Goal: Check status: Check status

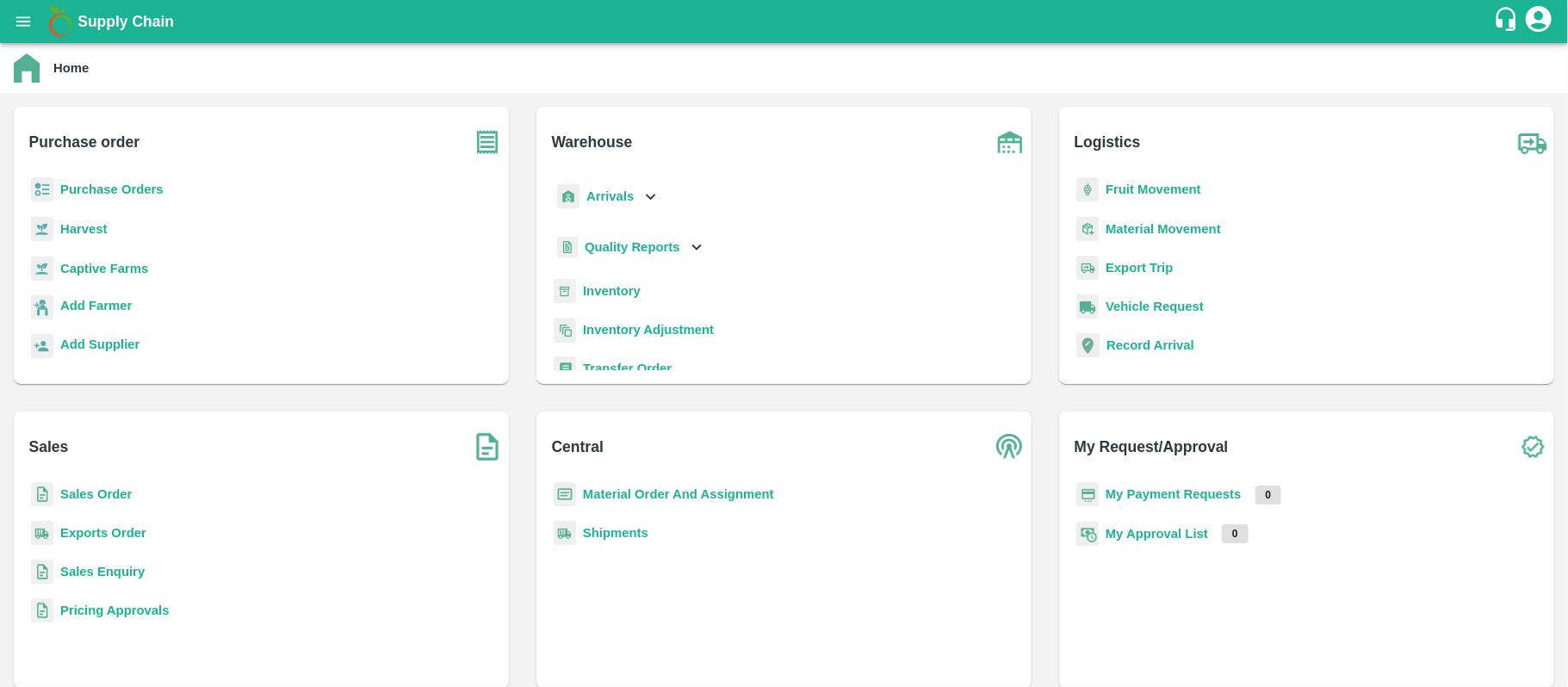
click at [155, 194] on b "Purchase Orders" at bounding box center [112, 189] width 104 height 13
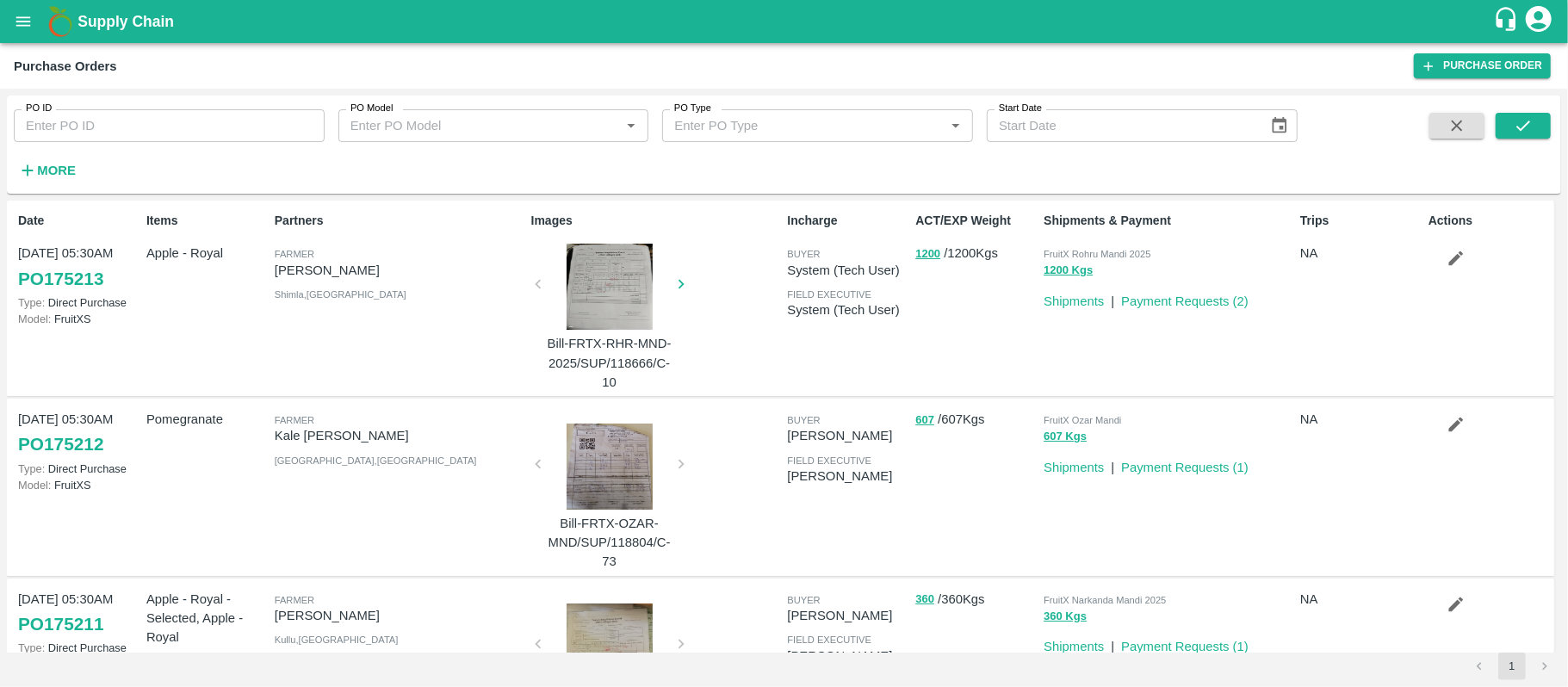
click at [156, 130] on input "PO ID" at bounding box center [169, 125] width 311 height 33
paste input "172428"
type input "172428"
click at [1522, 121] on icon "submit" at bounding box center [1522, 125] width 19 height 19
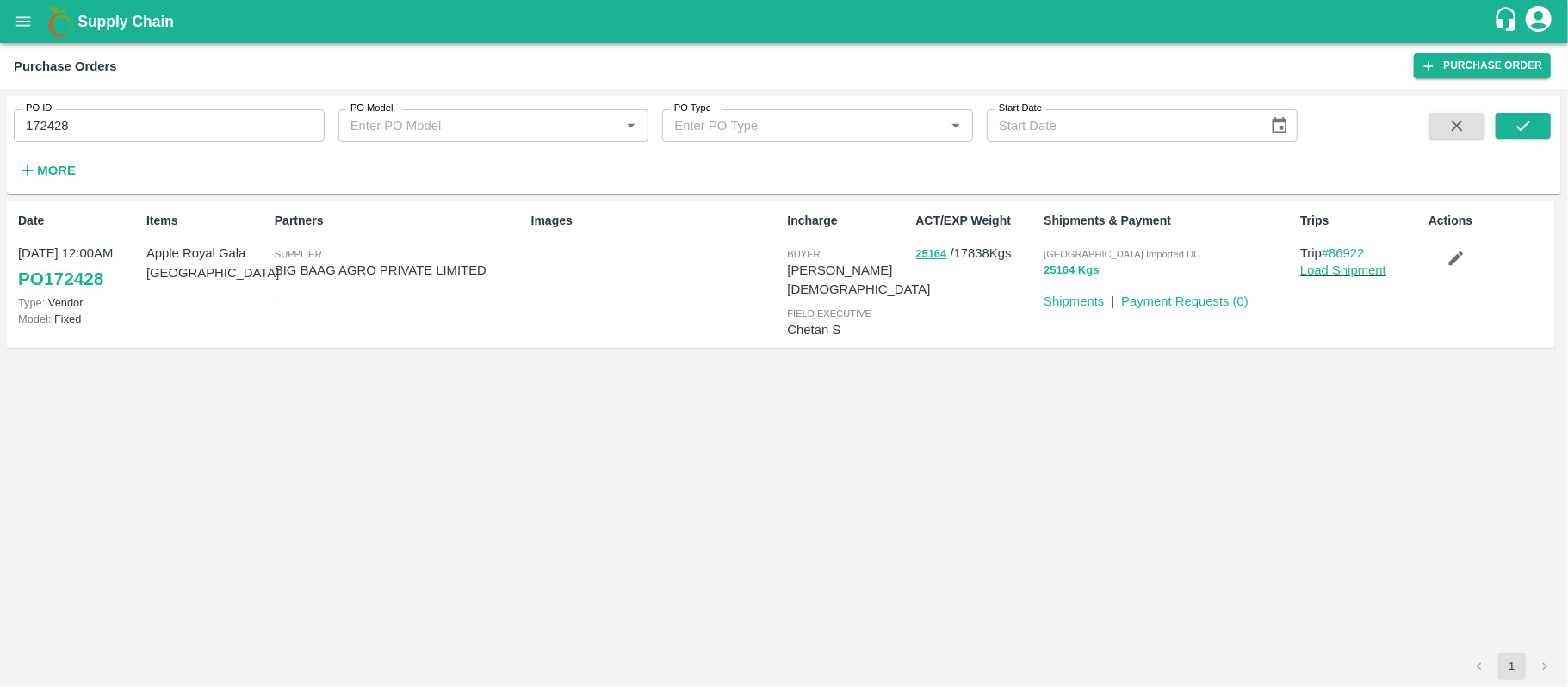
click at [94, 113] on input "172428" at bounding box center [169, 125] width 311 height 33
paste input "text"
type input "170667"
click at [1527, 125] on icon "submit" at bounding box center [1522, 125] width 19 height 19
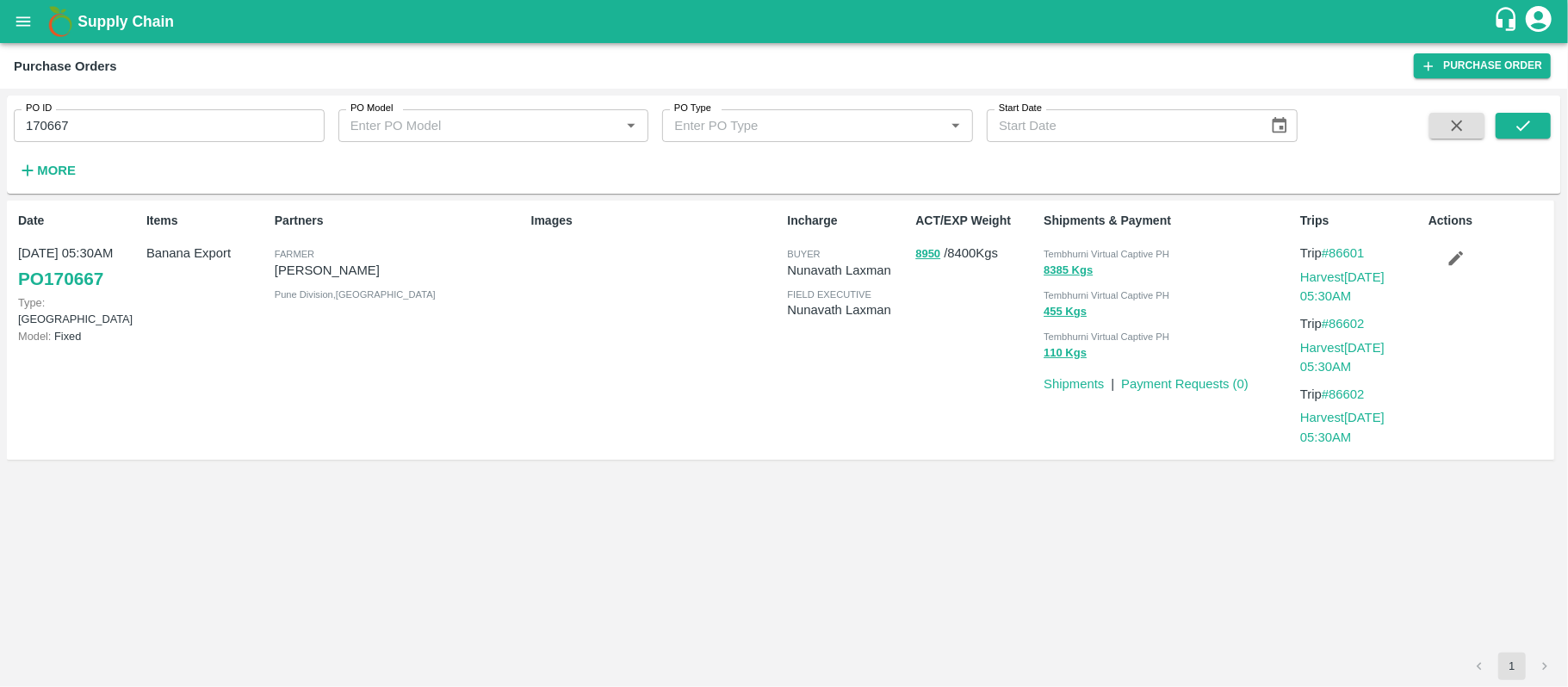
click at [359, 259] on div "Farmer" at bounding box center [398, 253] width 249 height 19
click at [362, 266] on p "[PERSON_NAME]" at bounding box center [398, 270] width 249 height 19
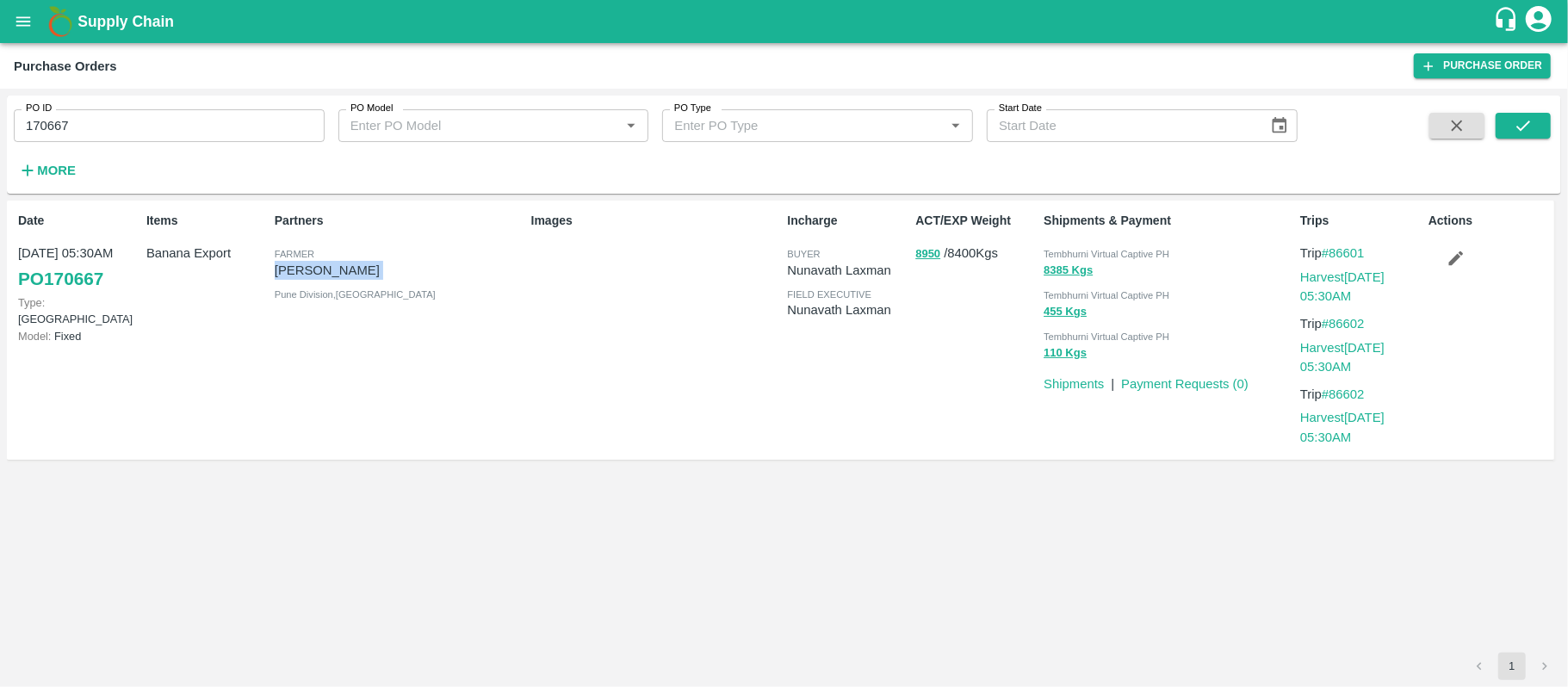
click at [362, 266] on p "[PERSON_NAME]" at bounding box center [398, 270] width 249 height 19
copy p "[PERSON_NAME]"
click at [931, 256] on button "8950" at bounding box center [927, 255] width 25 height 20
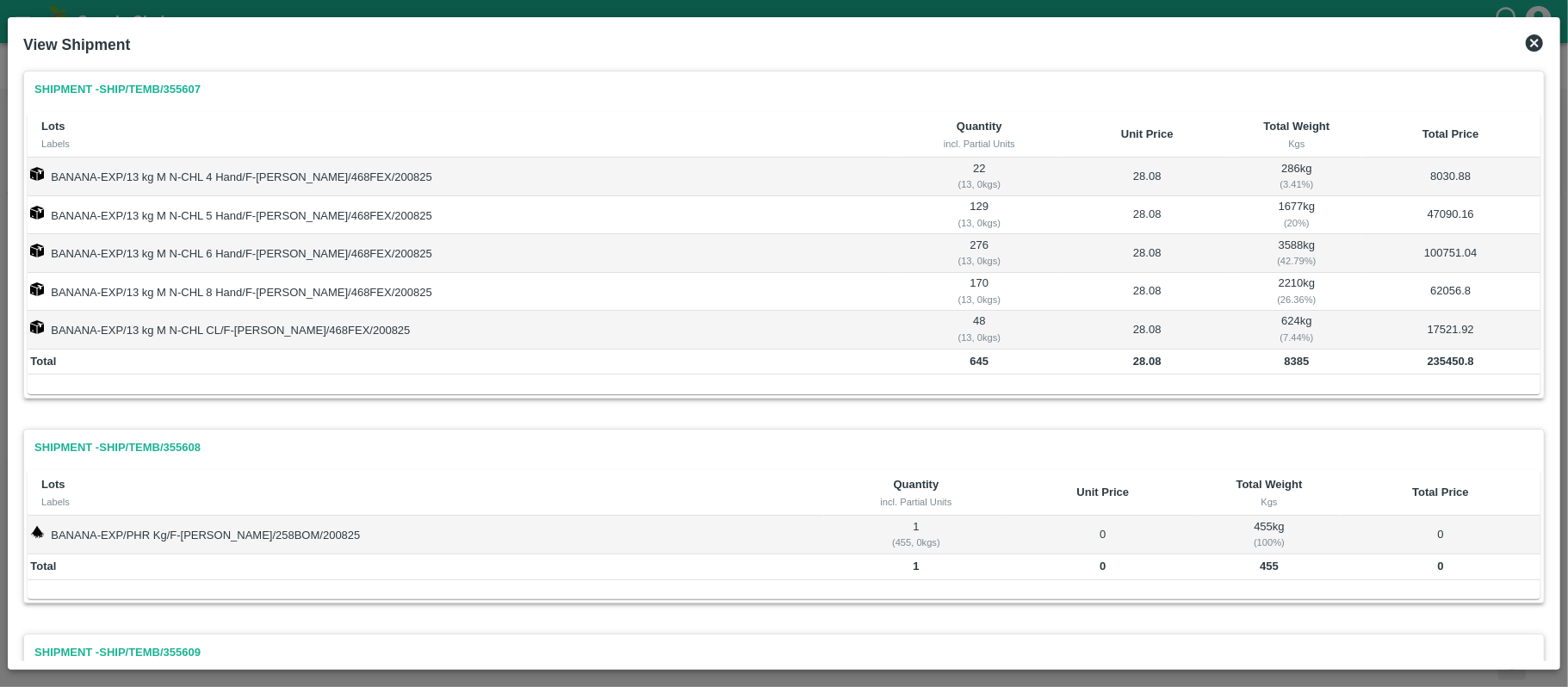
click at [1534, 42] on icon at bounding box center [1533, 43] width 21 height 21
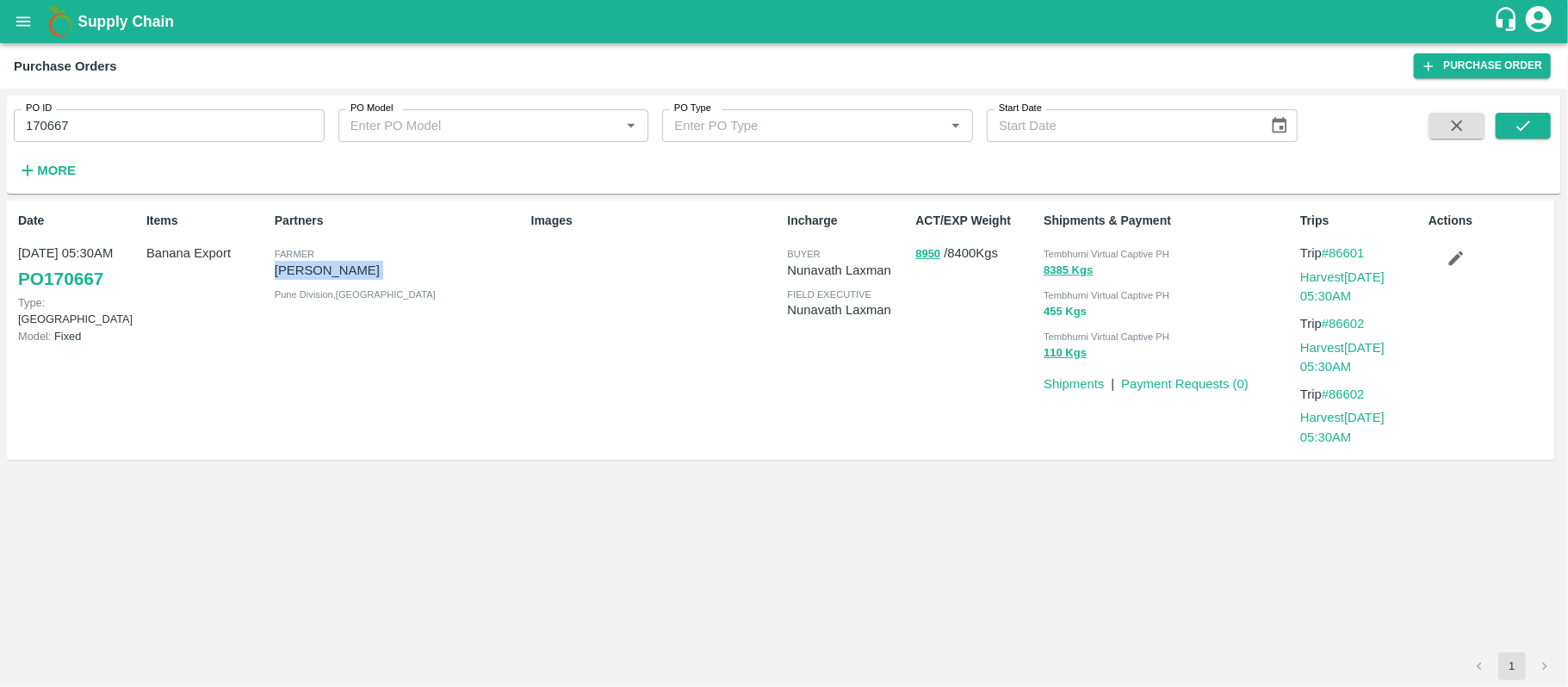
click at [1051, 314] on button "455 Kgs" at bounding box center [1065, 312] width 43 height 20
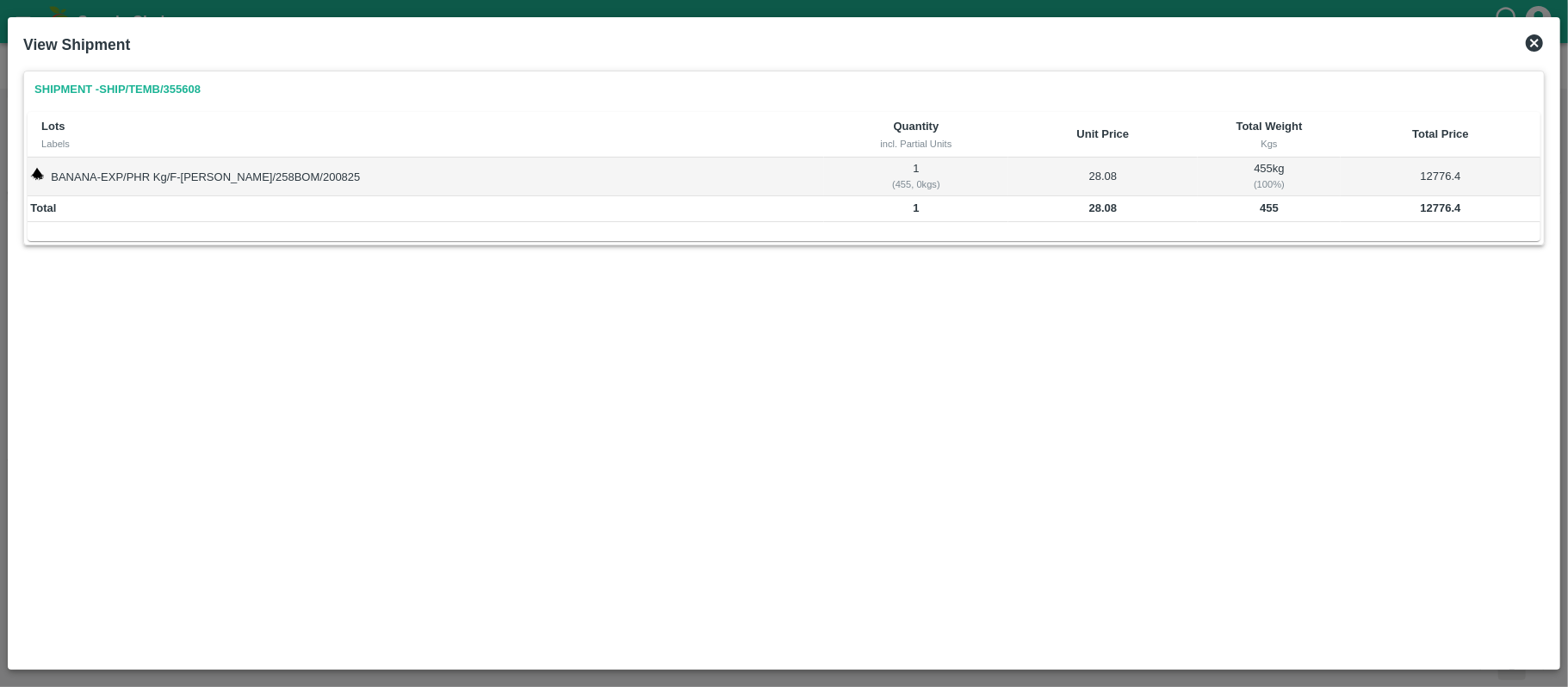
click at [1534, 45] on icon at bounding box center [1533, 43] width 17 height 17
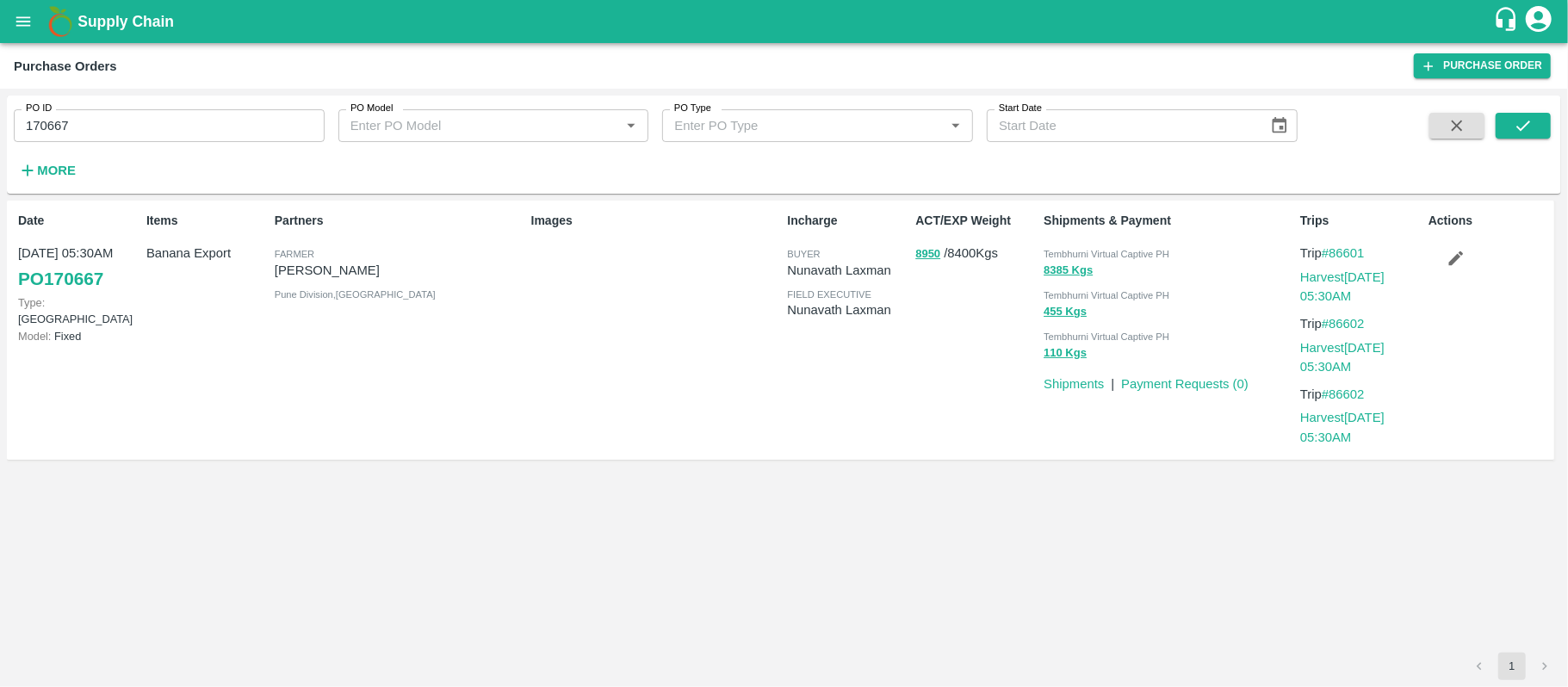
click at [475, 336] on div "Partners [PERSON_NAME] [PERSON_NAME] Pune Division , [GEOGRAPHIC_DATA]" at bounding box center [396, 330] width 256 height 250
click at [1117, 253] on span "Tembhurni Virtual Captive PH" at bounding box center [1106, 254] width 126 height 11
copy div "Tembhurni Virtual Captive PH 8385 Kgs"
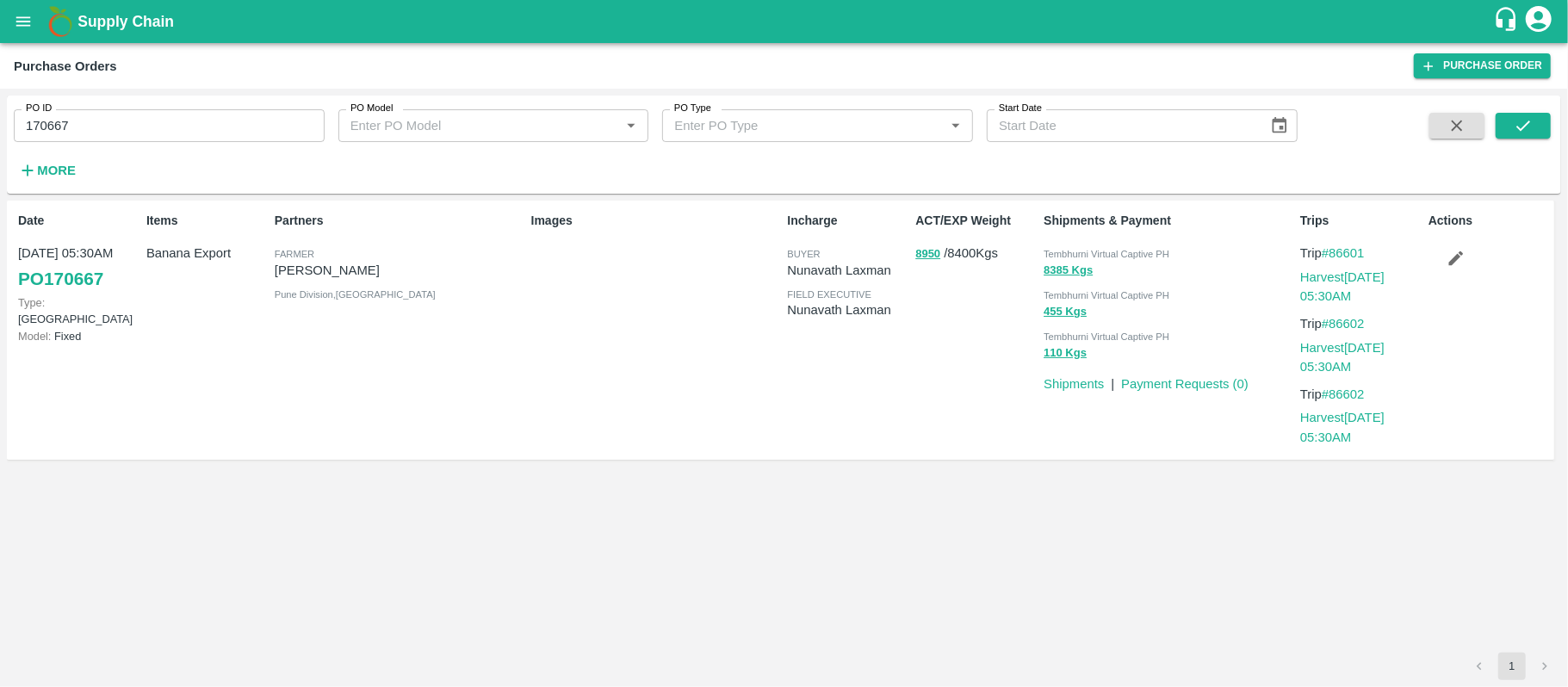
click at [62, 126] on input "170667" at bounding box center [169, 125] width 311 height 33
click at [735, 368] on div "Images" at bounding box center [652, 330] width 256 height 250
click at [43, 236] on div "Date [DATE] 05:30AM PO 170667 Type: Farm Gate Model: Fixed" at bounding box center [76, 330] width 129 height 250
click at [222, 245] on p "Banana Export" at bounding box center [207, 253] width 122 height 19
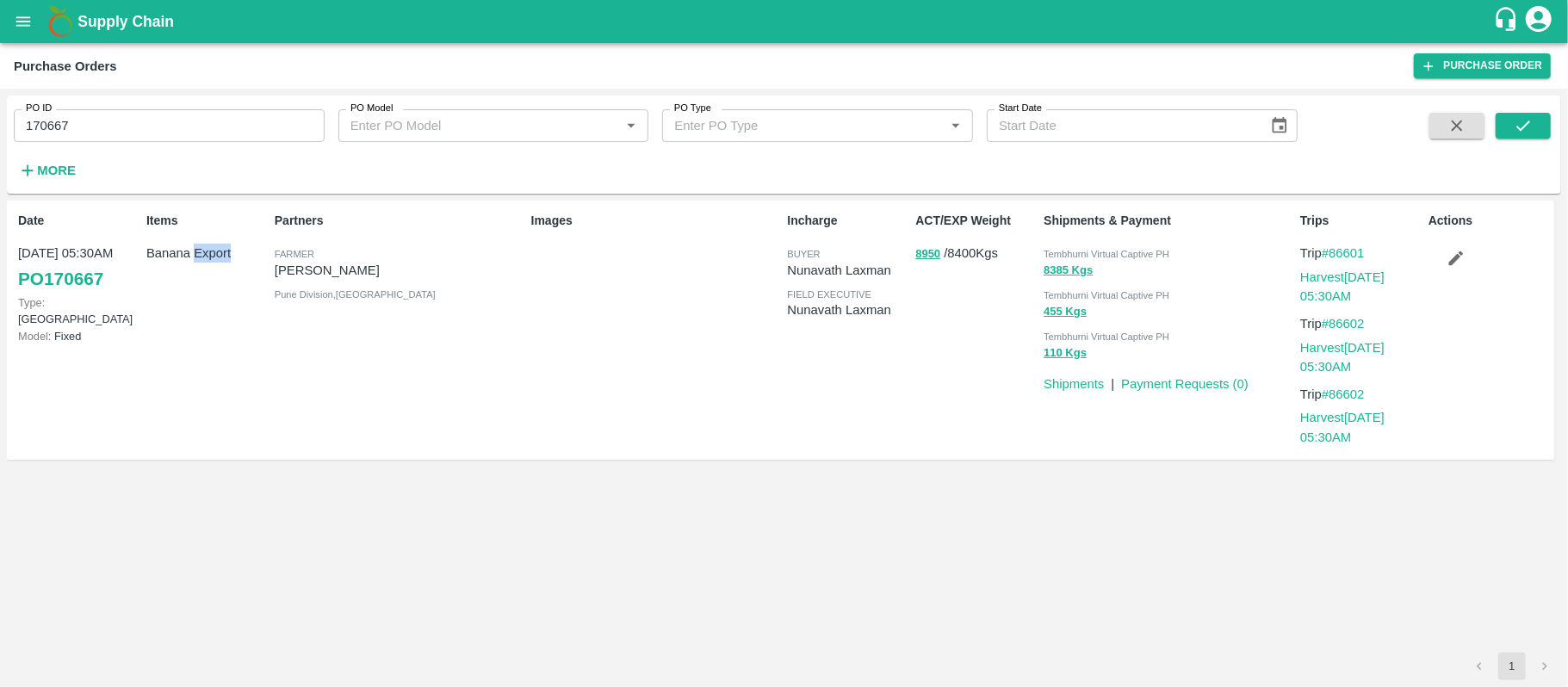
click at [222, 245] on p "Banana Export" at bounding box center [207, 253] width 122 height 19
copy p "Banana Export"
drag, startPoint x: 936, startPoint y: 346, endPoint x: 943, endPoint y: 338, distance: 10.6
click at [936, 346] on div "ACT/EXP Weight 8950 / 8400 Kgs" at bounding box center [973, 330] width 129 height 250
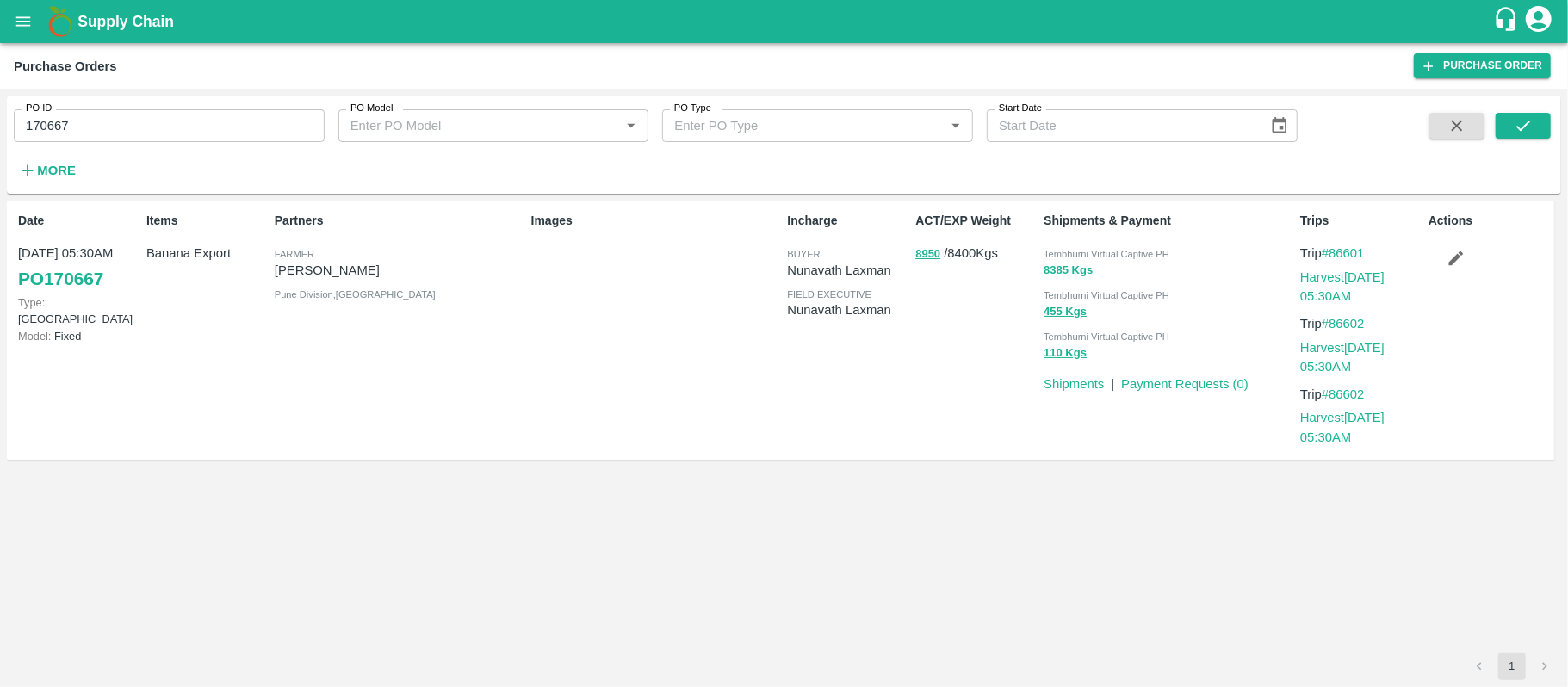
click at [1061, 272] on button "8385 Kgs" at bounding box center [1068, 271] width 49 height 20
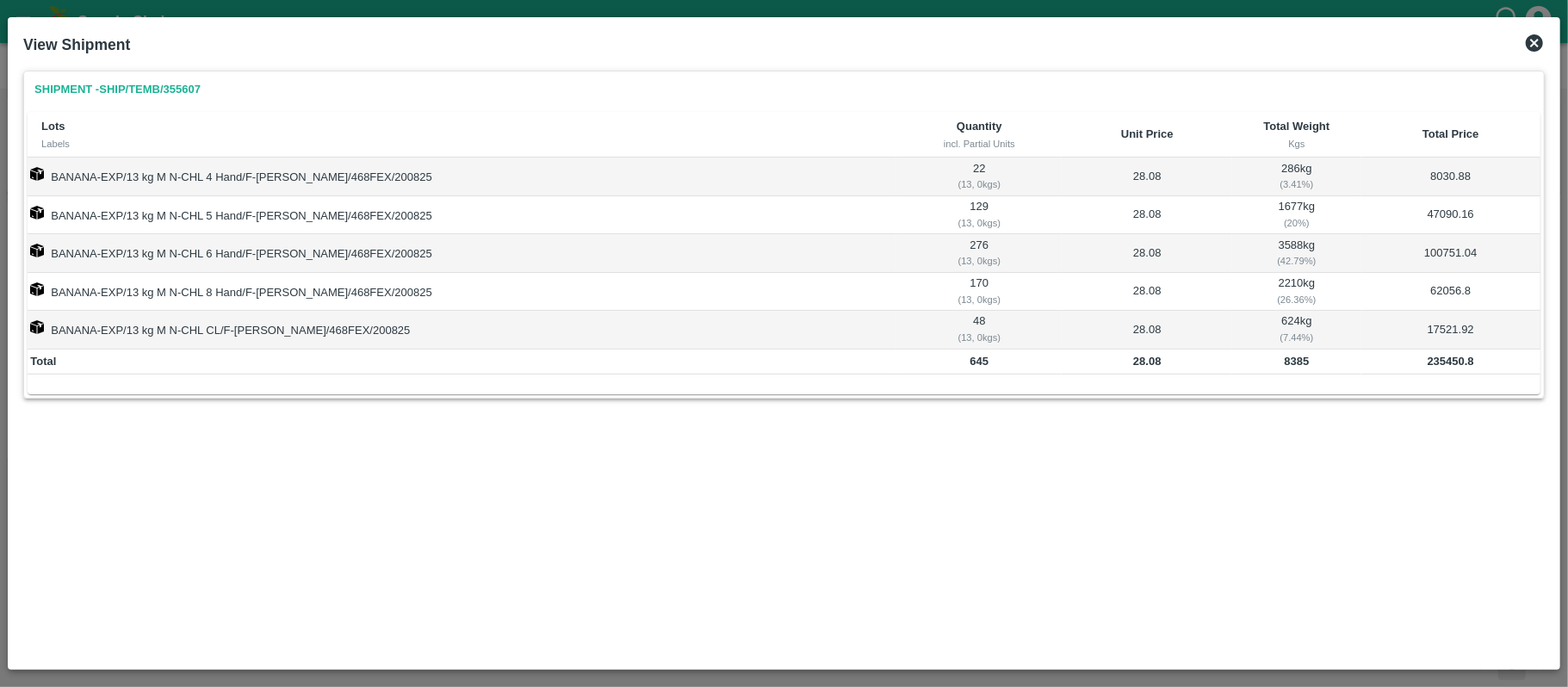
click at [1285, 360] on b "8385" at bounding box center [1297, 361] width 25 height 13
copy b "8385"
click at [1437, 365] on b "235450.8" at bounding box center [1451, 361] width 46 height 13
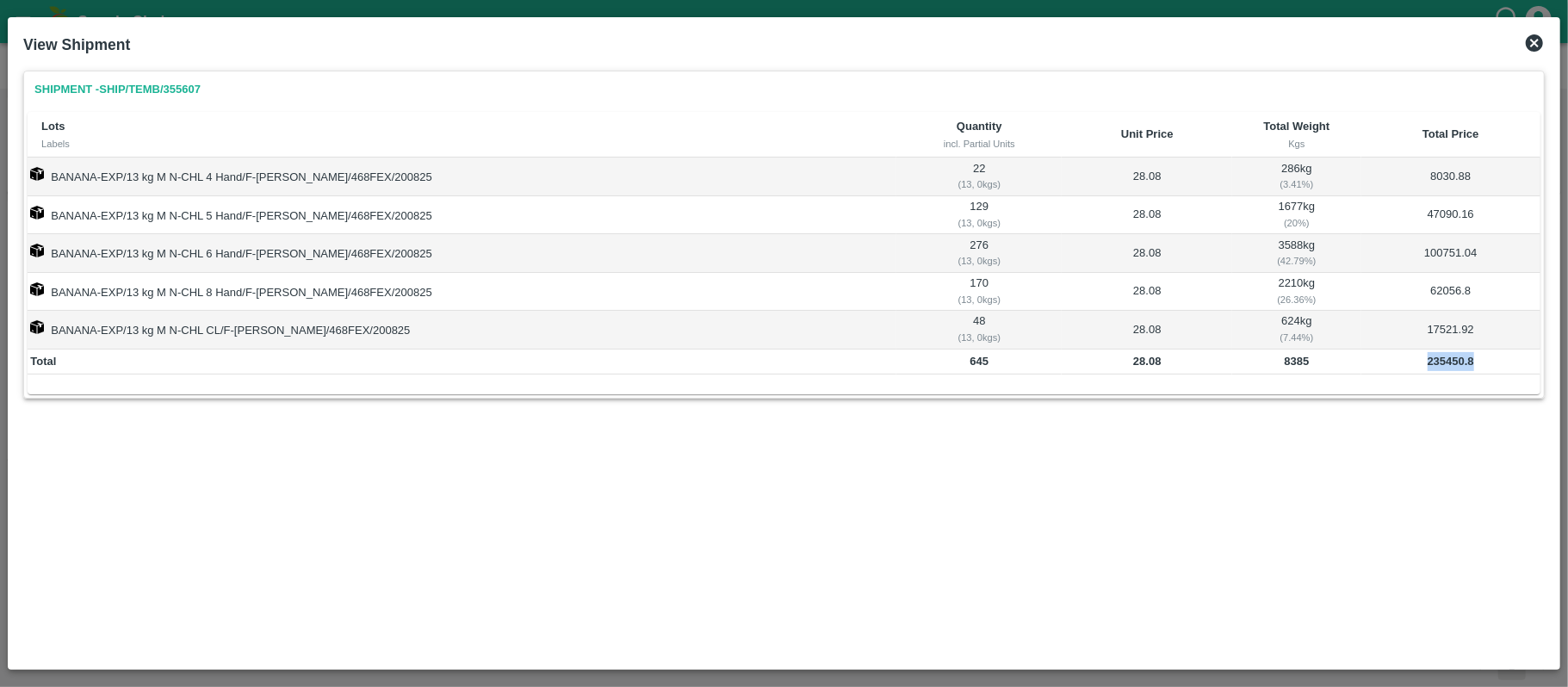
copy b "235450.8"
click at [1263, 364] on td "8385" at bounding box center [1296, 362] width 129 height 26
copy b "8385"
click at [1529, 36] on icon at bounding box center [1533, 43] width 21 height 21
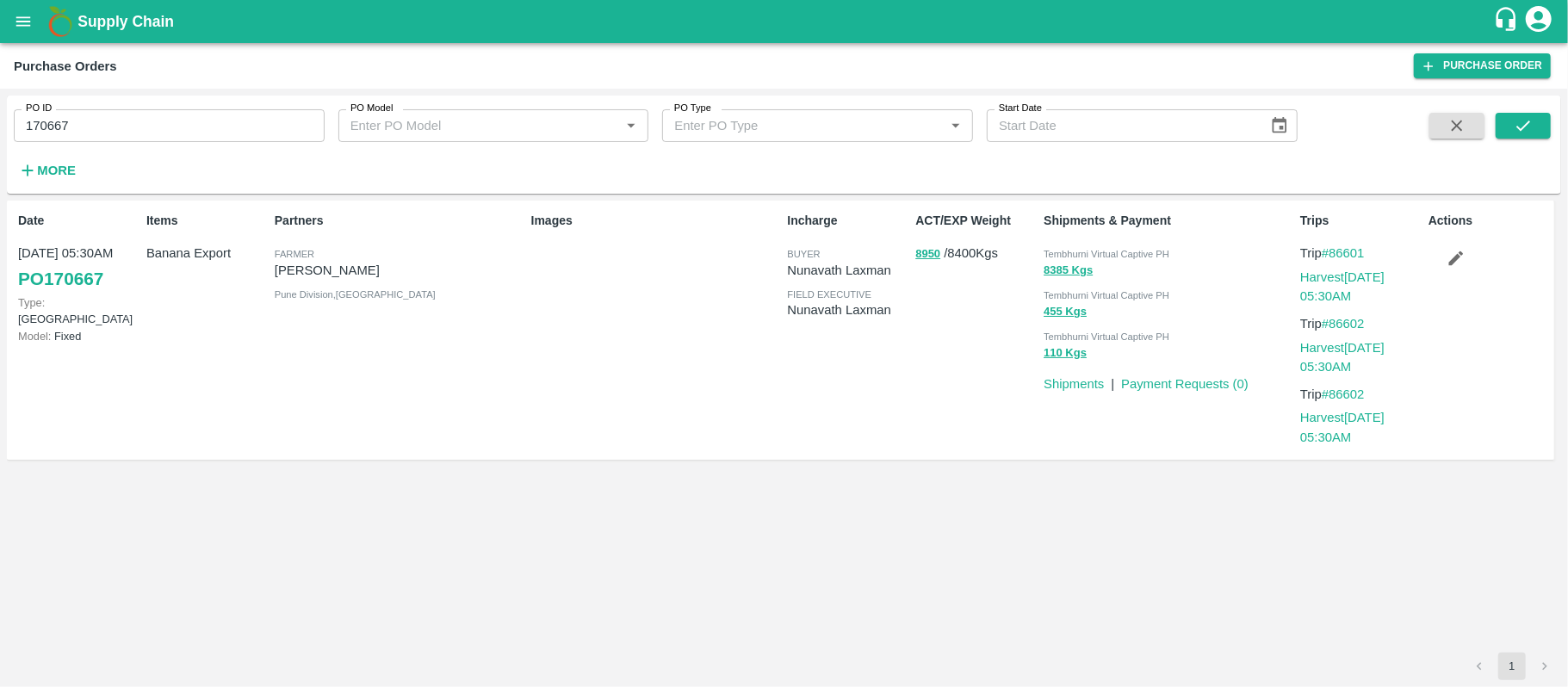
click at [177, 265] on div "Items Banana Export" at bounding box center [204, 330] width 129 height 250
click at [189, 256] on p "Banana Export" at bounding box center [207, 253] width 122 height 19
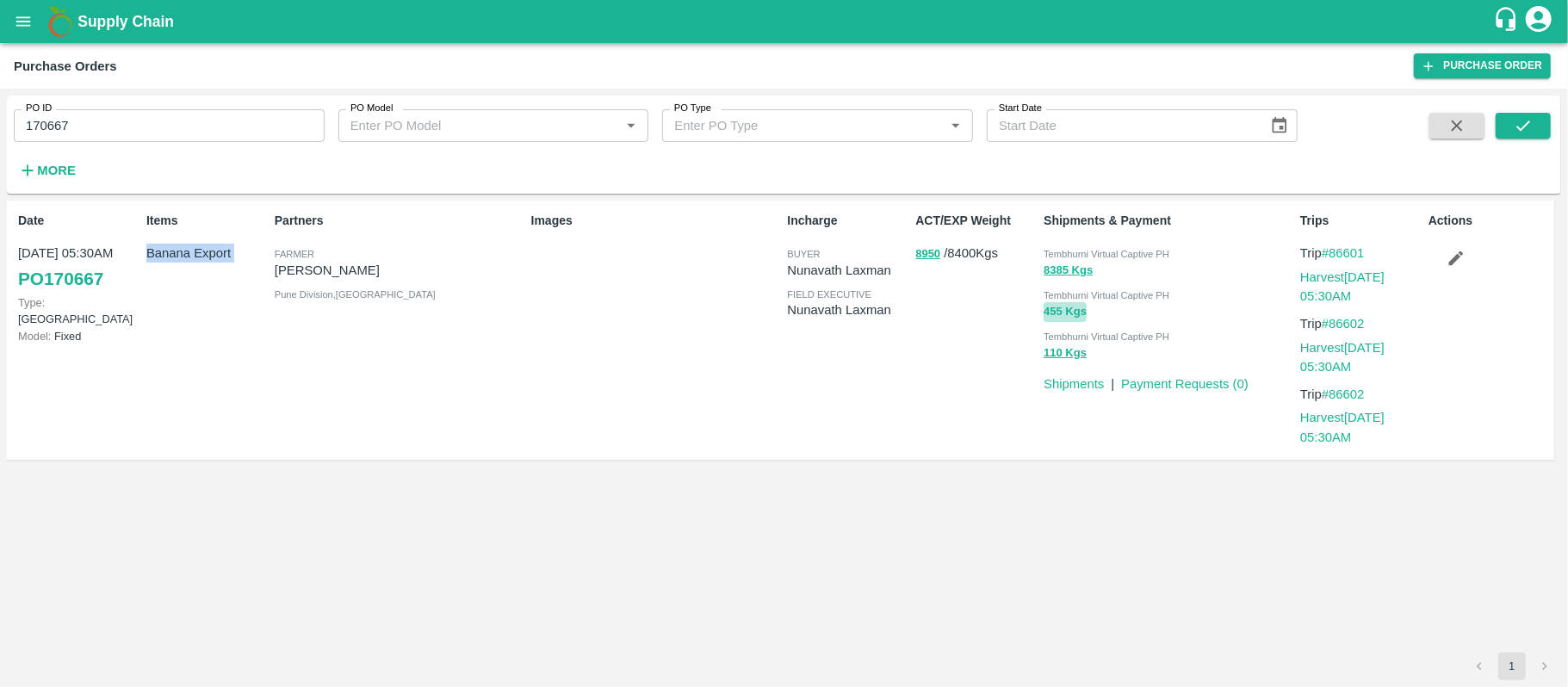
click at [1054, 311] on button "455 Kgs" at bounding box center [1065, 312] width 43 height 20
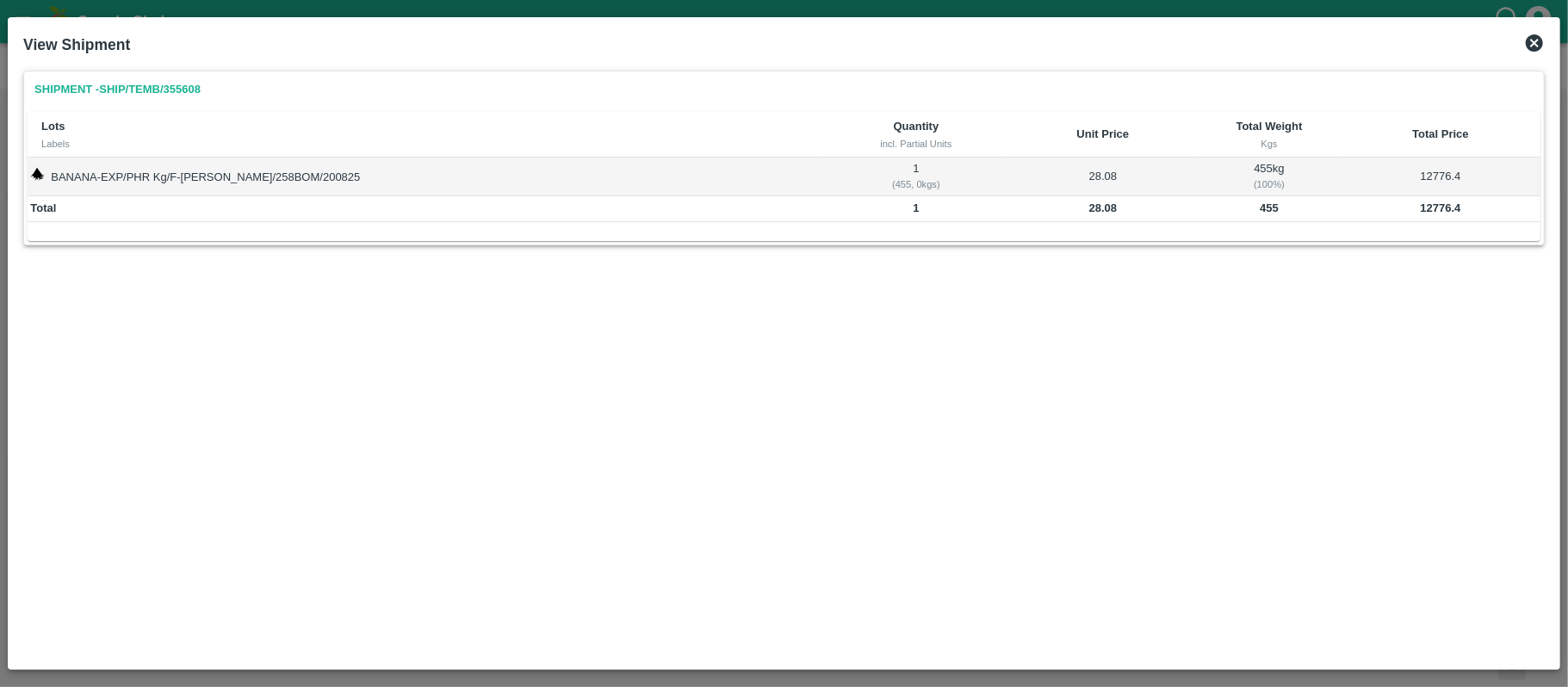
click at [1260, 211] on b "455" at bounding box center [1269, 207] width 19 height 13
copy b "455"
click at [1421, 208] on b "12776.4" at bounding box center [1440, 207] width 40 height 13
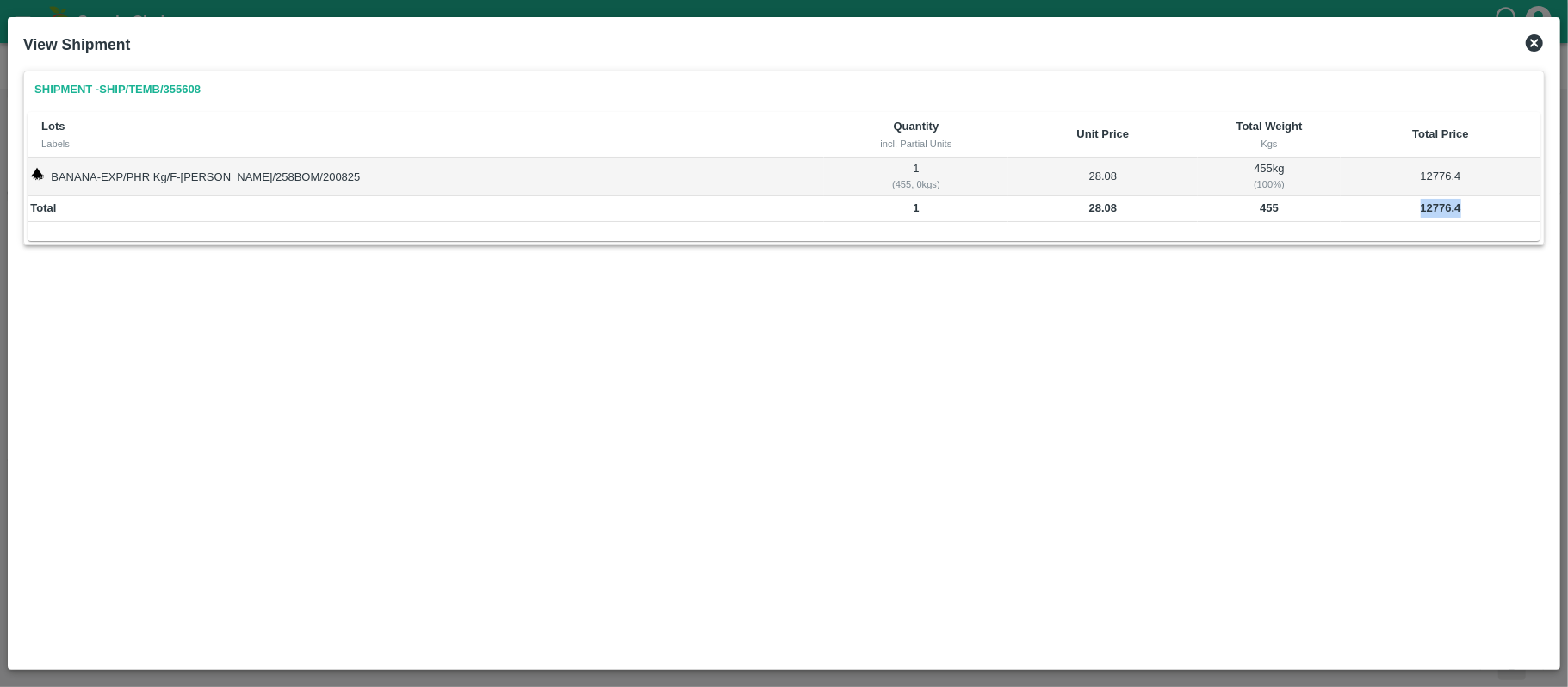
copy b "12776.4"
click at [1260, 212] on b "455" at bounding box center [1269, 207] width 19 height 13
copy b "455"
click at [1534, 33] on icon at bounding box center [1533, 43] width 21 height 21
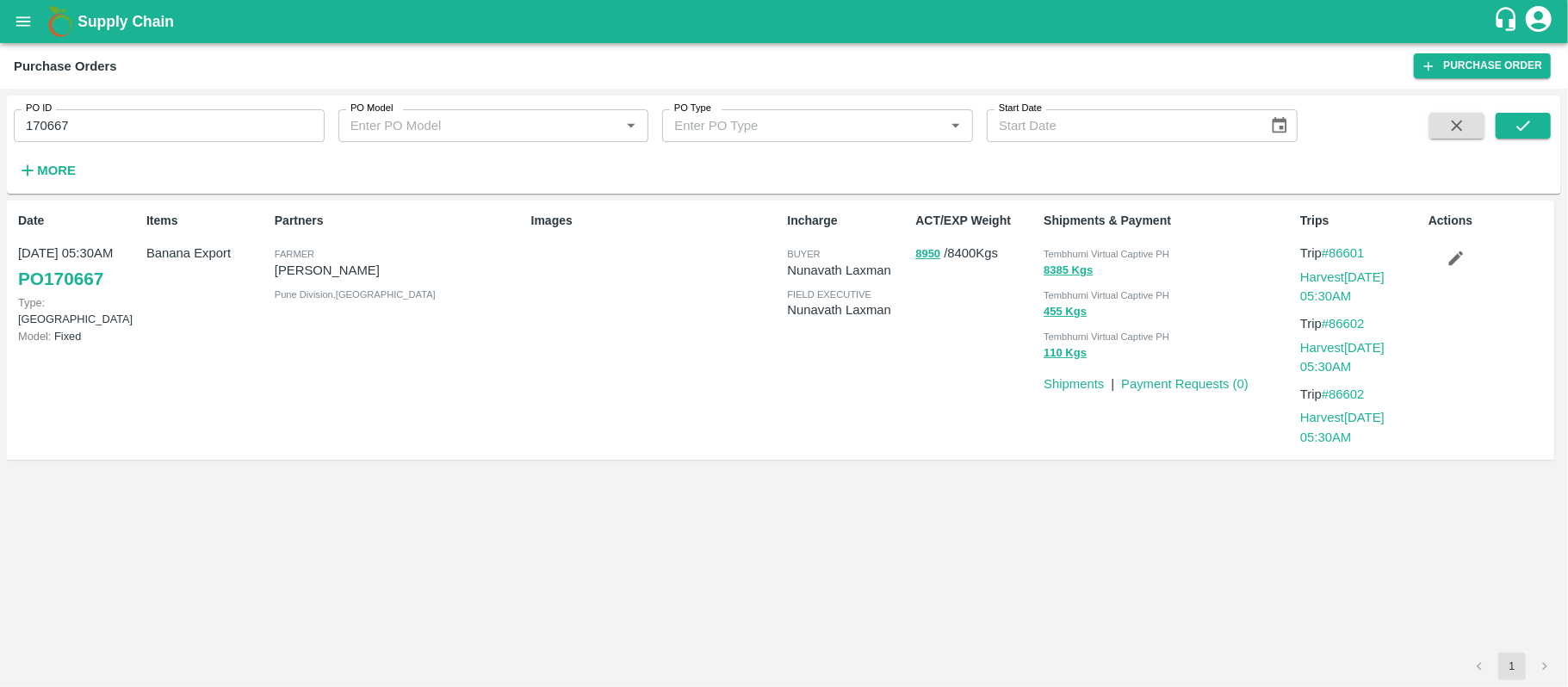
click at [207, 252] on p "Banana Export" at bounding box center [207, 253] width 122 height 19
copy p "Banana Export"
click at [1064, 351] on button "110 Kgs" at bounding box center [1065, 353] width 43 height 20
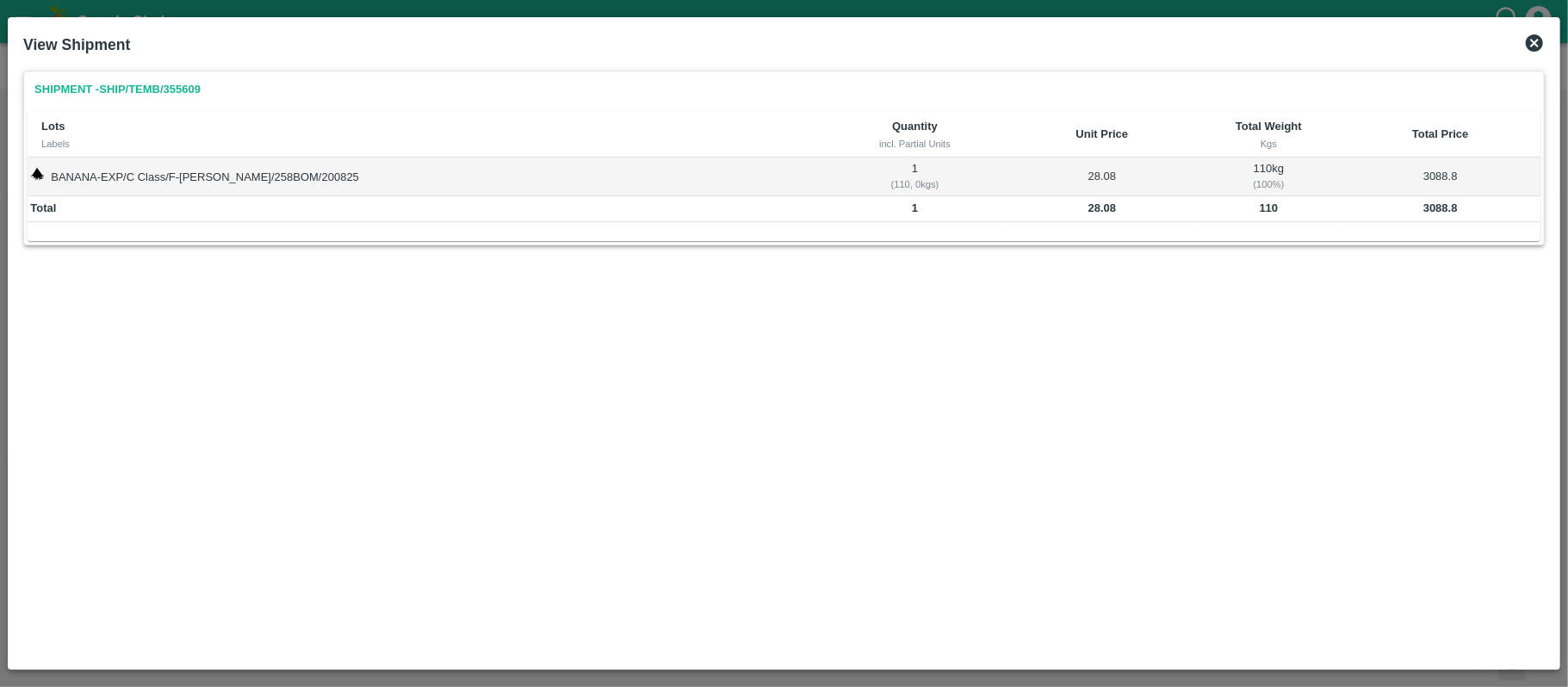
click at [1260, 214] on b "110" at bounding box center [1269, 207] width 19 height 13
click at [1427, 203] on b "3088.8" at bounding box center [1440, 207] width 35 height 13
click at [1426, 204] on b "3088.8" at bounding box center [1440, 207] width 35 height 13
click at [1260, 208] on b "110" at bounding box center [1269, 207] width 19 height 13
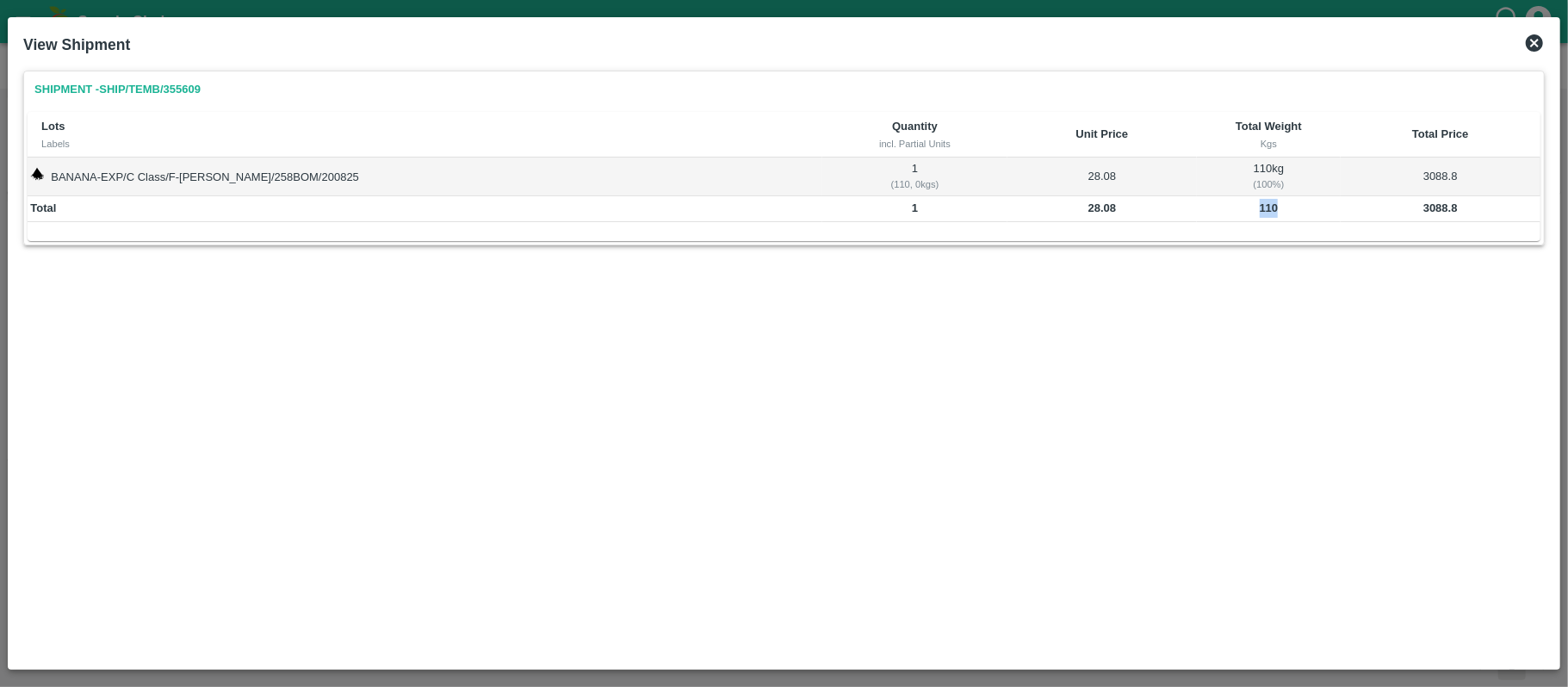
click at [1260, 208] on b "110" at bounding box center [1269, 207] width 19 height 13
click at [1529, 42] on icon at bounding box center [1533, 43] width 17 height 17
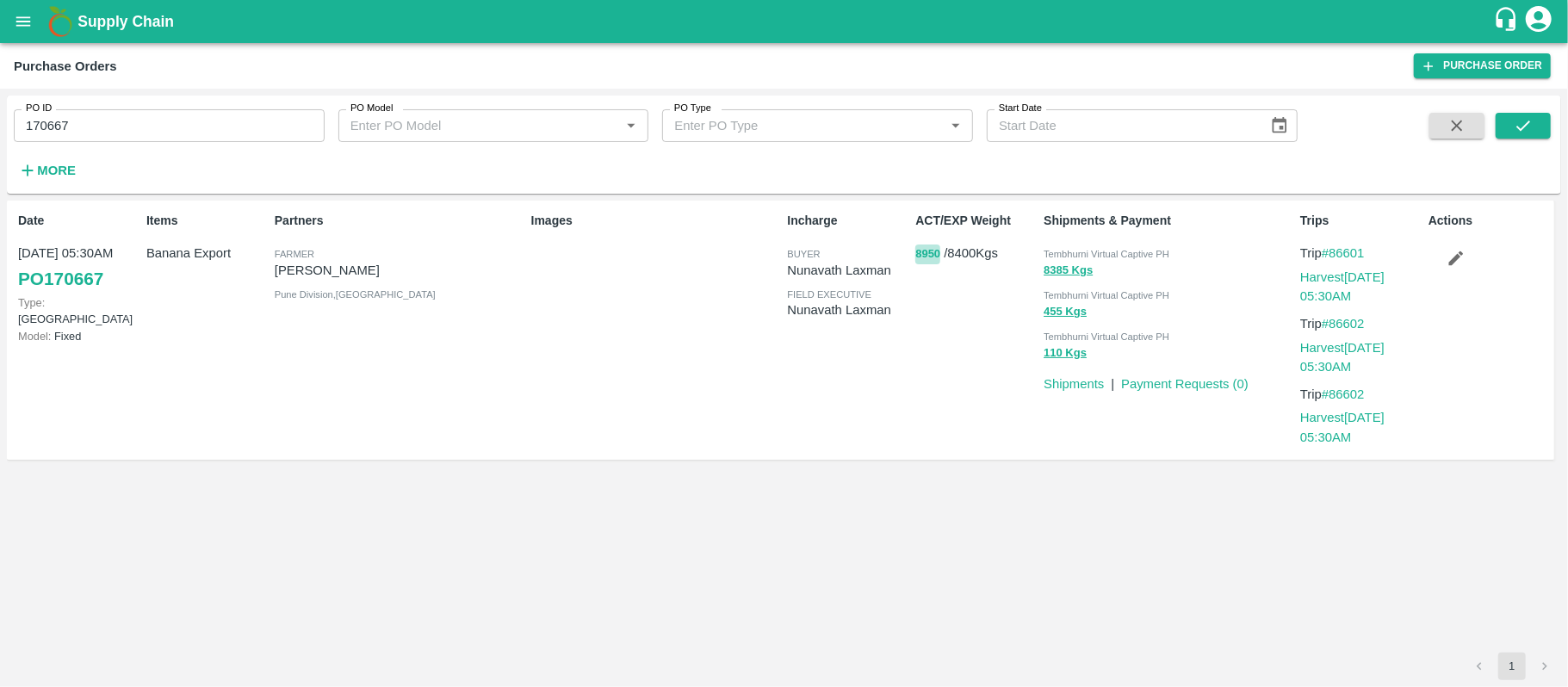
click at [937, 251] on button "8950" at bounding box center [927, 255] width 25 height 20
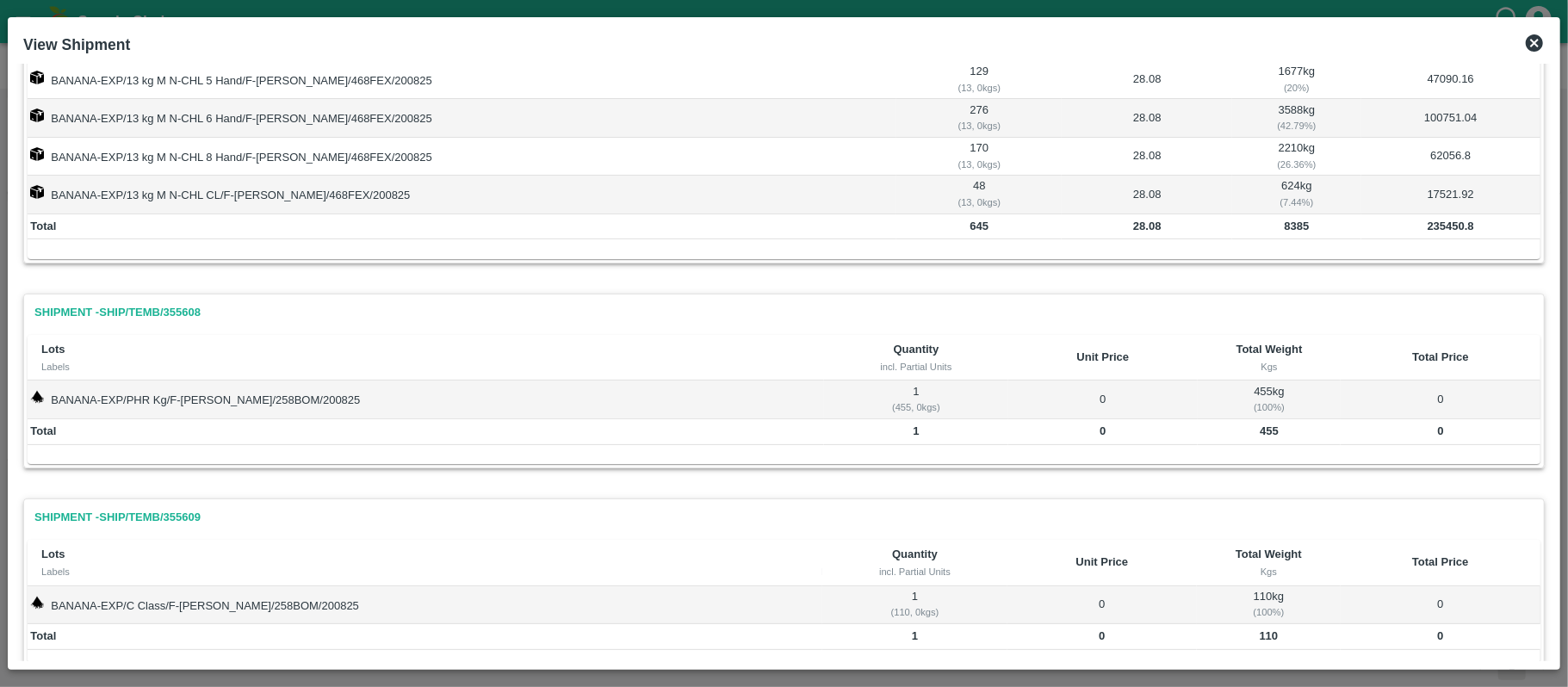
scroll to position [189, 0]
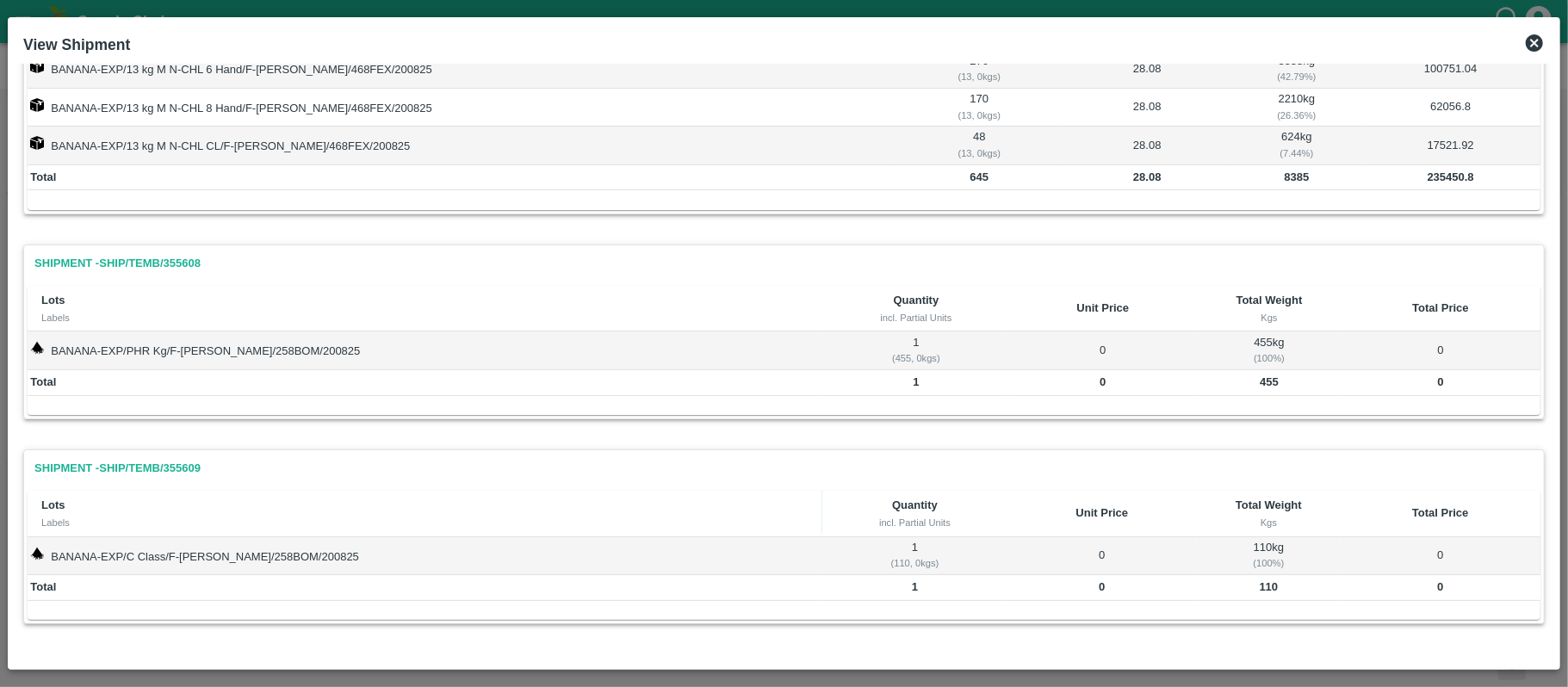
click at [1534, 38] on icon at bounding box center [1533, 43] width 17 height 17
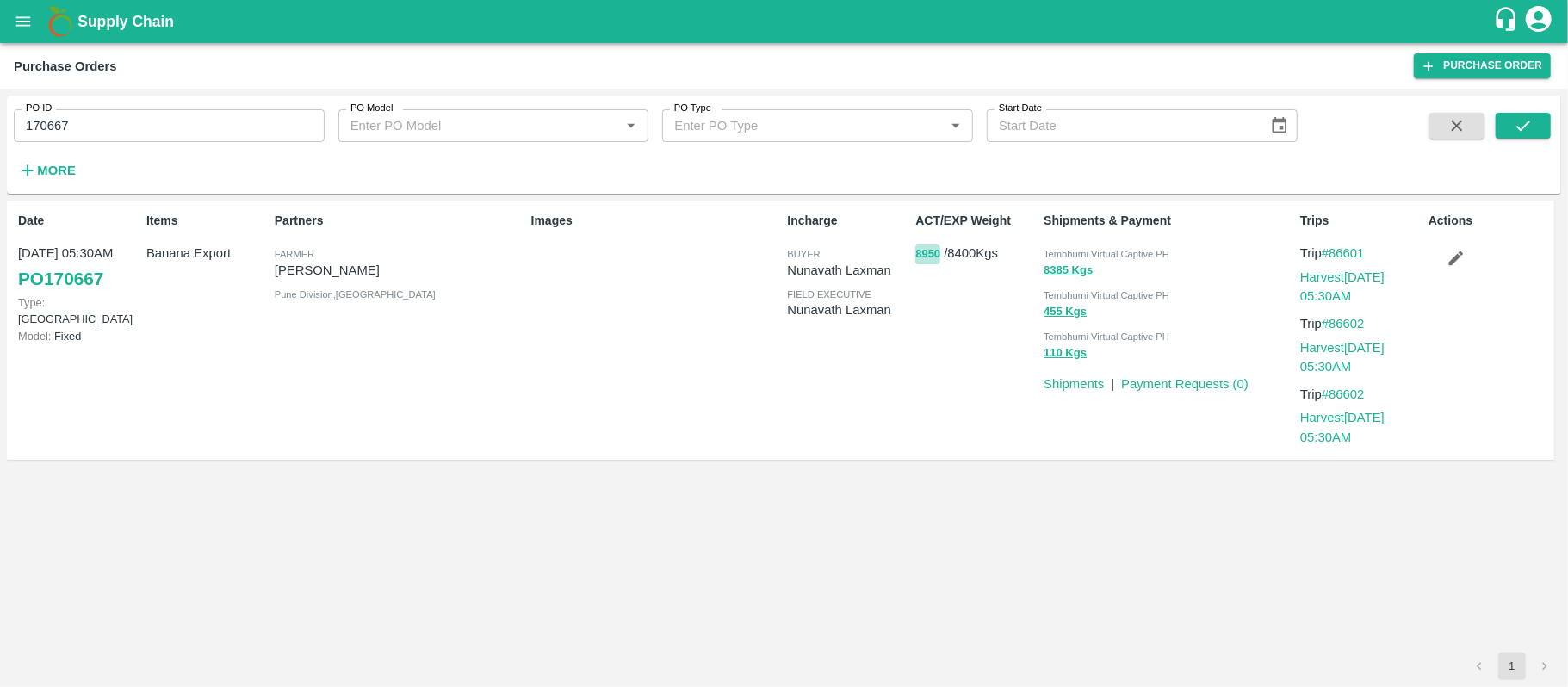
click at [921, 255] on button "8950" at bounding box center [927, 255] width 25 height 20
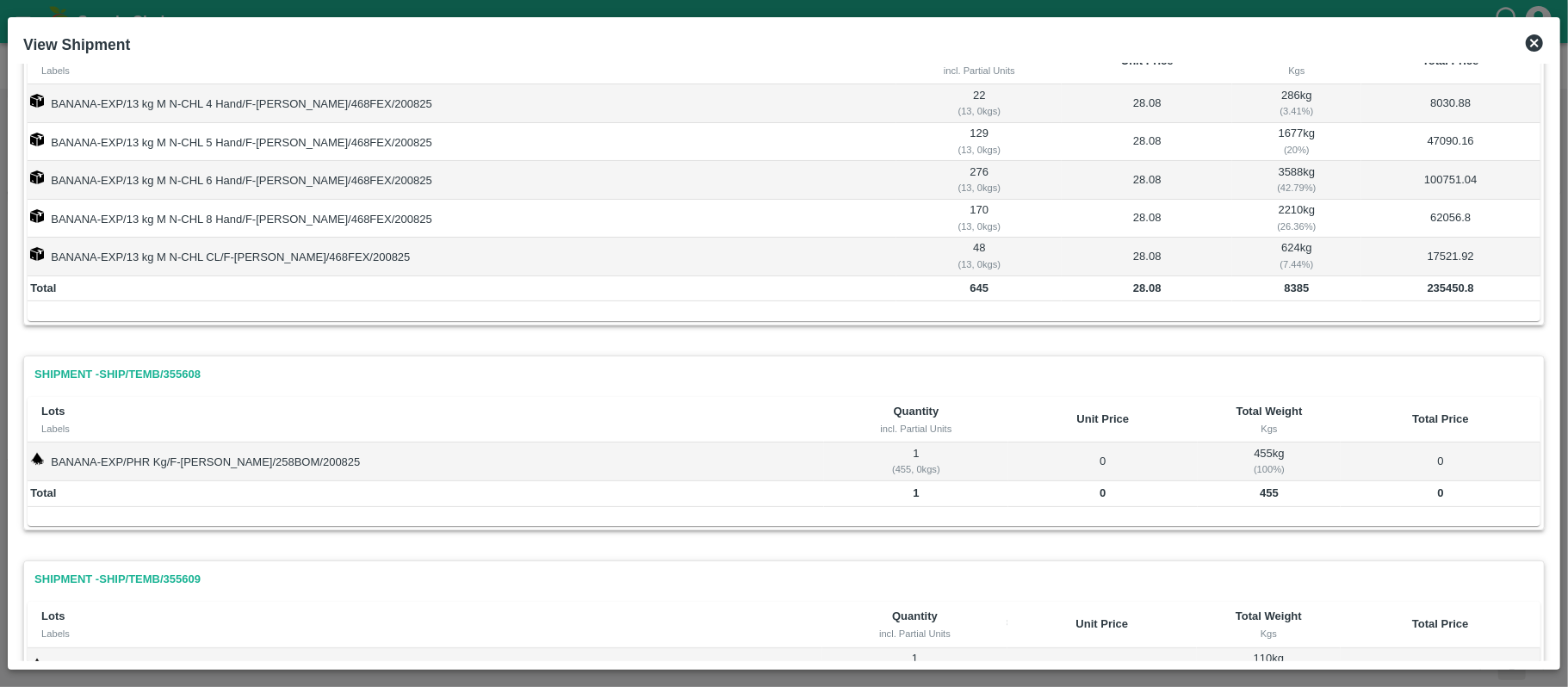
scroll to position [0, 0]
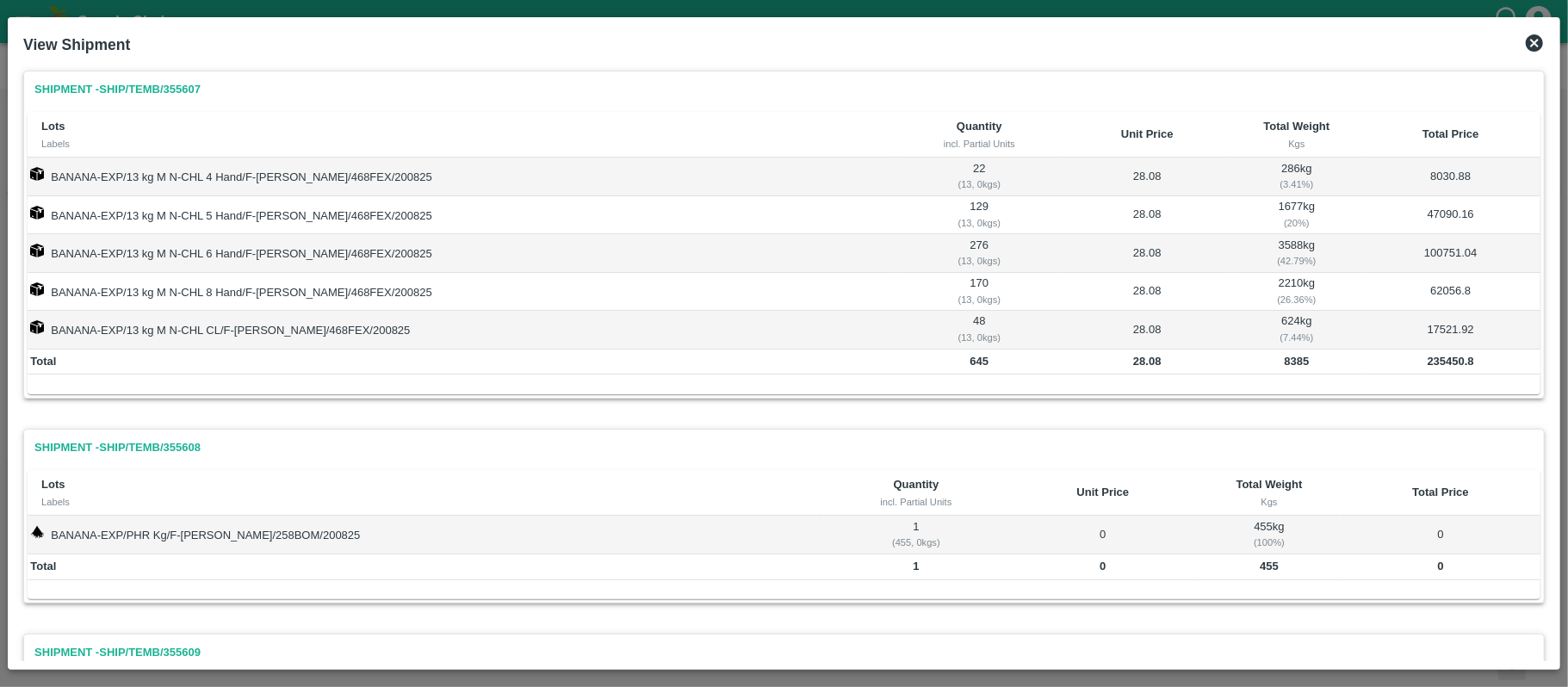
click at [1530, 49] on icon at bounding box center [1533, 43] width 17 height 17
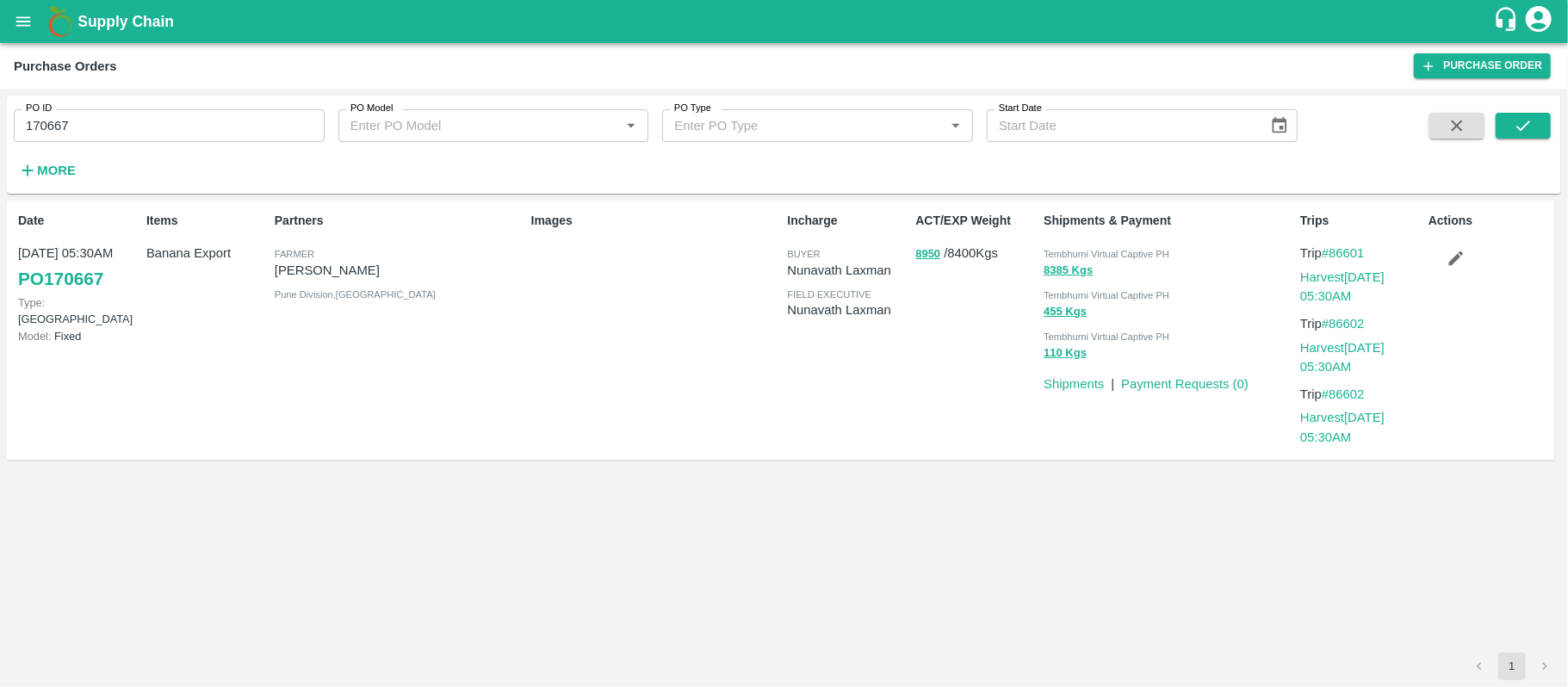
click at [694, 410] on div "Images" at bounding box center [652, 330] width 256 height 250
click at [934, 253] on button "8950" at bounding box center [927, 255] width 25 height 20
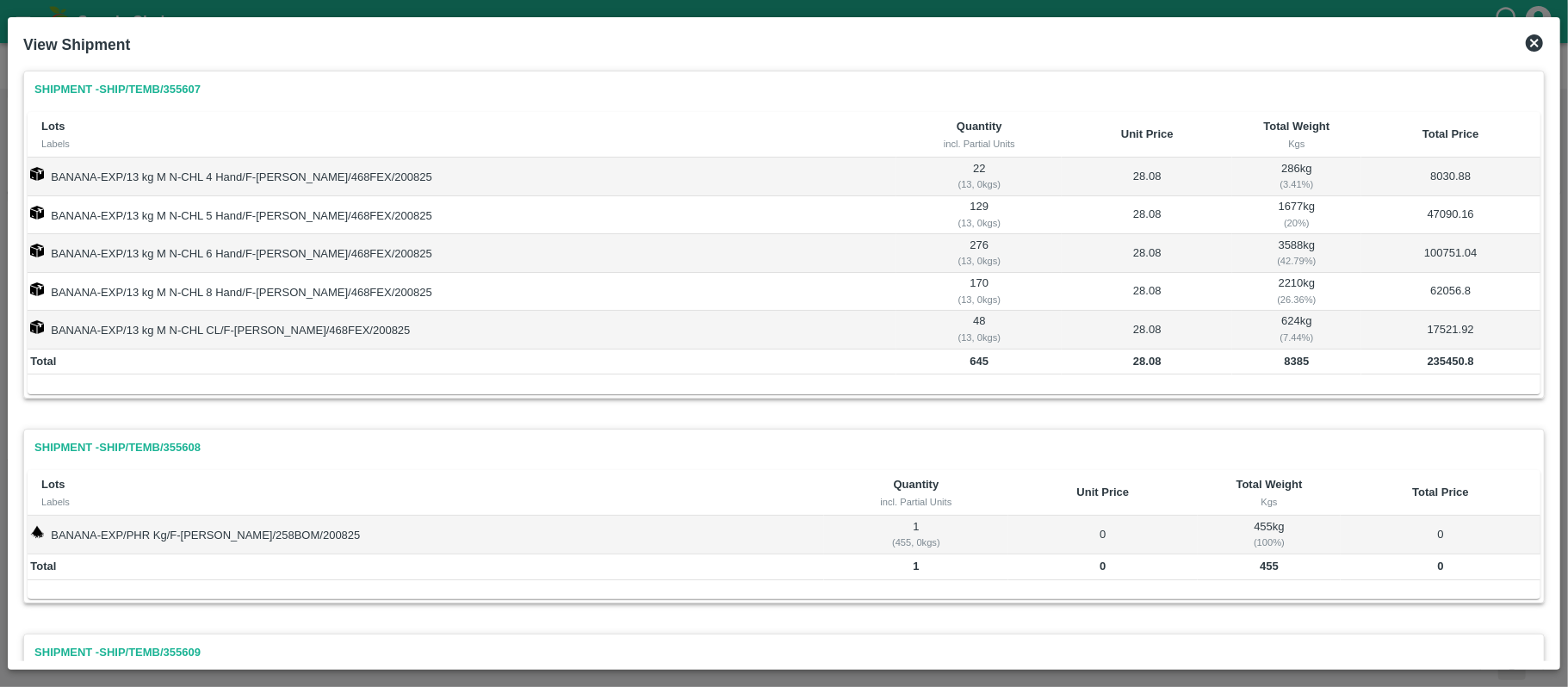
click at [1530, 41] on icon at bounding box center [1533, 43] width 17 height 17
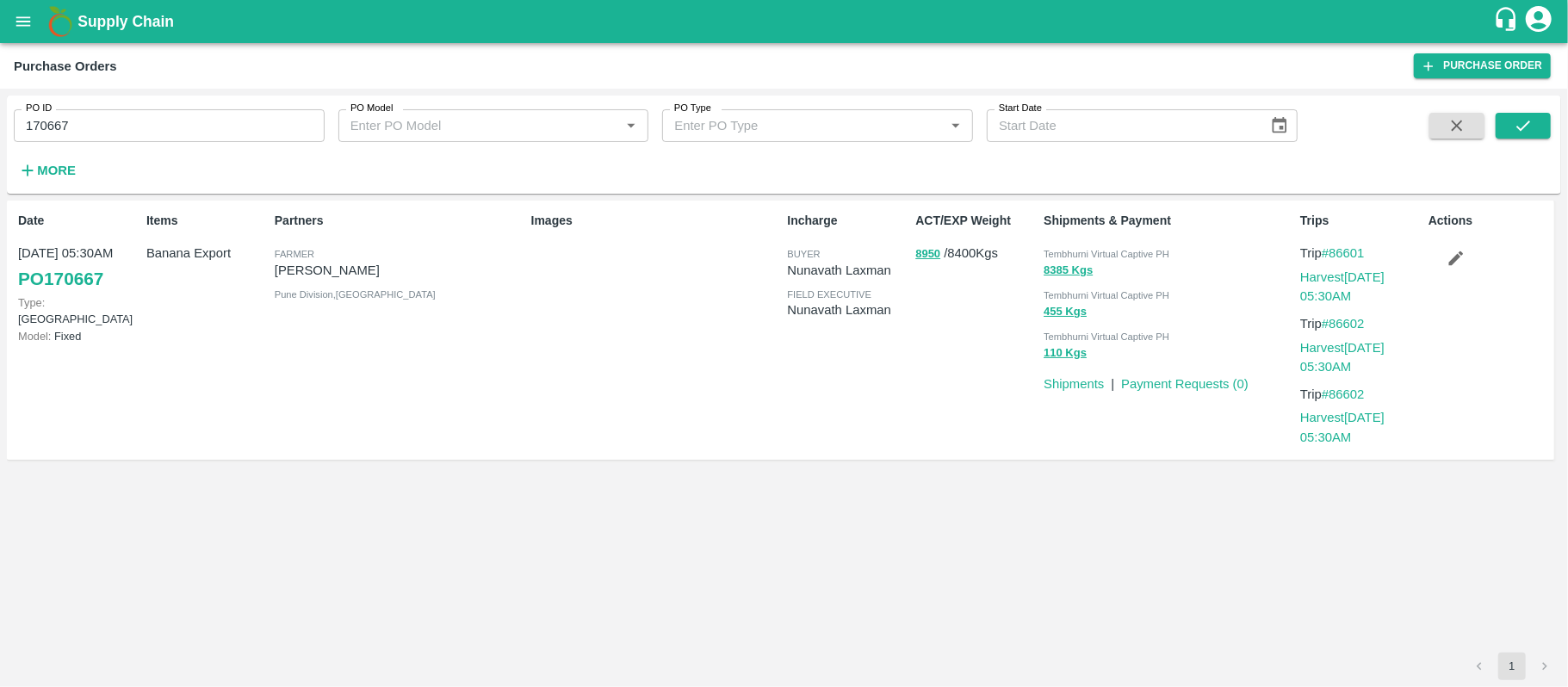
click at [145, 138] on input "170667" at bounding box center [169, 125] width 311 height 33
paste input "text"
type input "170042"
click at [1513, 119] on icon "submit" at bounding box center [1522, 125] width 19 height 19
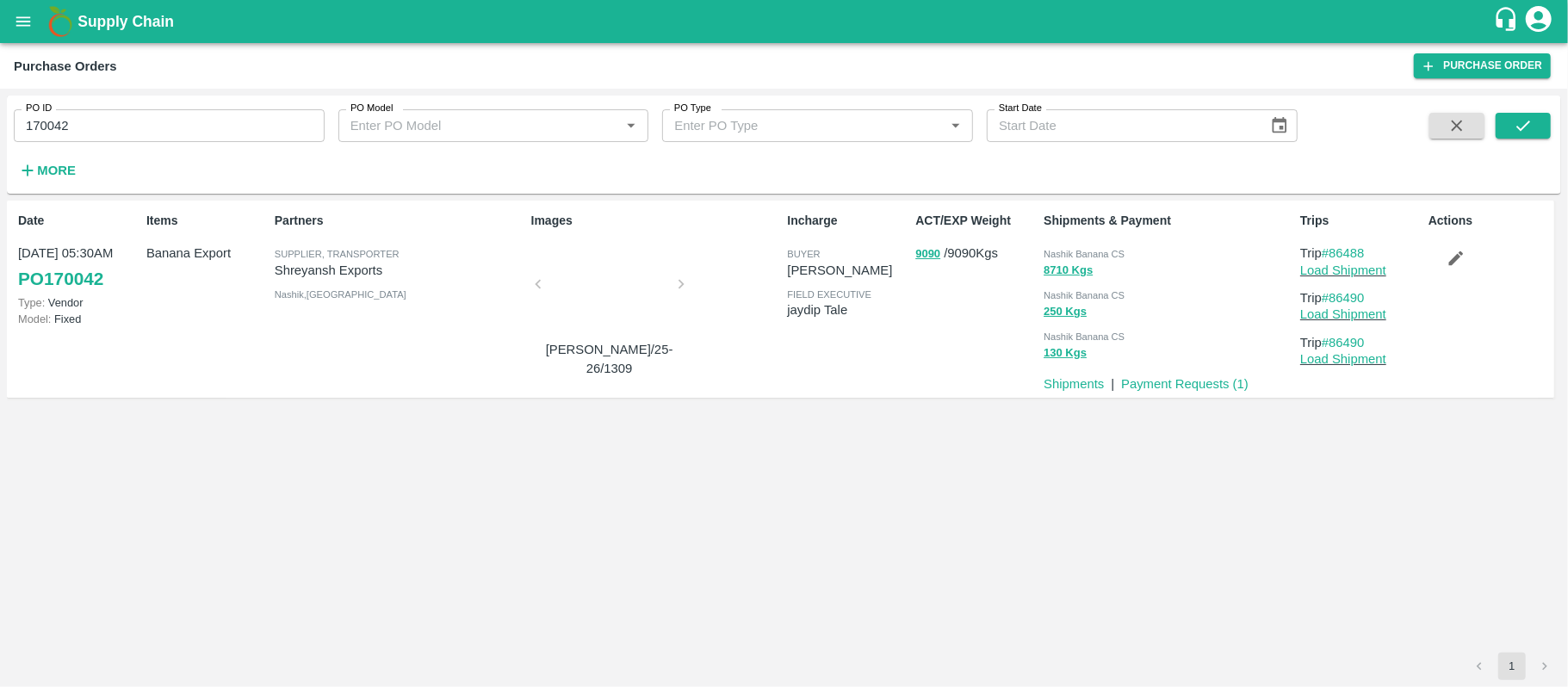
click at [191, 263] on p "Banana Export" at bounding box center [207, 253] width 122 height 19
click at [368, 280] on div "Partners Supplier, Transporter [PERSON_NAME] Exports [GEOGRAPHIC_DATA] , [GEOGR…" at bounding box center [396, 298] width 256 height 188
click at [365, 272] on p "Shreyansh Exports" at bounding box center [398, 270] width 249 height 19
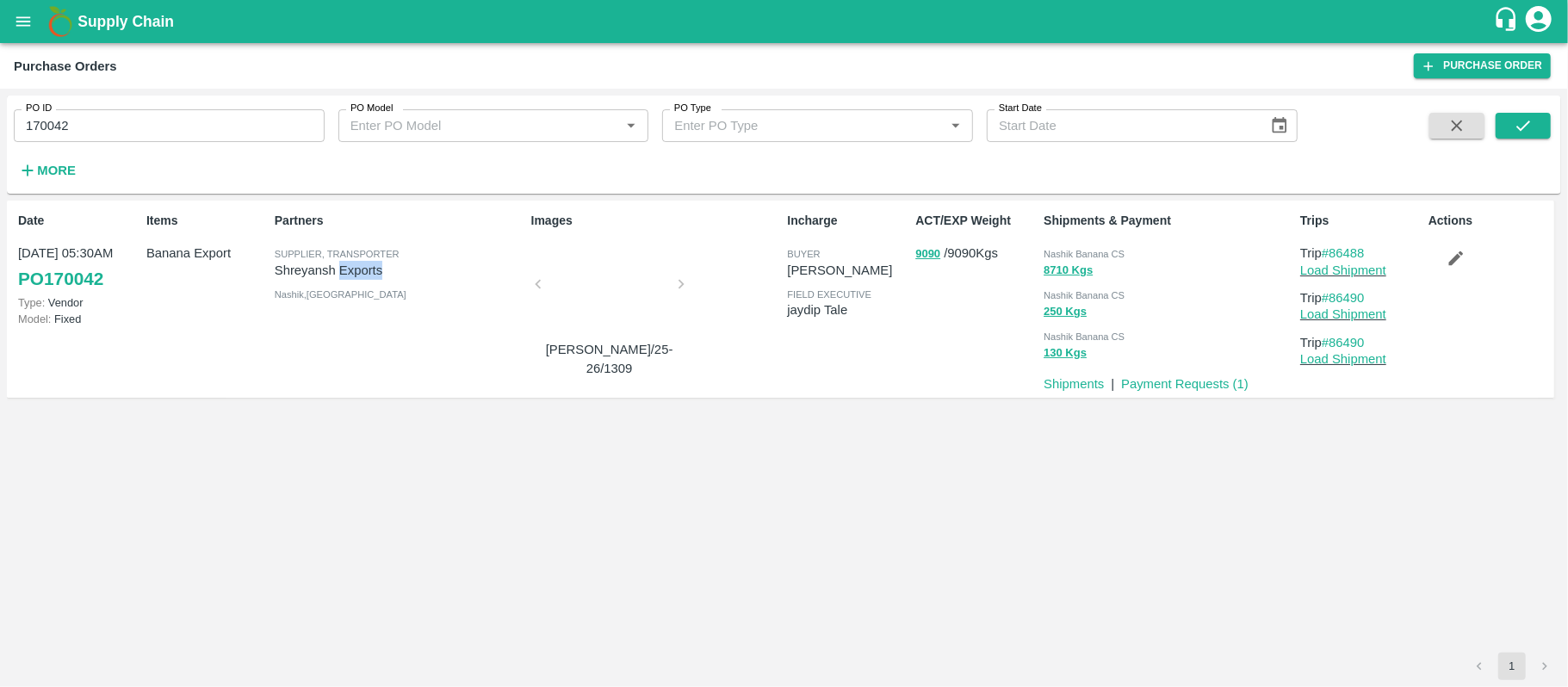
click at [365, 272] on p "Shreyansh Exports" at bounding box center [398, 270] width 249 height 19
click at [401, 311] on div "Partners Supplier, Transporter [PERSON_NAME] Exports [GEOGRAPHIC_DATA] , [GEOGR…" at bounding box center [396, 298] width 256 height 188
click at [1098, 249] on span "Nashik Banana CS" at bounding box center [1084, 254] width 81 height 11
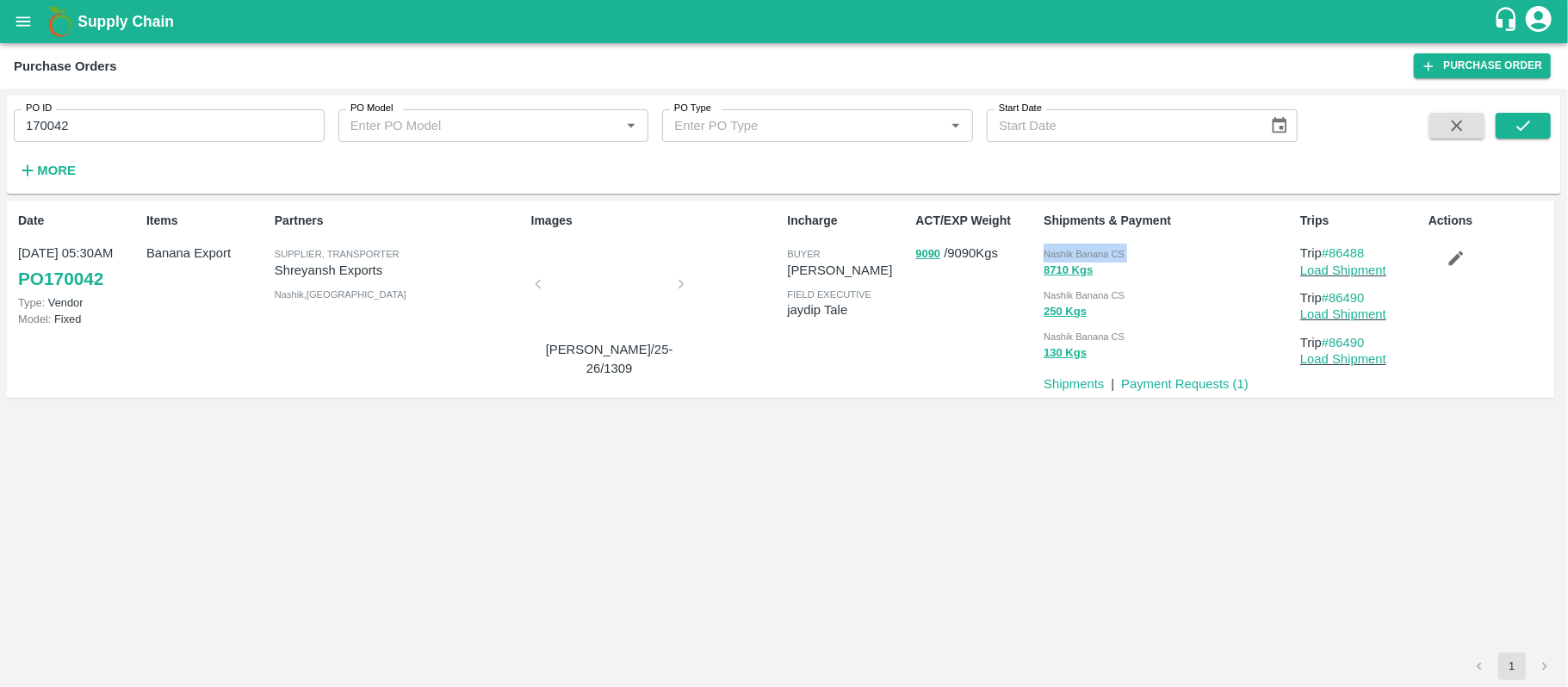
click at [1098, 249] on span "Nashik Banana CS" at bounding box center [1084, 254] width 81 height 11
click at [56, 125] on input "170042" at bounding box center [169, 125] width 311 height 33
click at [789, 424] on div "Date [DATE] 05:30AM PO 170042 Type: Vendor Model: Fixed Items Banana Export Par…" at bounding box center [784, 427] width 1554 height 452
click at [212, 286] on div "Items Banana Export" at bounding box center [204, 298] width 129 height 188
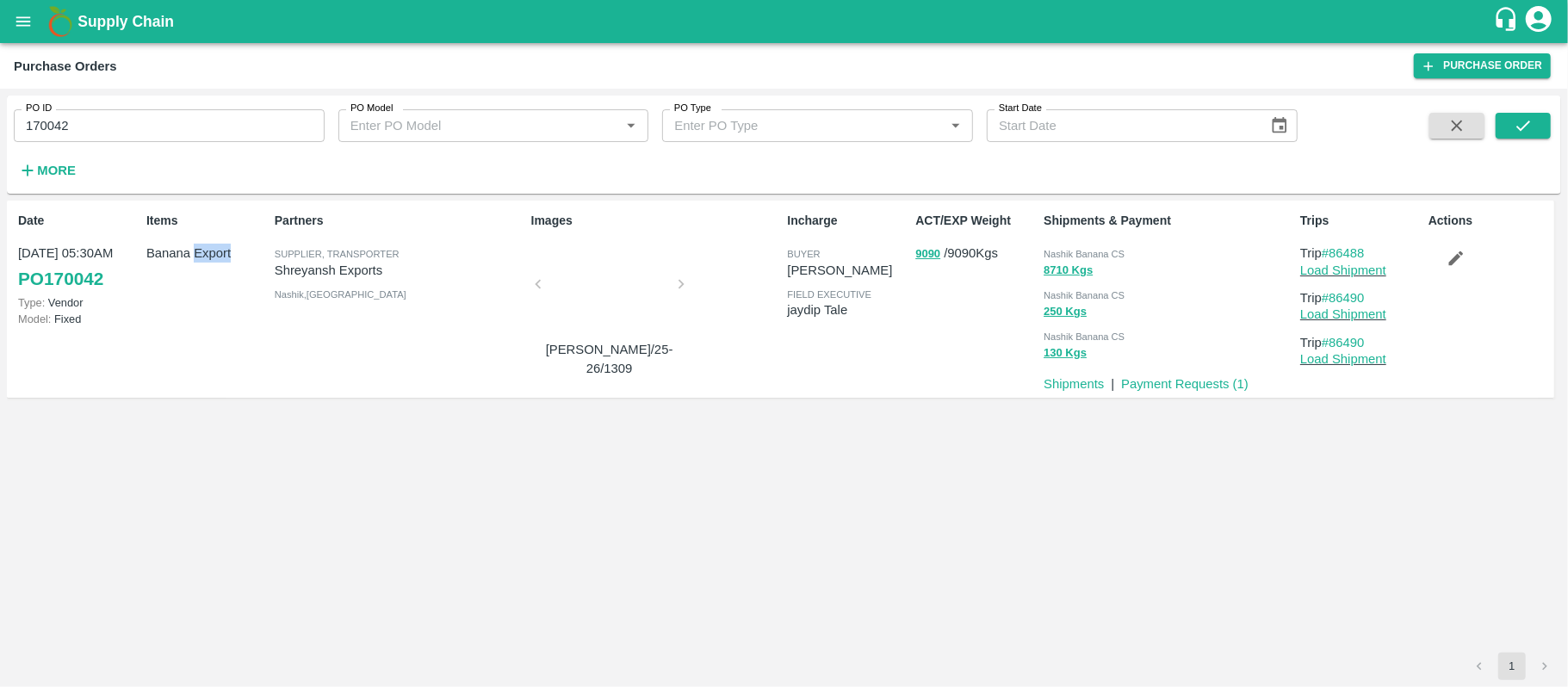
click at [212, 286] on div "Items Banana Export" at bounding box center [204, 298] width 129 height 188
click at [511, 406] on div "Date [DATE] 05:30AM PO 170042 Type: Vendor Model: Fixed Items Banana Export Par…" at bounding box center [784, 306] width 1540 height 199
click at [1051, 269] on button "8710 Kgs" at bounding box center [1068, 271] width 49 height 20
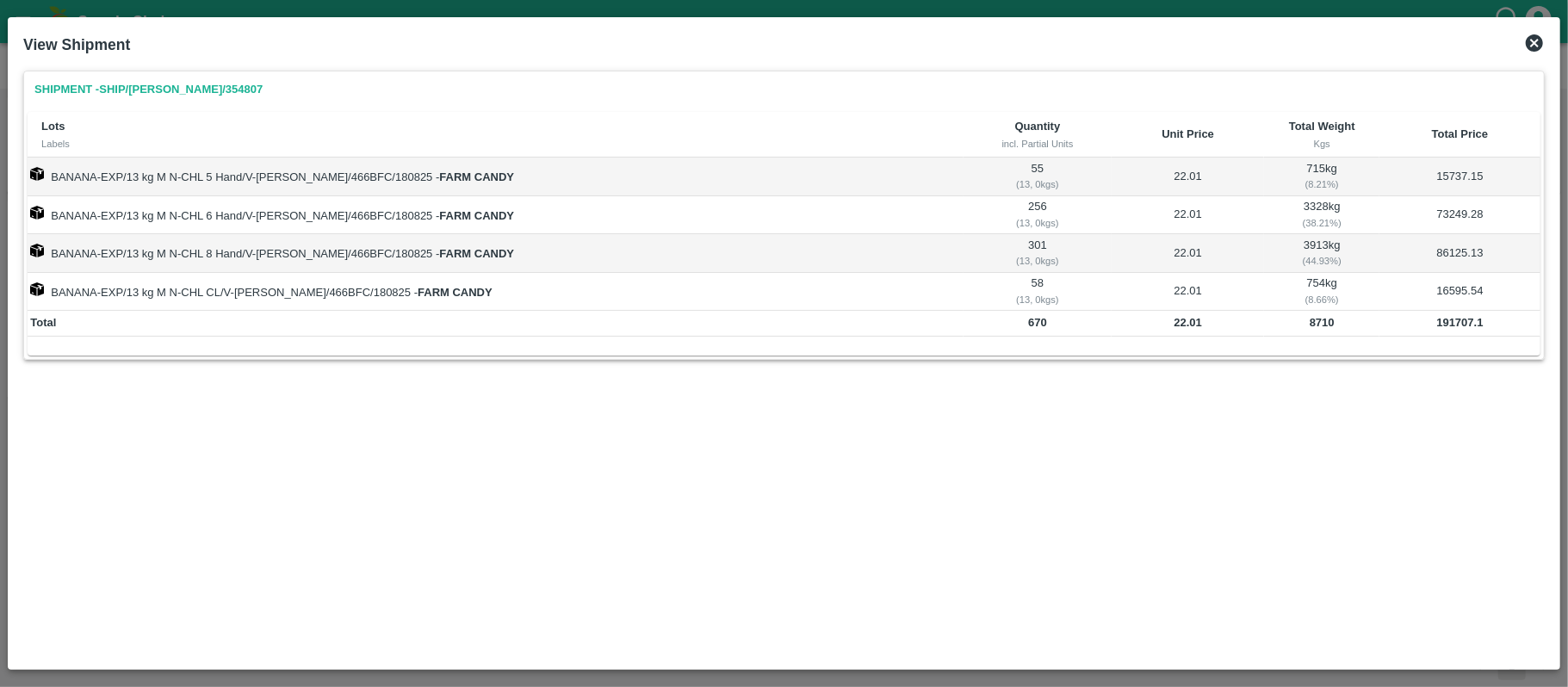
click at [1310, 324] on b "8710" at bounding box center [1322, 323] width 25 height 13
click at [1438, 320] on b "191707.1" at bounding box center [1459, 323] width 46 height 13
click at [1310, 327] on b "8710" at bounding box center [1322, 323] width 25 height 13
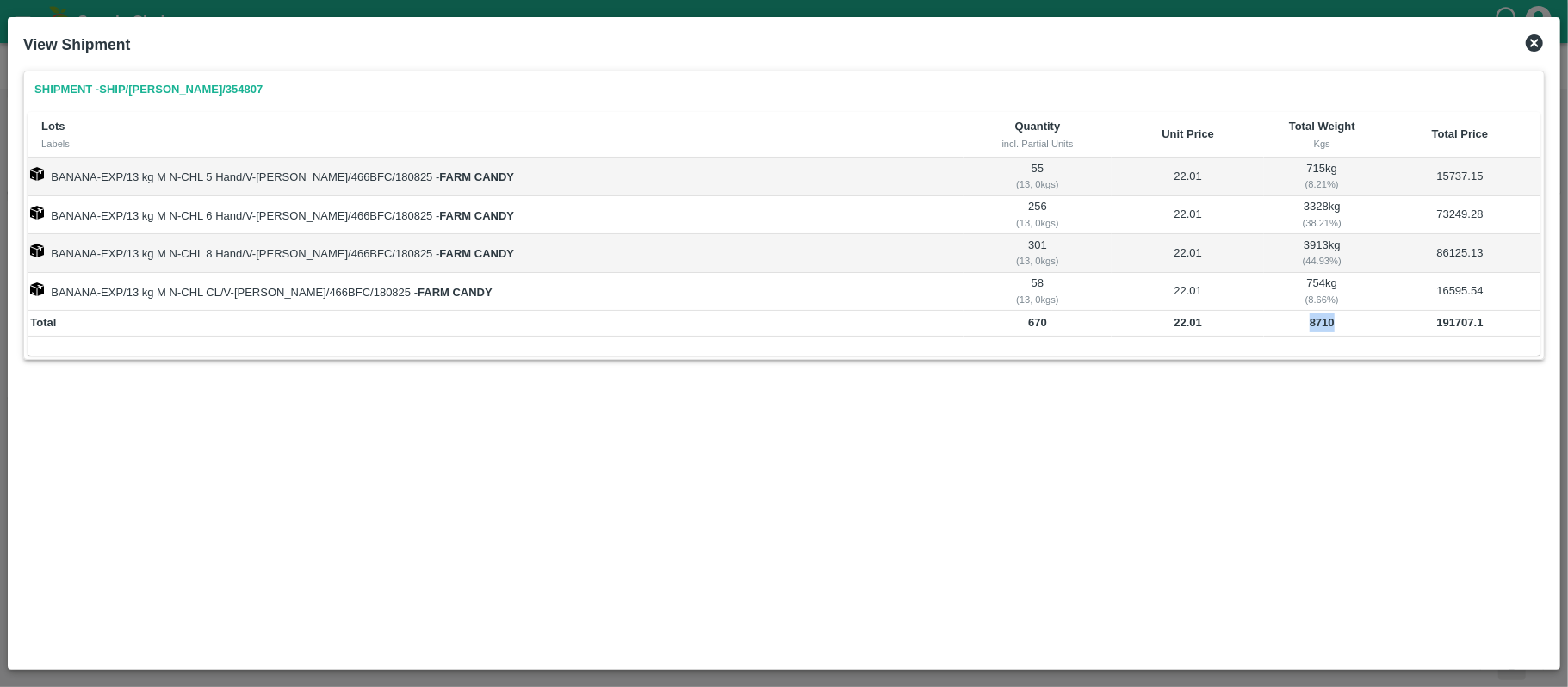
click at [1310, 327] on b "8710" at bounding box center [1322, 323] width 25 height 13
click at [1523, 45] on icon at bounding box center [1533, 43] width 21 height 21
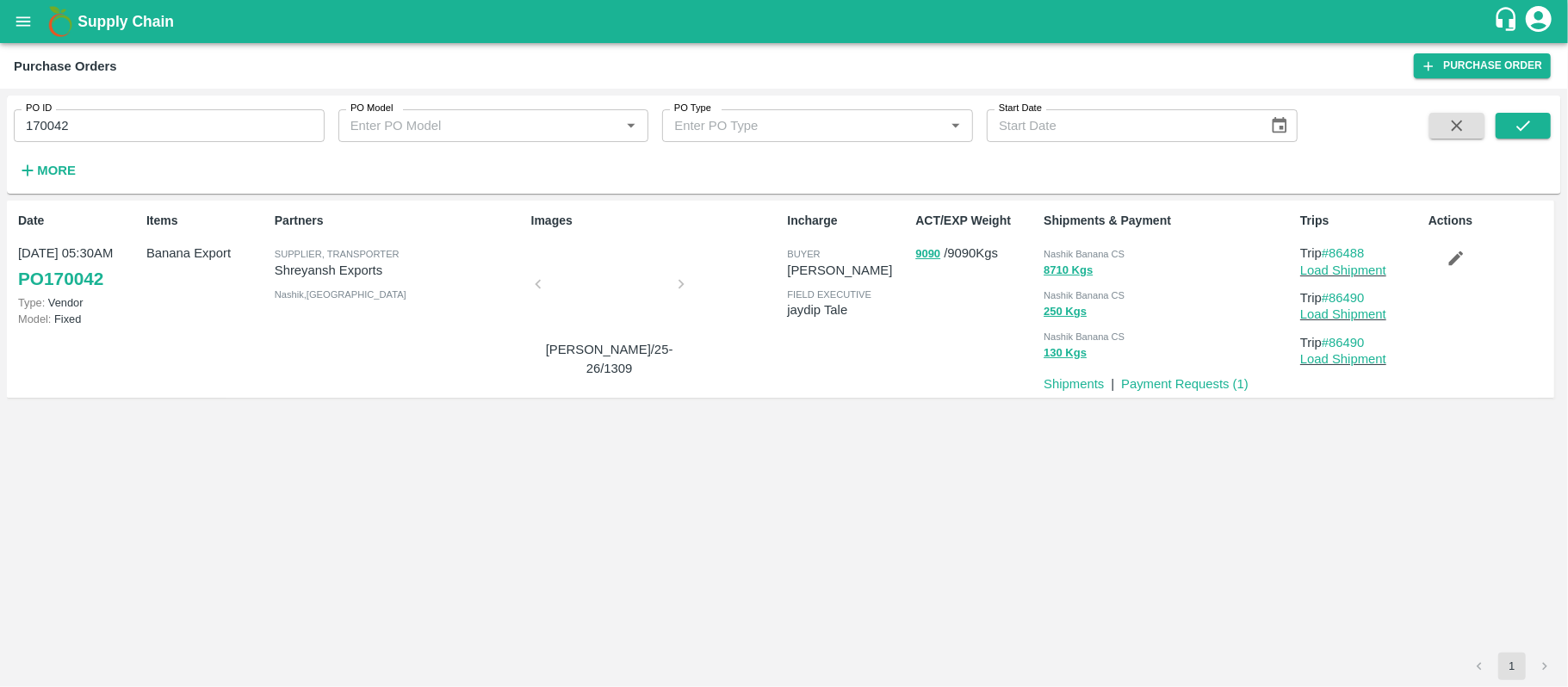
click at [177, 265] on div "Items Banana Export" at bounding box center [204, 298] width 129 height 188
click at [1051, 310] on button "250 Kgs" at bounding box center [1065, 312] width 43 height 20
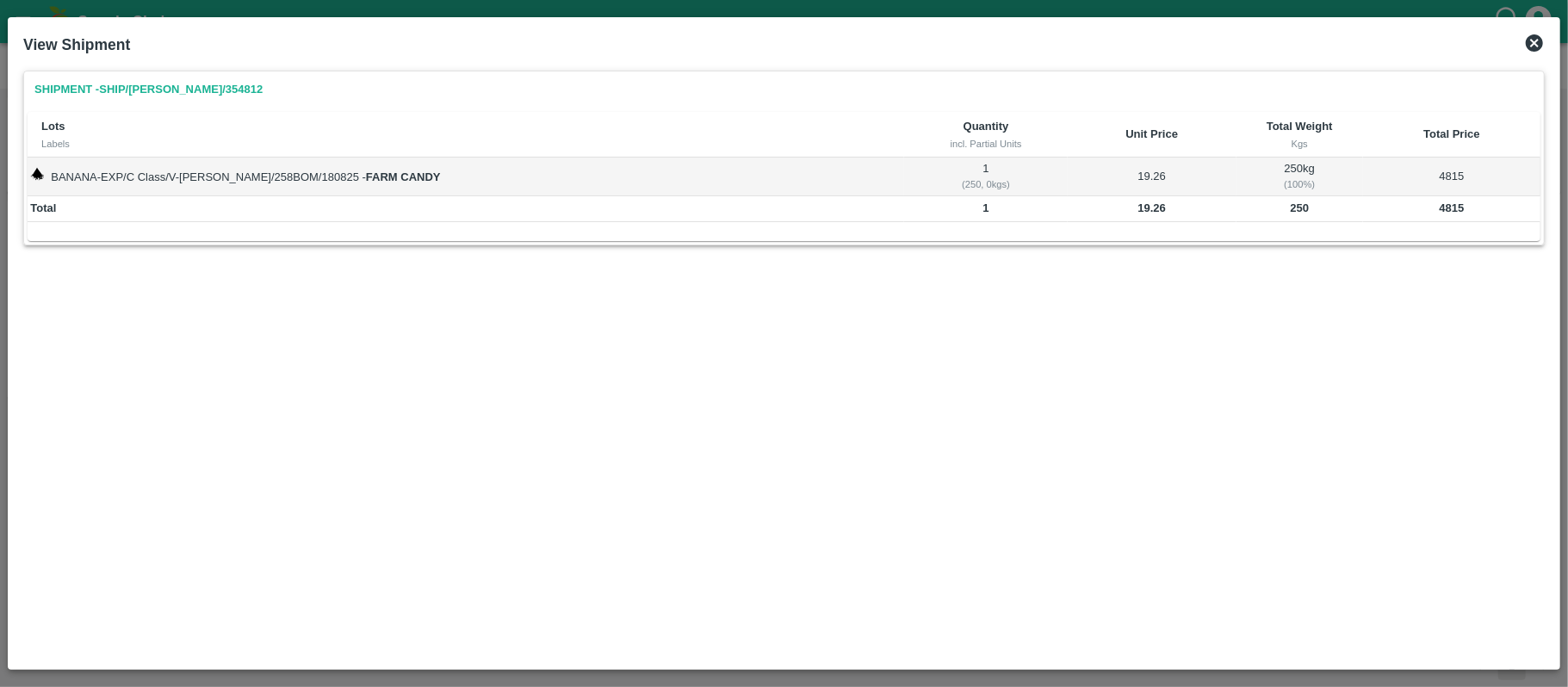
click at [1295, 211] on b "250" at bounding box center [1298, 207] width 19 height 13
click at [1295, 210] on b "250" at bounding box center [1298, 207] width 19 height 13
click at [1446, 207] on b "4815" at bounding box center [1452, 207] width 25 height 13
click at [1445, 207] on b "4815" at bounding box center [1452, 207] width 25 height 13
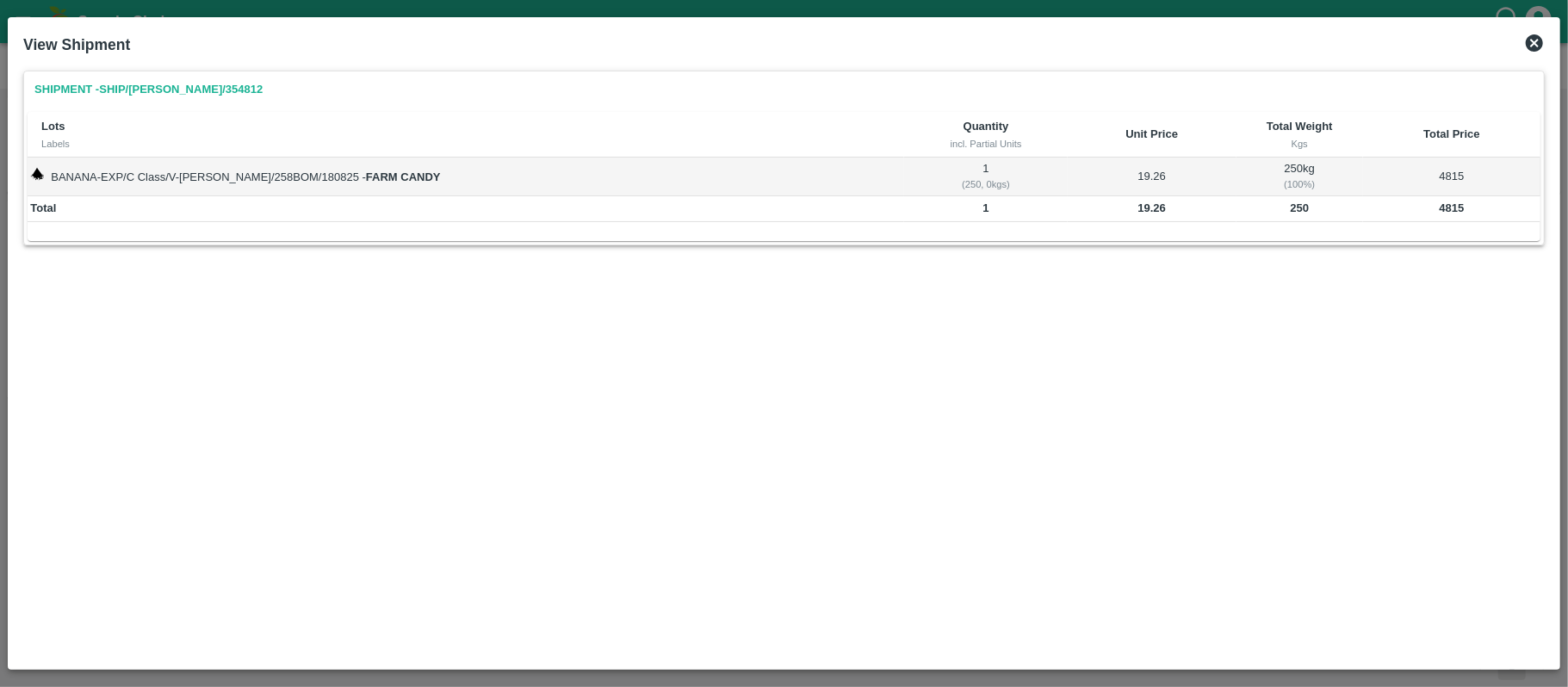
click at [1289, 214] on b "250" at bounding box center [1298, 207] width 19 height 13
click at [1530, 43] on icon at bounding box center [1533, 43] width 17 height 17
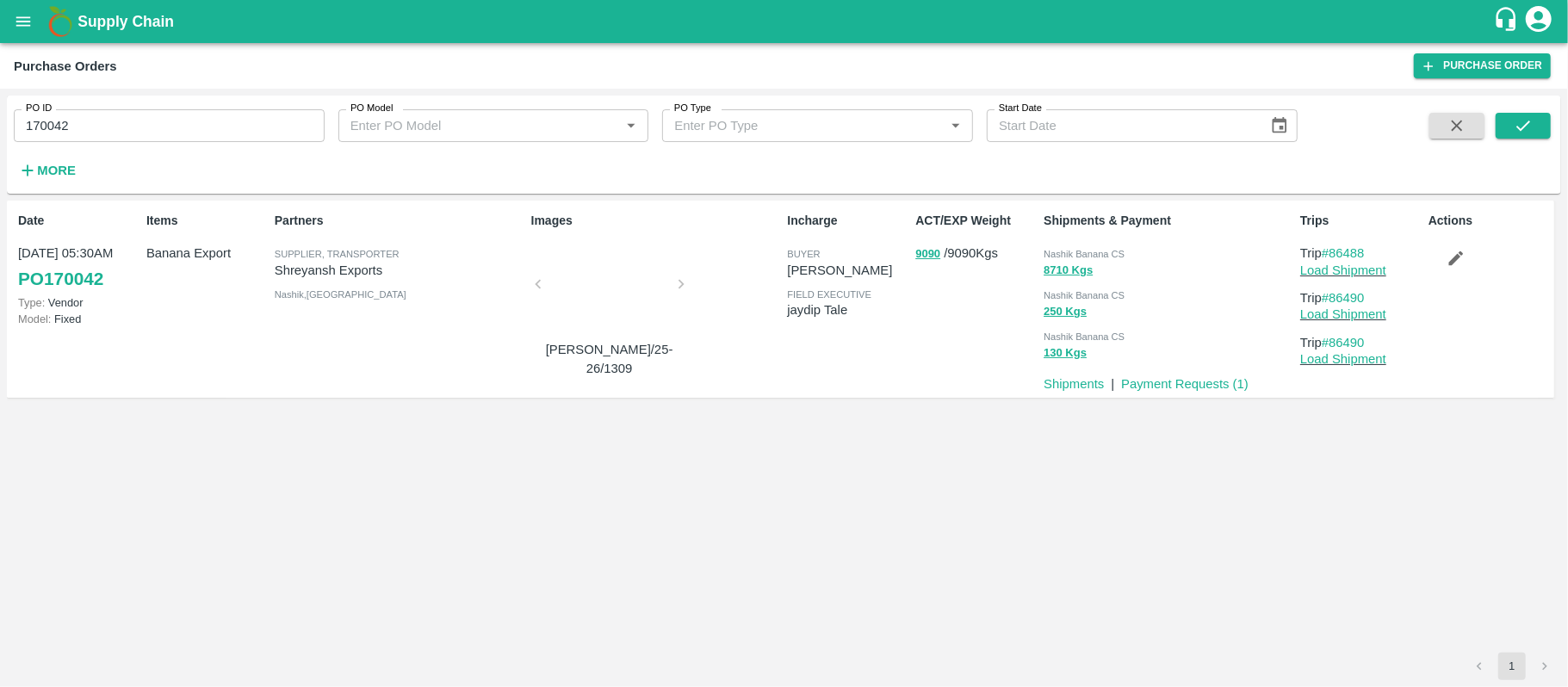
click at [170, 255] on p "Banana Export" at bounding box center [207, 253] width 122 height 19
click at [1068, 349] on button "130 Kgs" at bounding box center [1065, 353] width 43 height 20
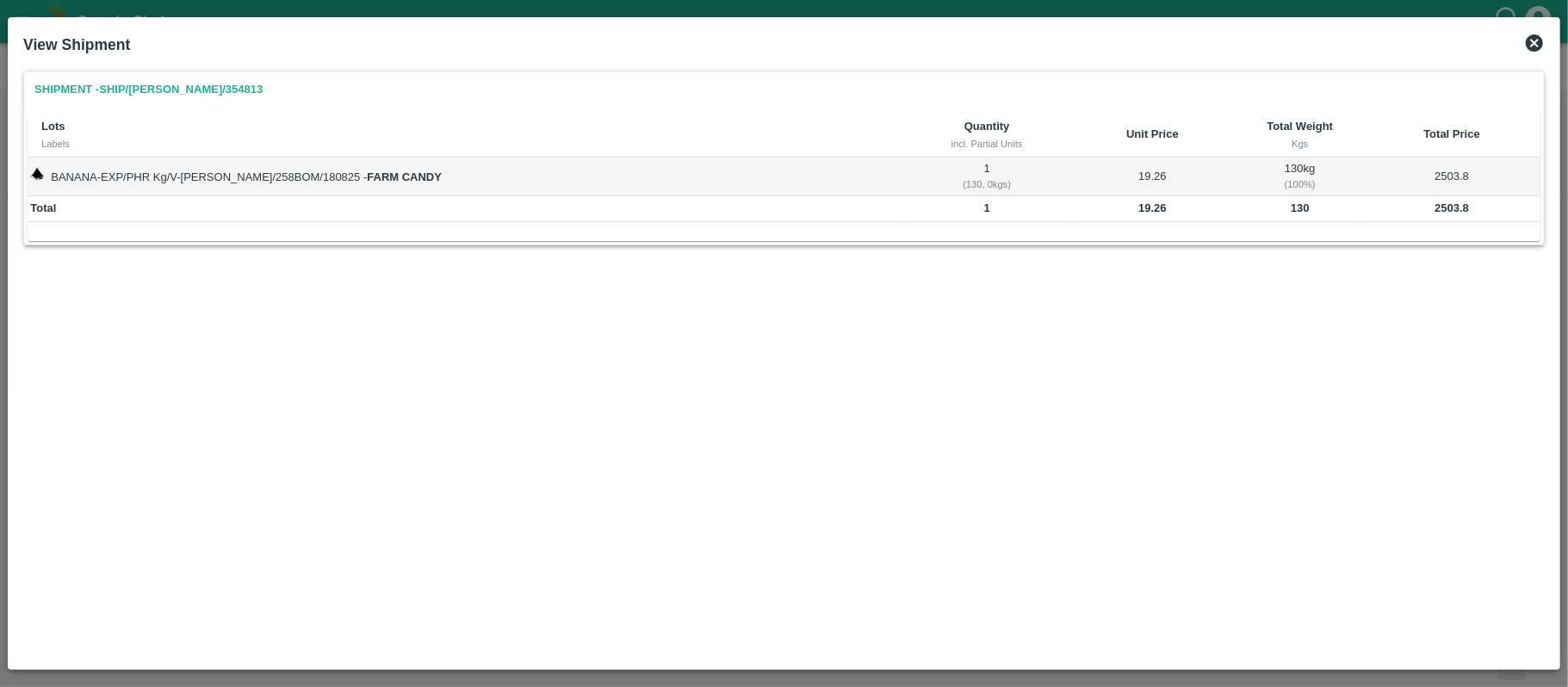
click at [1290, 212] on b "130" at bounding box center [1299, 207] width 19 height 13
click at [1434, 210] on b "2503.8" at bounding box center [1451, 207] width 35 height 13
click at [1289, 215] on td "130" at bounding box center [1300, 209] width 127 height 26
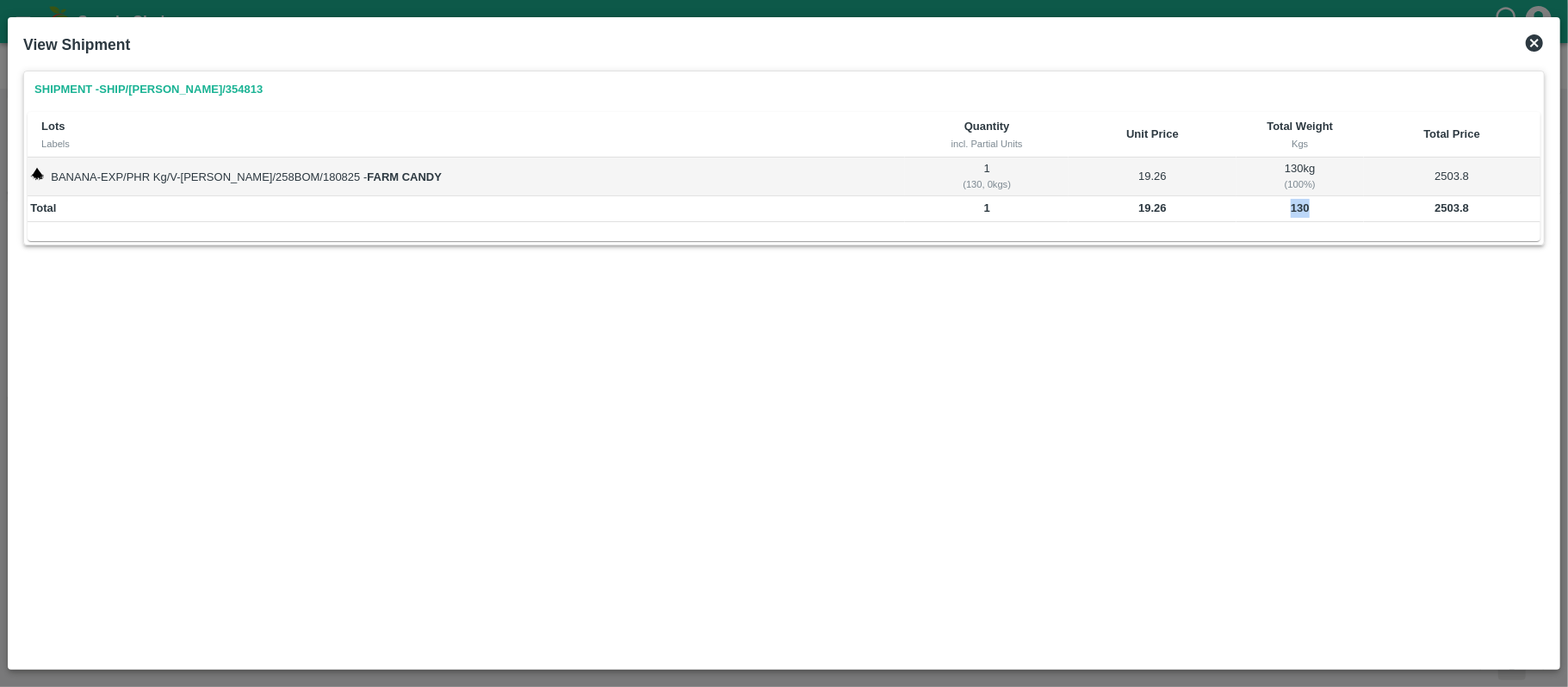
click at [1289, 215] on td "130" at bounding box center [1300, 209] width 127 height 26
click at [1530, 45] on icon at bounding box center [1533, 43] width 17 height 17
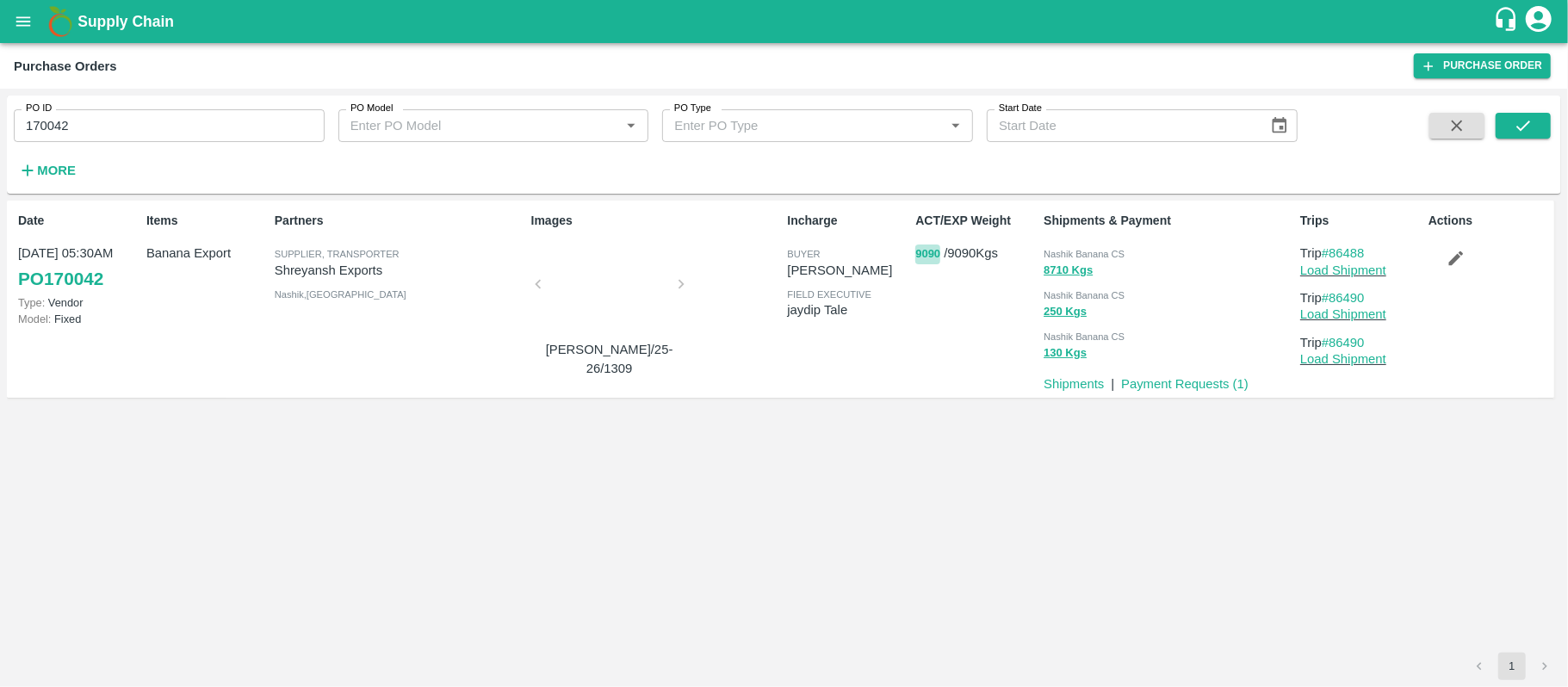
click at [935, 255] on button "9090" at bounding box center [927, 255] width 25 height 20
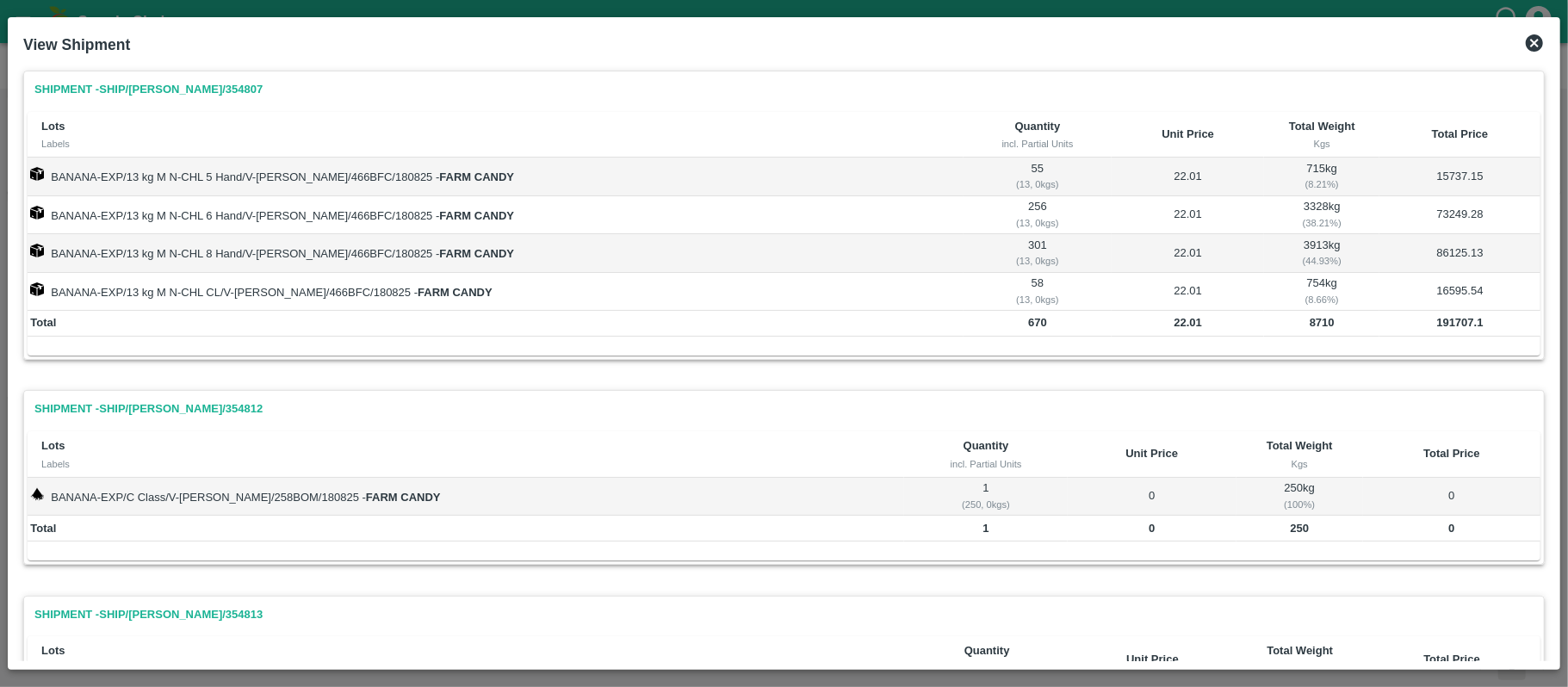
click at [1538, 39] on icon at bounding box center [1533, 43] width 21 height 21
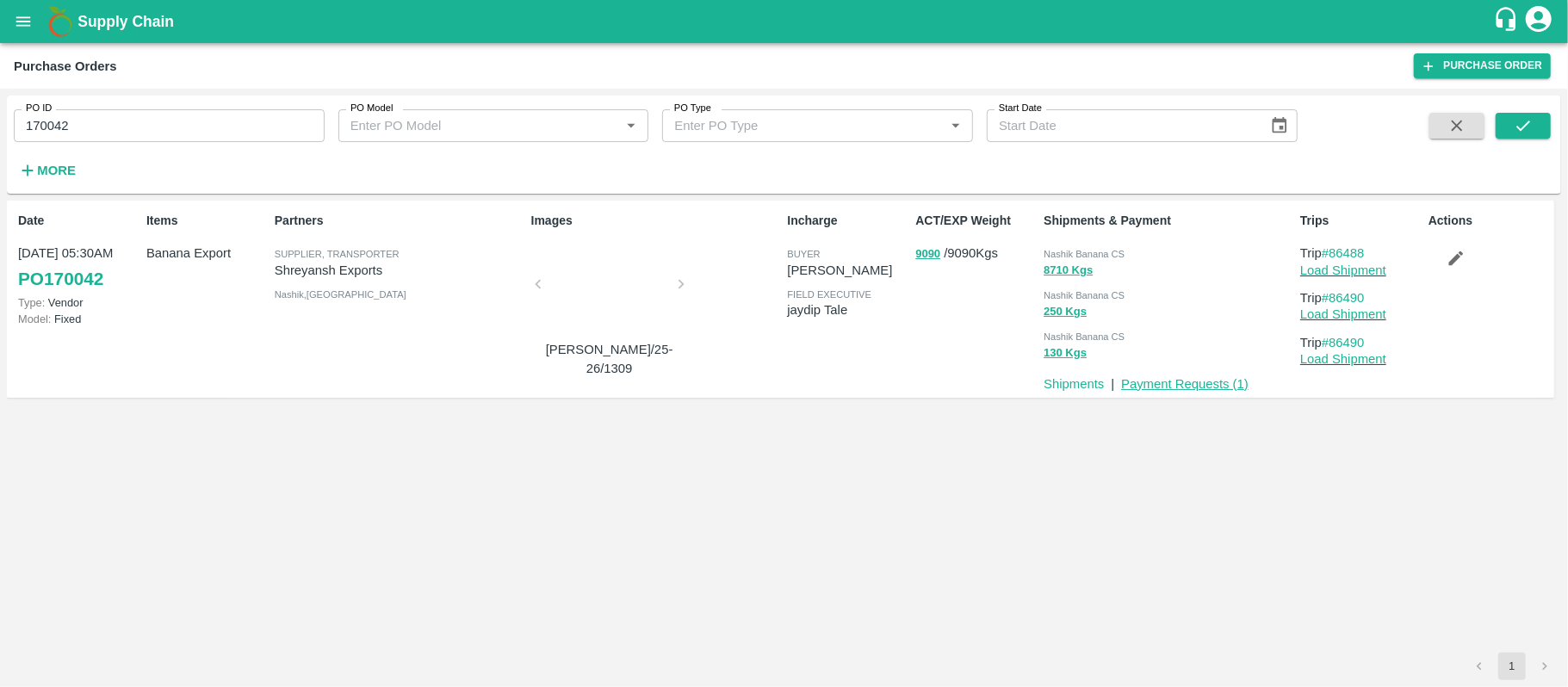
click at [1147, 386] on link "Payment Requests ( 1 )" at bounding box center [1185, 383] width 128 height 13
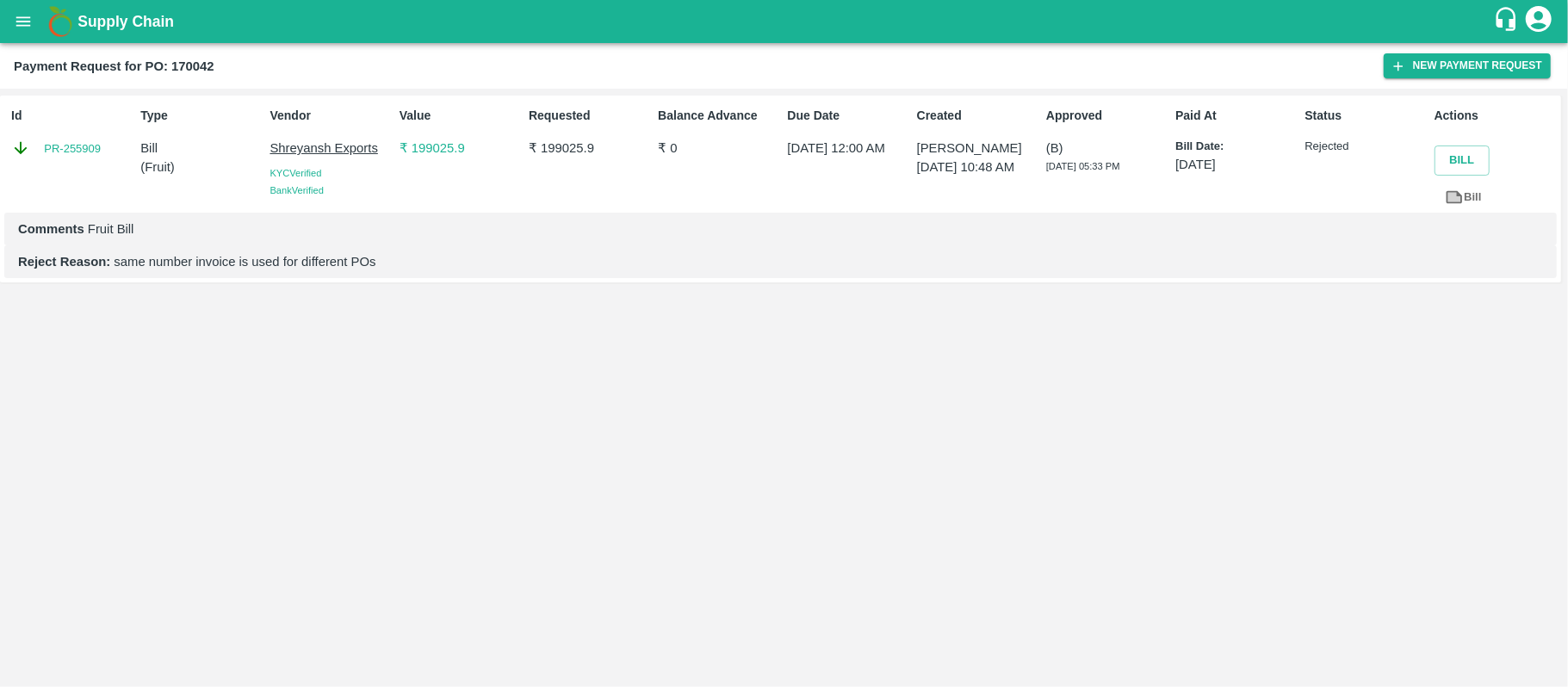
click at [765, 370] on div "Id PR-255909 Type Bill ( Fruit ) Vendor Shreyansh Exports KYC Verified Bank Ver…" at bounding box center [784, 388] width 1568 height 599
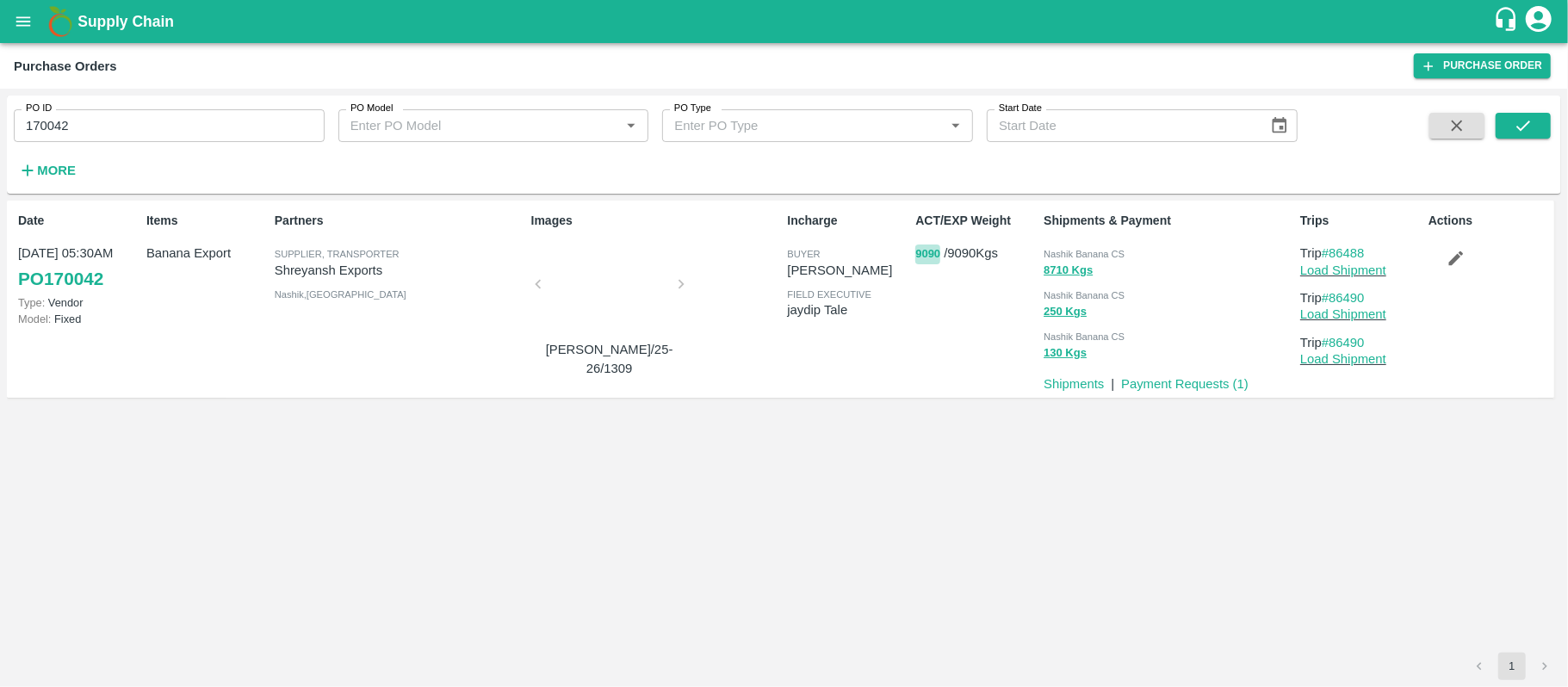
click at [919, 252] on button "9090" at bounding box center [927, 255] width 25 height 20
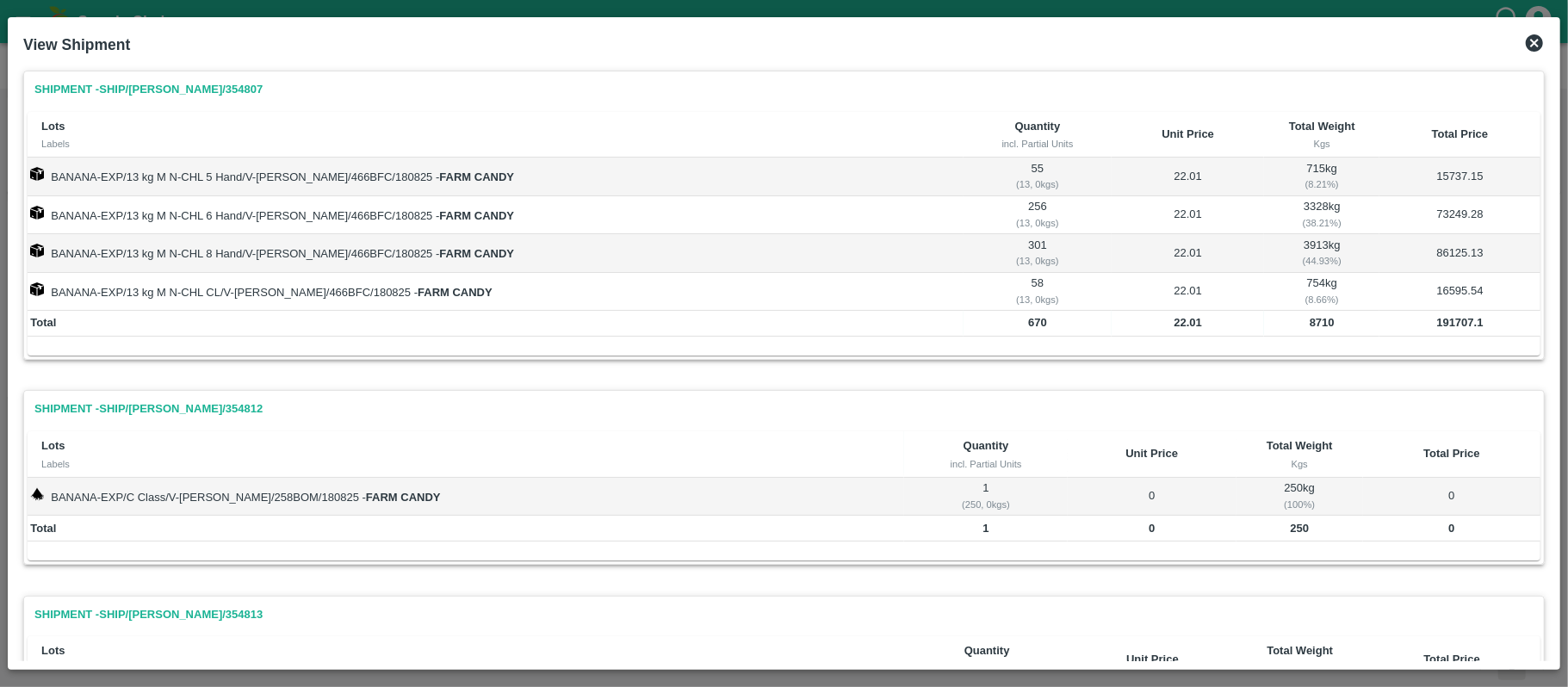
click at [1539, 48] on icon at bounding box center [1533, 43] width 17 height 17
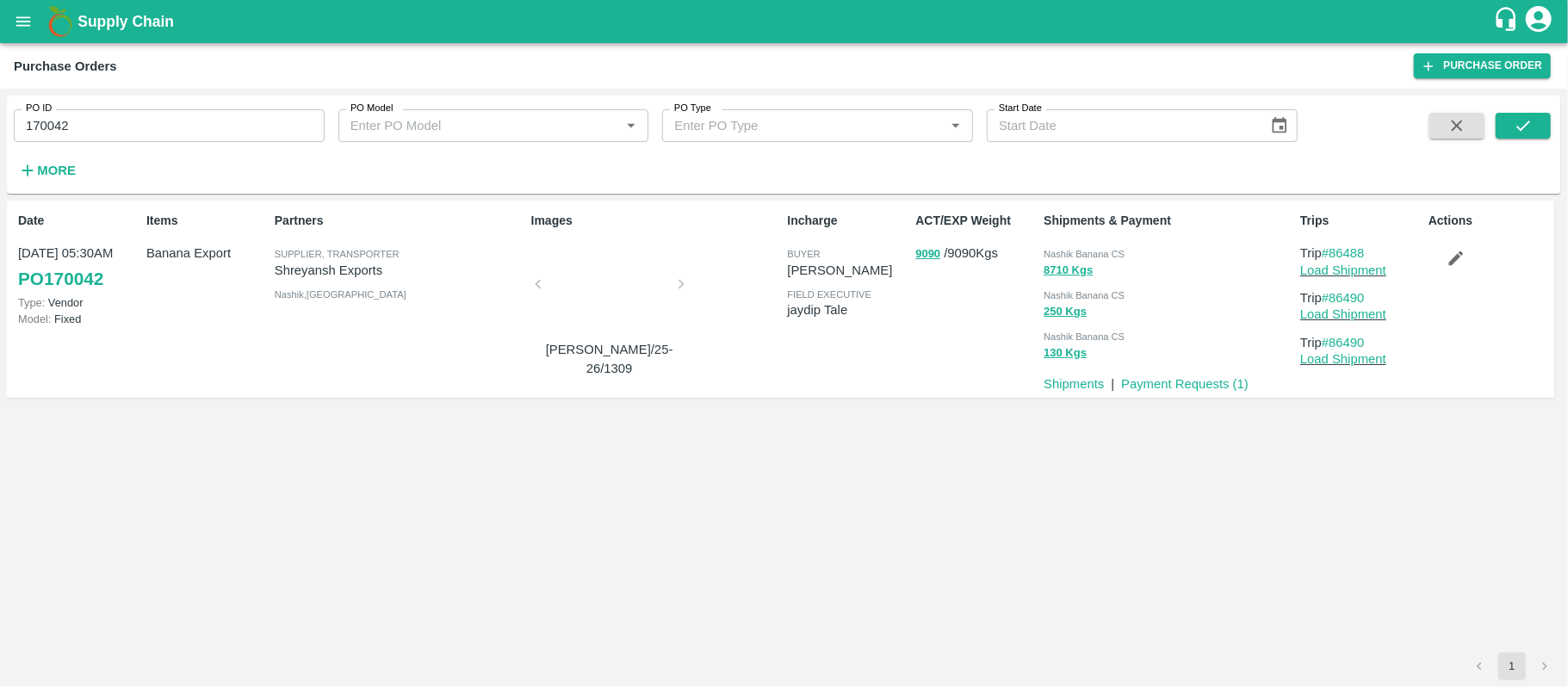
click at [136, 126] on input "170042" at bounding box center [169, 125] width 311 height 33
paste input "text"
type input "169704"
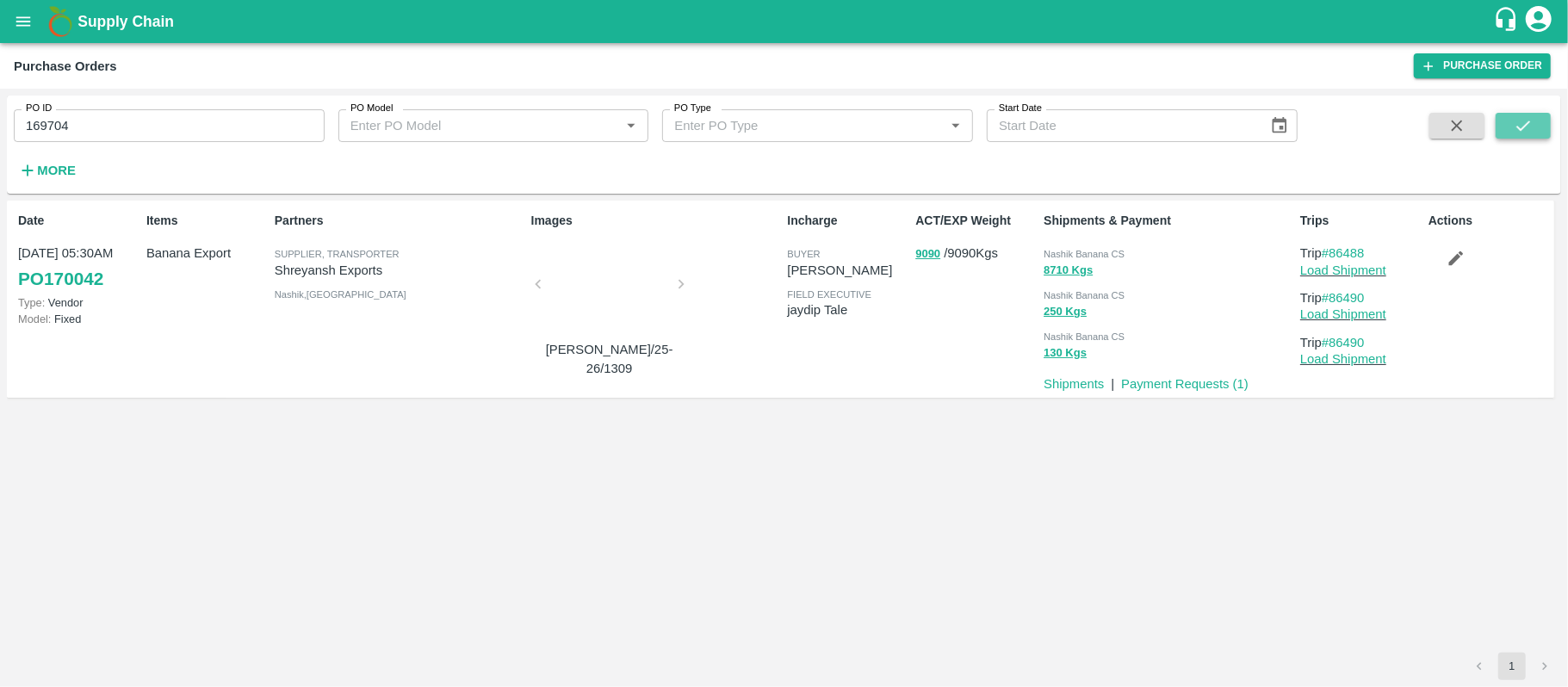
click at [1523, 113] on button "submit" at bounding box center [1523, 125] width 55 height 26
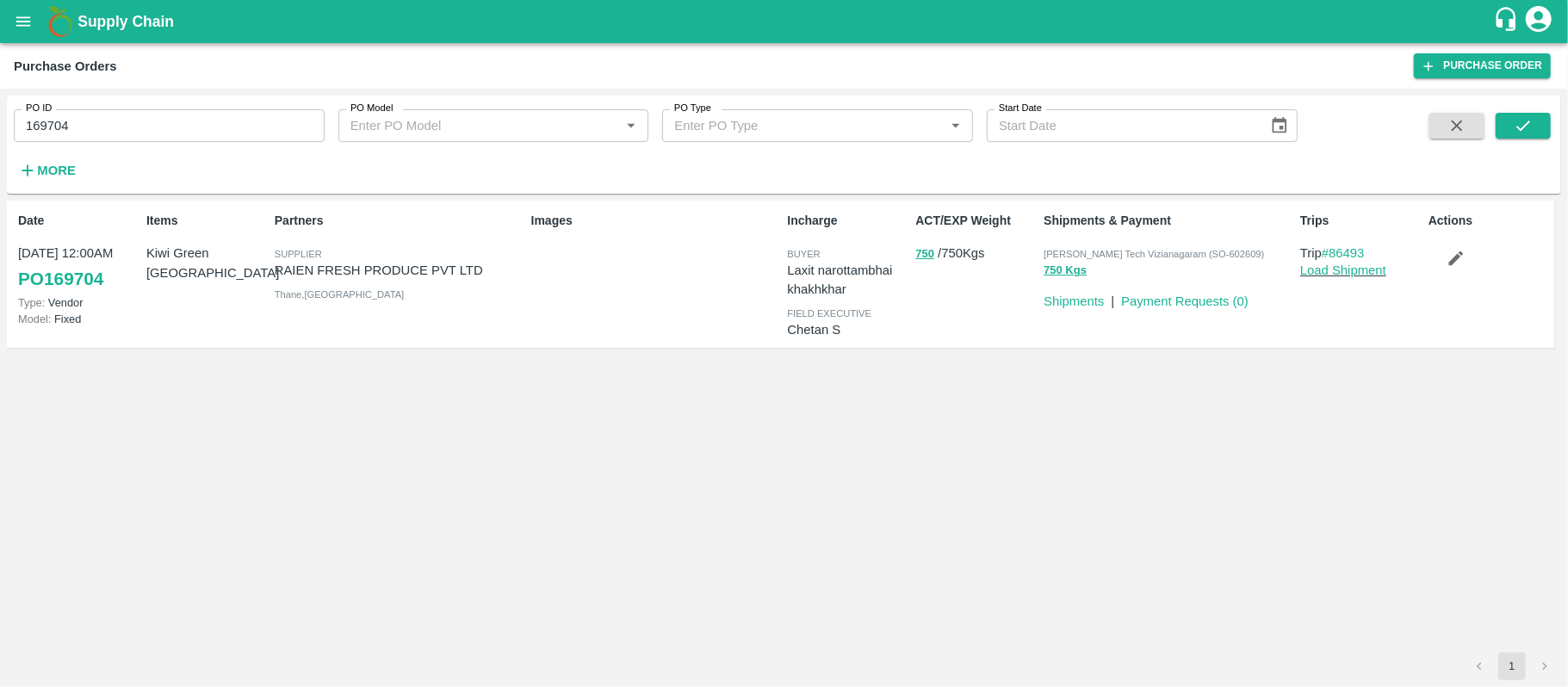
click at [387, 273] on p "RAIEN FRESH PRODUCE PVT LTD" at bounding box center [398, 270] width 249 height 19
copy p "RAIEN FRESH PRODUCE PVT LTD"
click at [69, 119] on input "169704" at bounding box center [169, 125] width 311 height 33
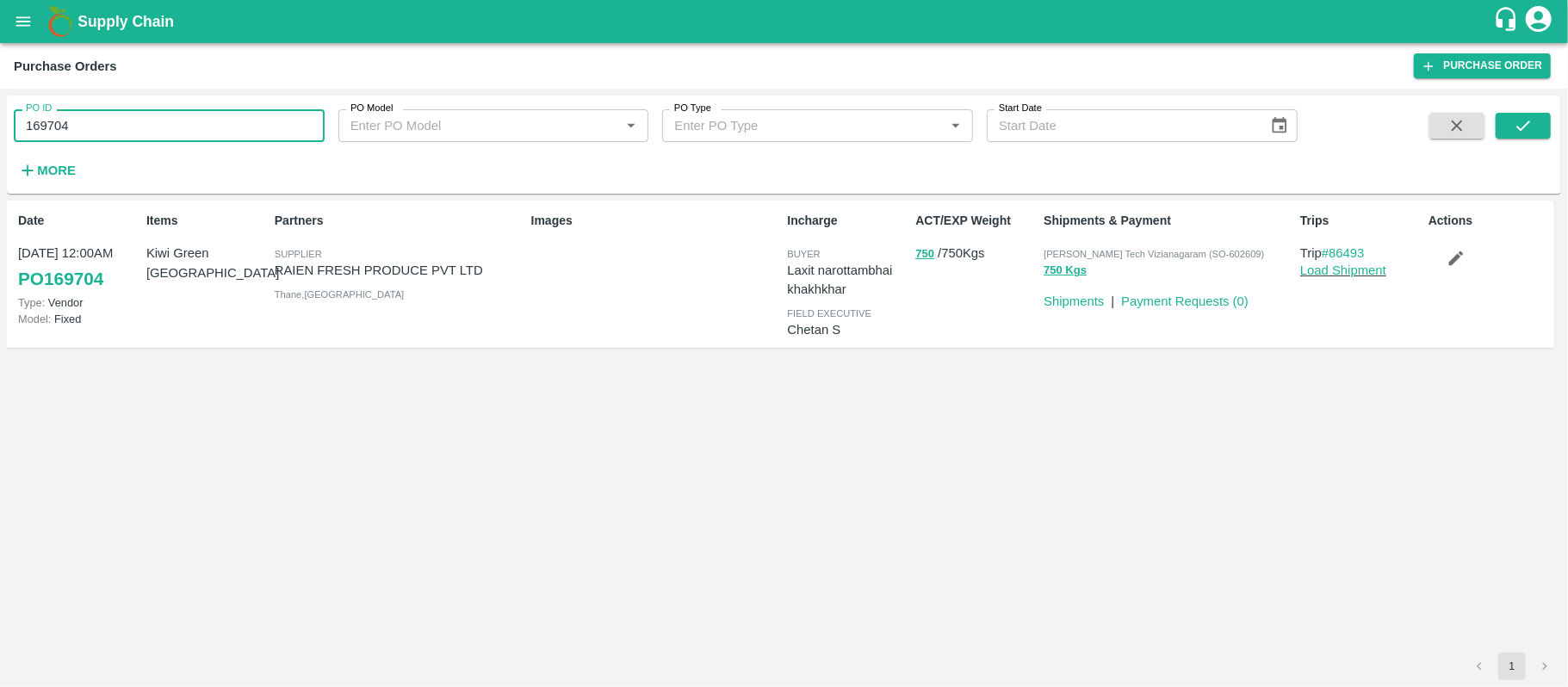
click at [69, 119] on input "169704" at bounding box center [169, 125] width 311 height 33
click at [222, 273] on div "Items Kiwi Green Chile" at bounding box center [204, 273] width 129 height 138
click at [187, 262] on p "Kiwi Green Chile" at bounding box center [207, 263] width 122 height 38
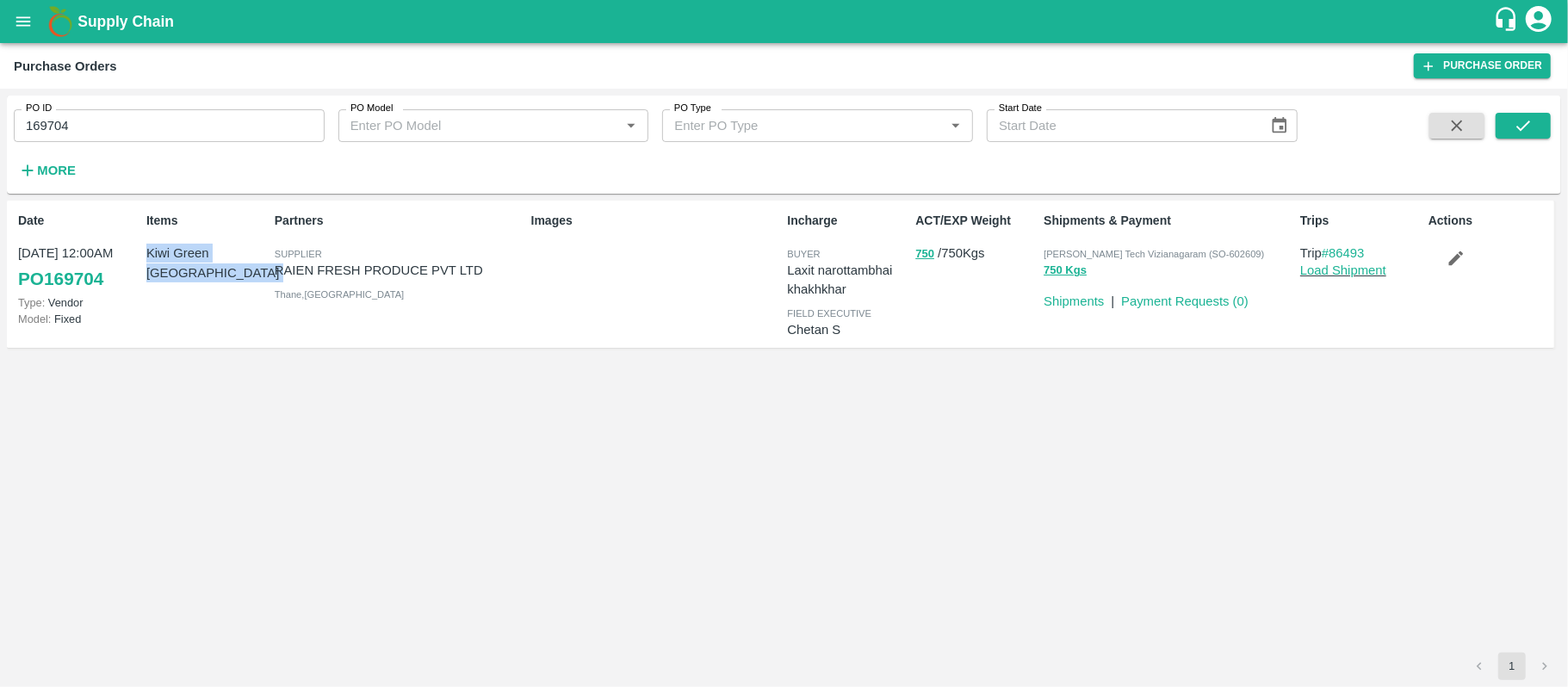
click at [187, 262] on p "Kiwi Green Chile" at bounding box center [207, 263] width 122 height 38
copy p "Kiwi Green Chile"
click at [1166, 295] on link "Payment Requests ( 0 )" at bounding box center [1185, 301] width 128 height 13
click at [923, 253] on button "750" at bounding box center [924, 255] width 19 height 20
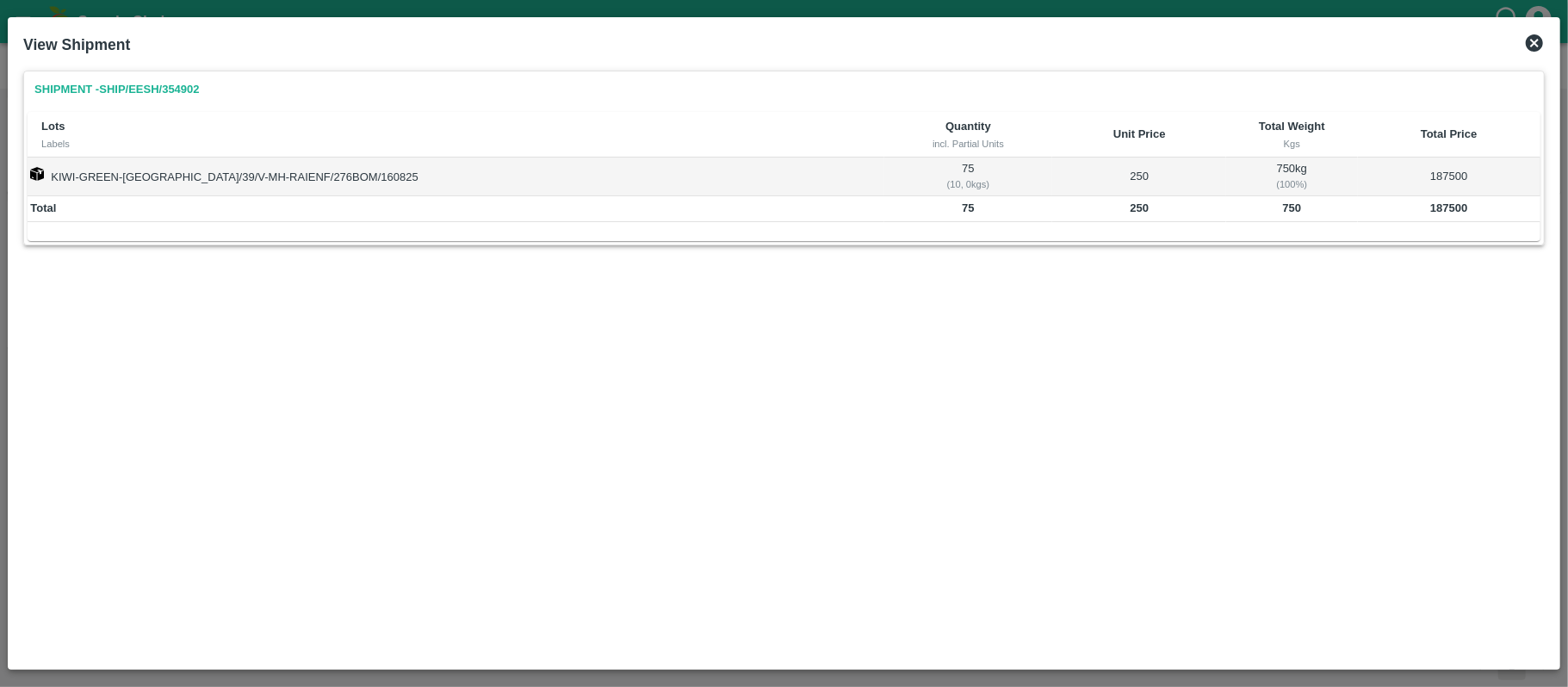
click at [1283, 207] on b "750" at bounding box center [1292, 207] width 19 height 13
copy b "750"
click at [1430, 210] on b "187500" at bounding box center [1447, 207] width 37 height 13
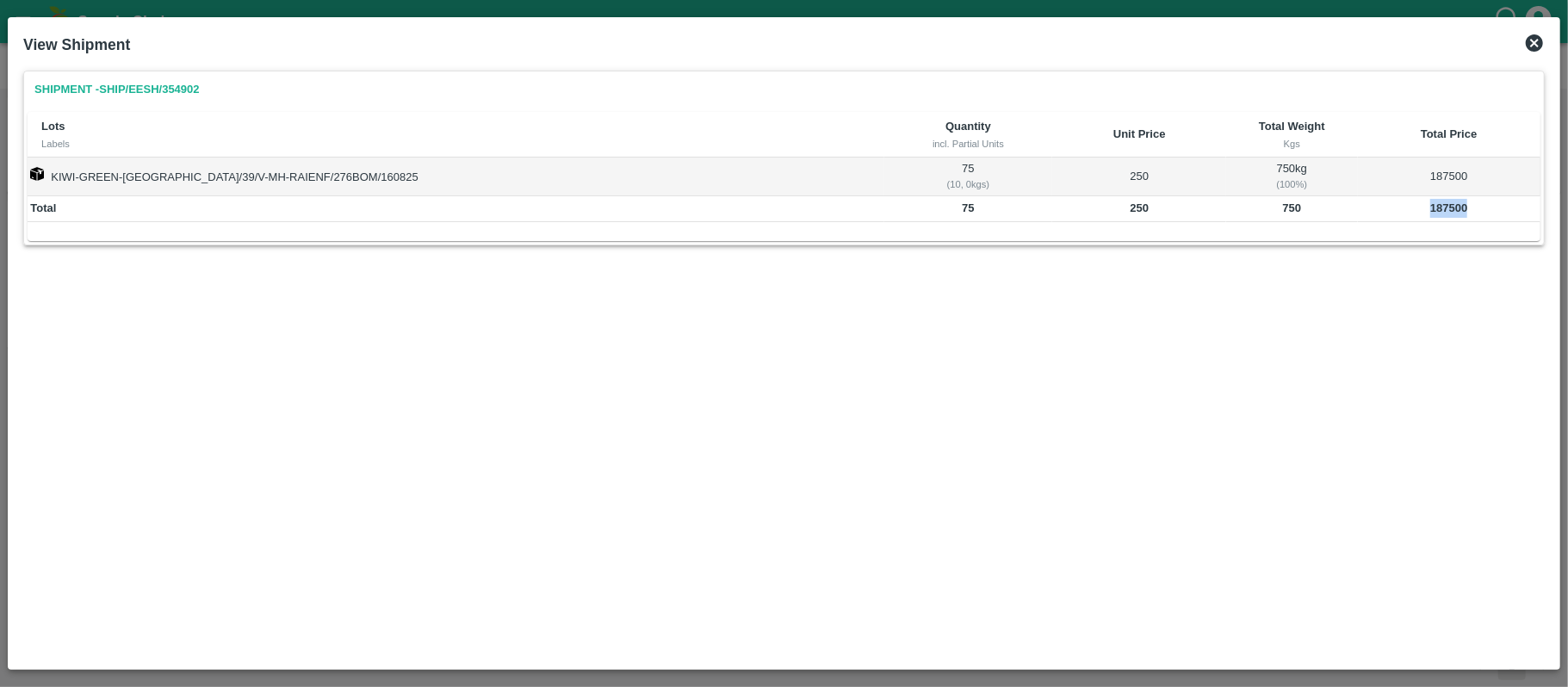
click at [1430, 210] on b "187500" at bounding box center [1447, 207] width 37 height 13
copy b "187500"
click at [1283, 211] on b "750" at bounding box center [1292, 207] width 19 height 13
copy b "750"
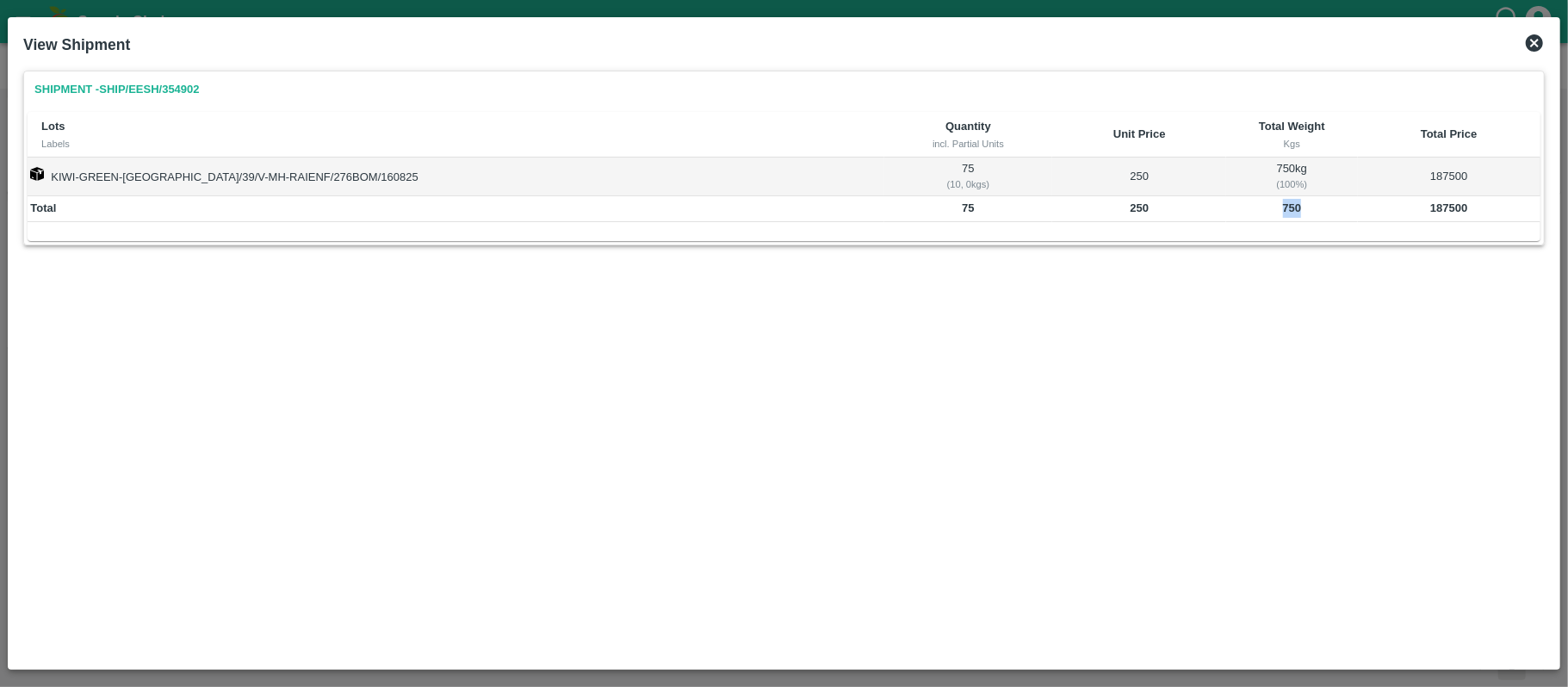
copy b "750"
click at [1432, 214] on b "187500" at bounding box center [1447, 207] width 37 height 13
copy b "187500"
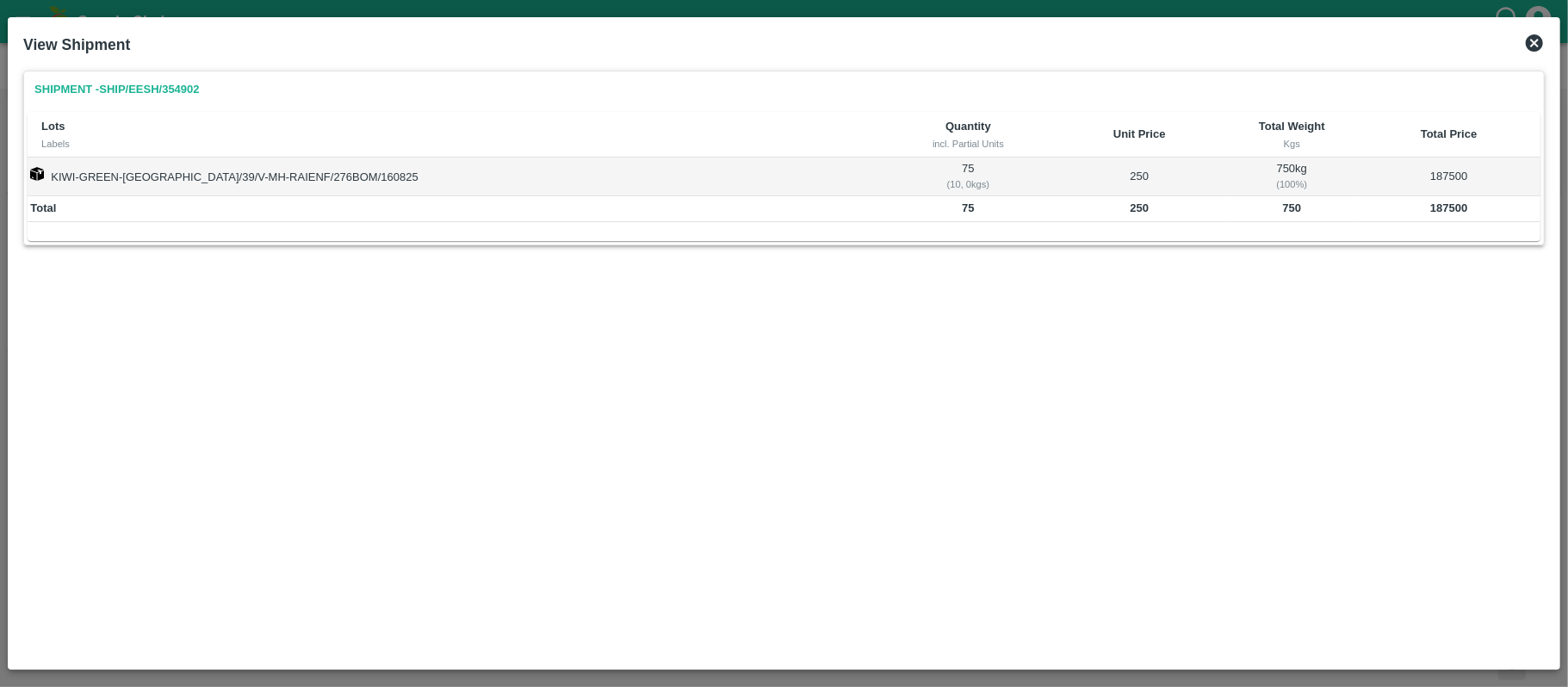
click at [1283, 207] on b "750" at bounding box center [1292, 207] width 19 height 13
copy b "750"
click at [569, 408] on div "Shipment - SHIP/EESH/354902 Lots Labels Quantity incl. Partial Units Unit Price…" at bounding box center [784, 362] width 1535 height 598
click at [1537, 38] on icon at bounding box center [1533, 43] width 17 height 17
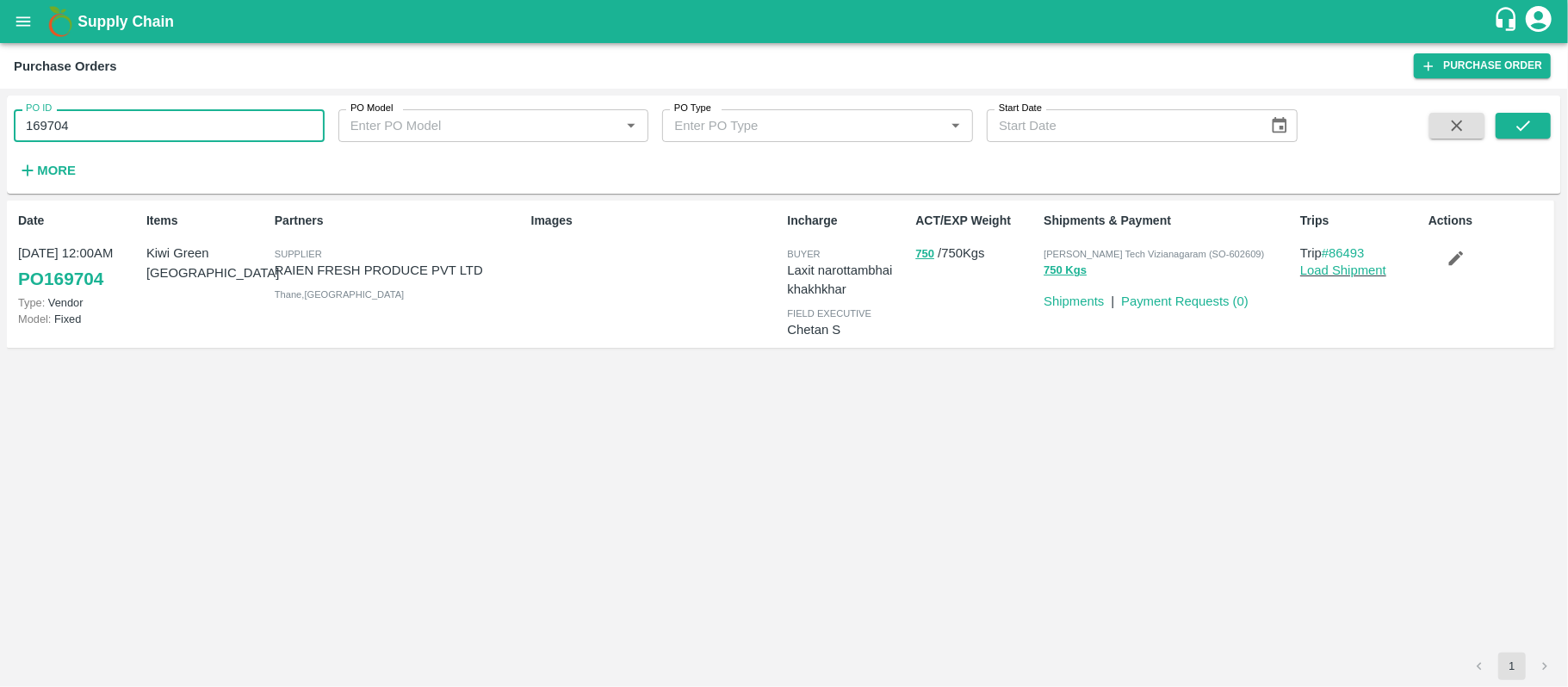
click at [96, 121] on input "169704" at bounding box center [169, 125] width 311 height 33
paste input "text"
click at [1517, 117] on icon "submit" at bounding box center [1522, 125] width 19 height 19
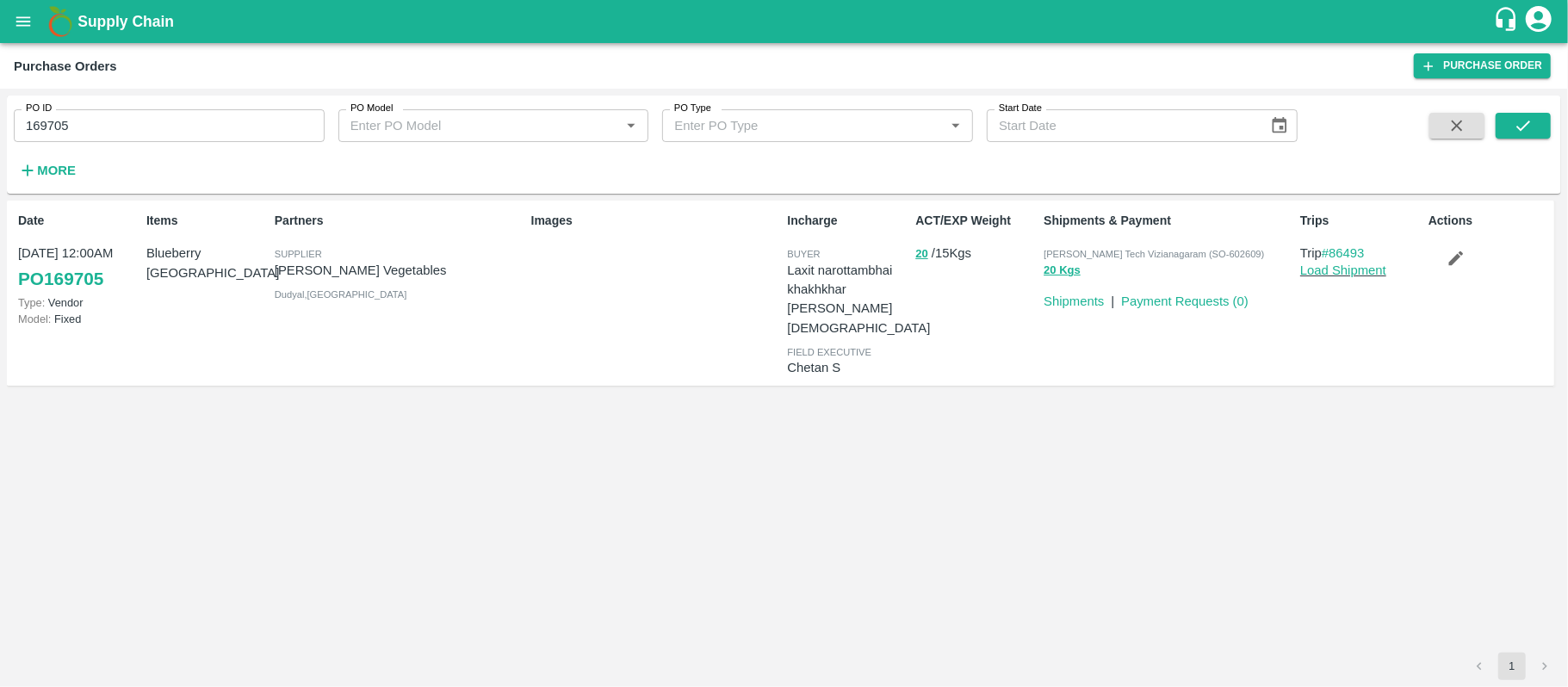
click at [339, 271] on p "Shree Krishna Vegetables" at bounding box center [398, 270] width 249 height 19
copy p "Shree Krishna Vegetables"
click at [339, 271] on p "Shree Krishna Vegetables" at bounding box center [398, 270] width 249 height 19
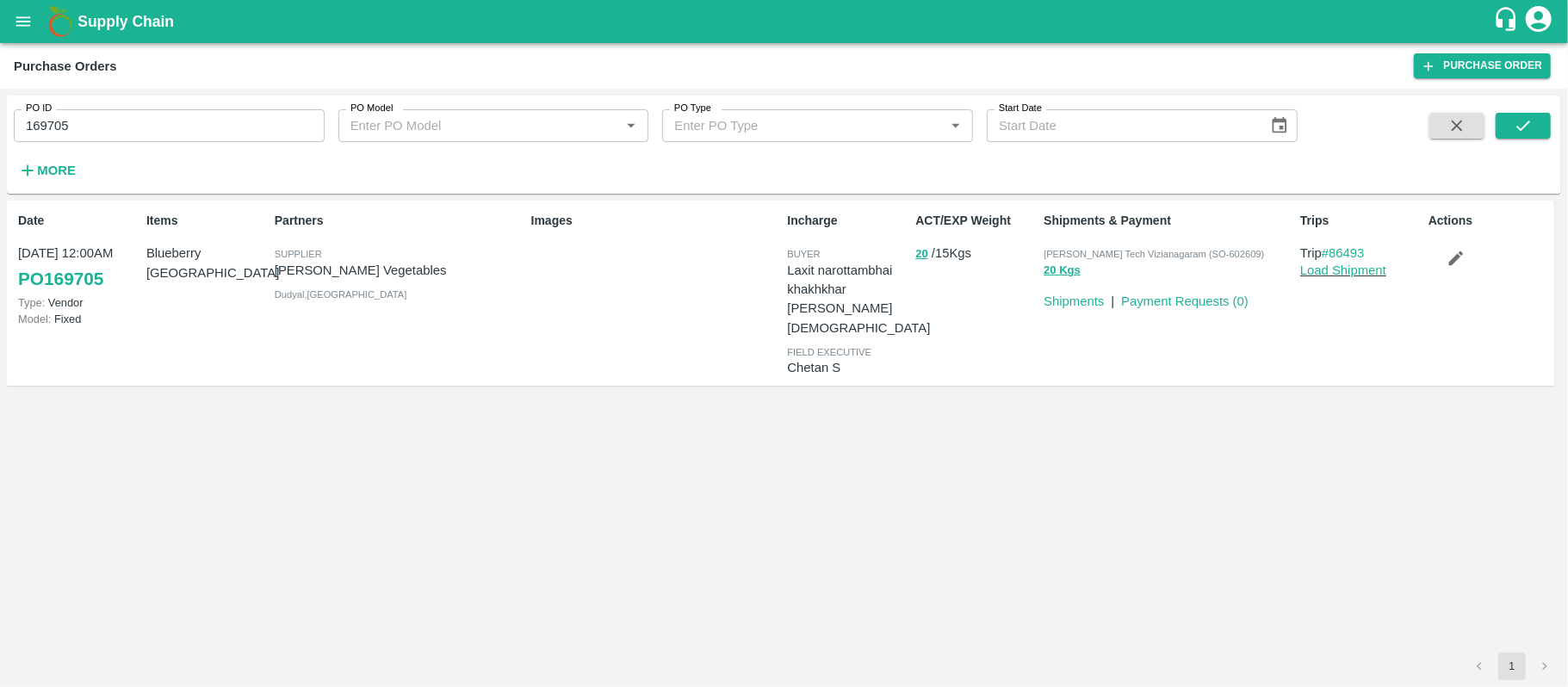
click at [421, 413] on div "Date 16 Aug, 12:00AM PO 169705 Type: Vendor Model: Fixed Items Blueberry Peru P…" at bounding box center [784, 427] width 1554 height 452
click at [182, 251] on p "Blueberry Peru" at bounding box center [207, 263] width 122 height 38
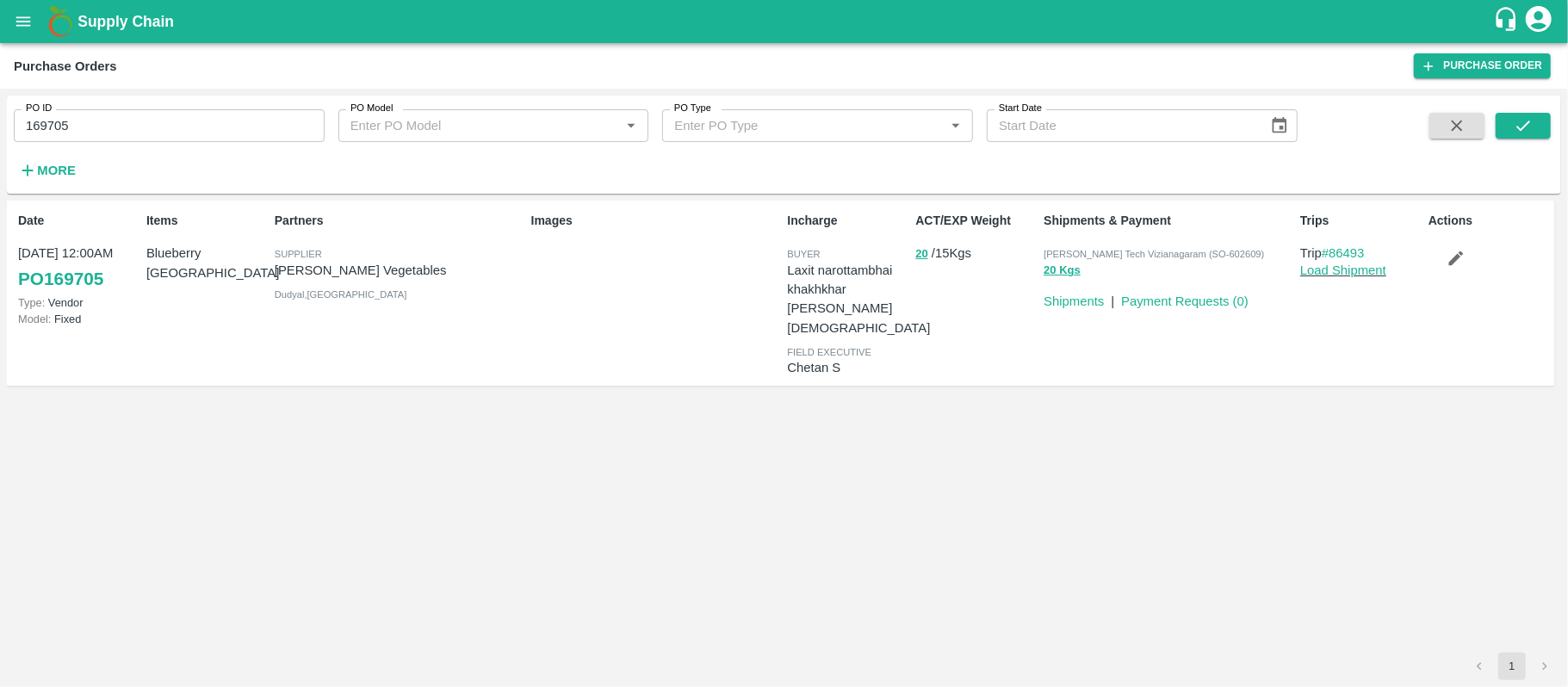
click at [743, 198] on div "PO ID 169705 PO ID PO Model PO Model   * PO Type PO Type   * Start Date Start D…" at bounding box center [784, 148] width 1554 height 105
click at [83, 130] on input "169705" at bounding box center [169, 125] width 311 height 33
click at [194, 266] on div "Items Blueberry Peru" at bounding box center [204, 293] width 129 height 177
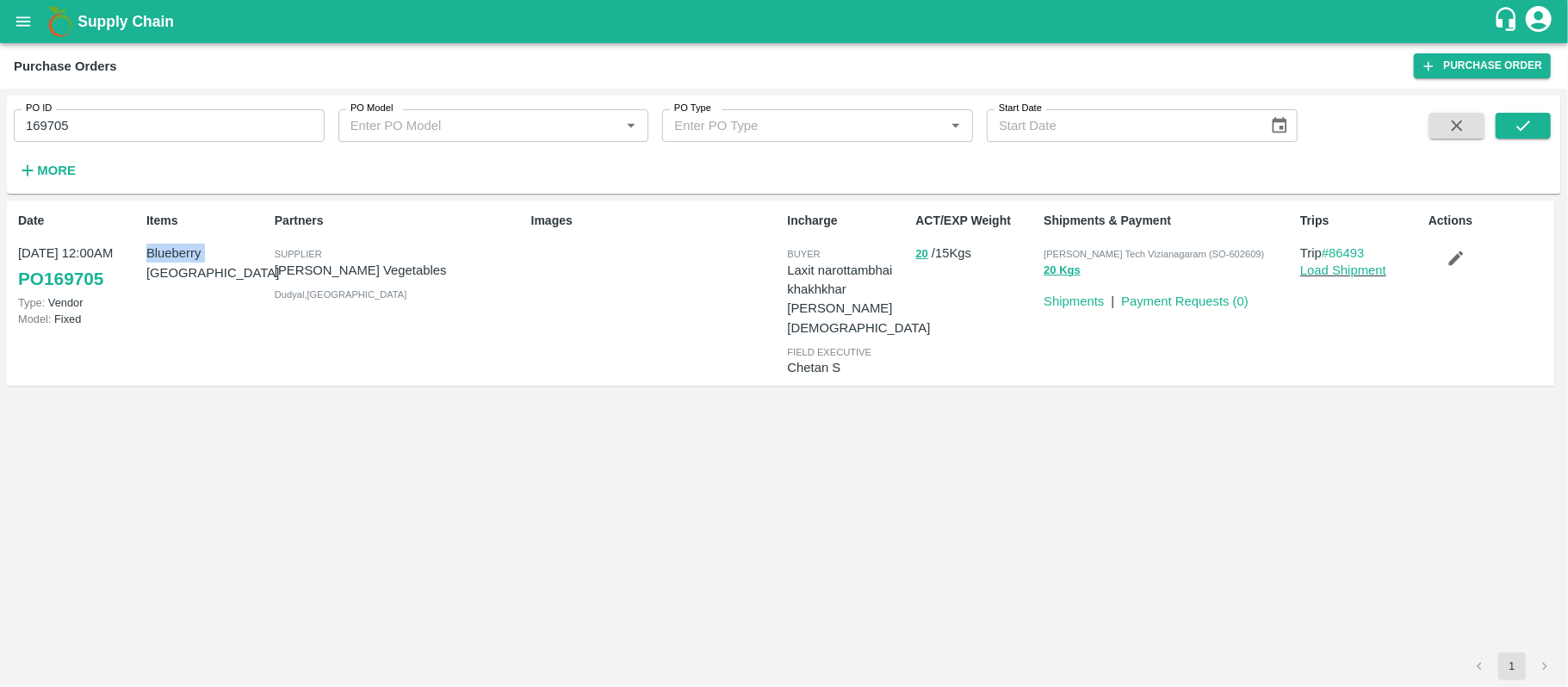
click at [194, 266] on div "Items Blueberry Peru" at bounding box center [204, 293] width 129 height 177
click at [925, 252] on button "20" at bounding box center [920, 255] width 12 height 20
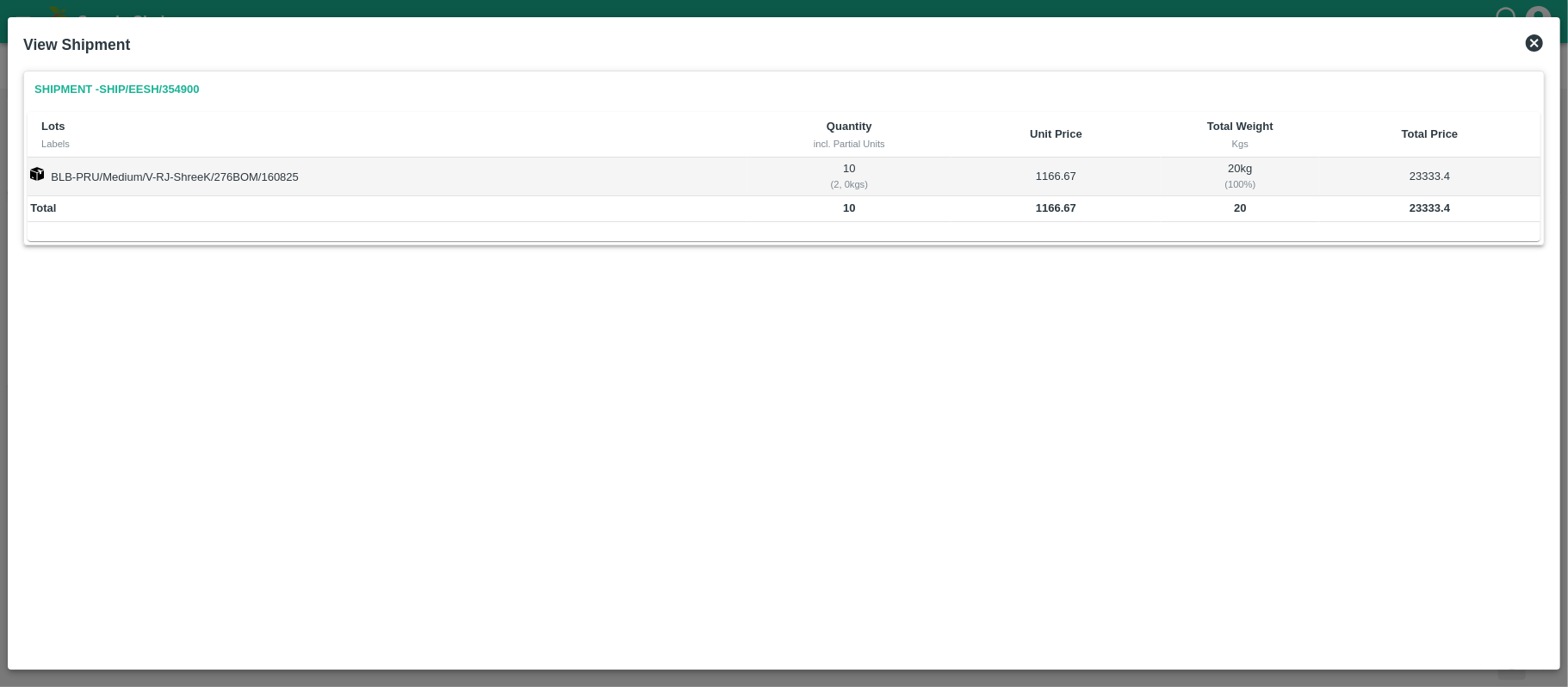
click at [1238, 204] on b "20" at bounding box center [1239, 207] width 12 height 13
click at [1441, 214] on b "23333.4" at bounding box center [1429, 207] width 40 height 13
click at [1049, 208] on b "1166.67" at bounding box center [1055, 207] width 40 height 13
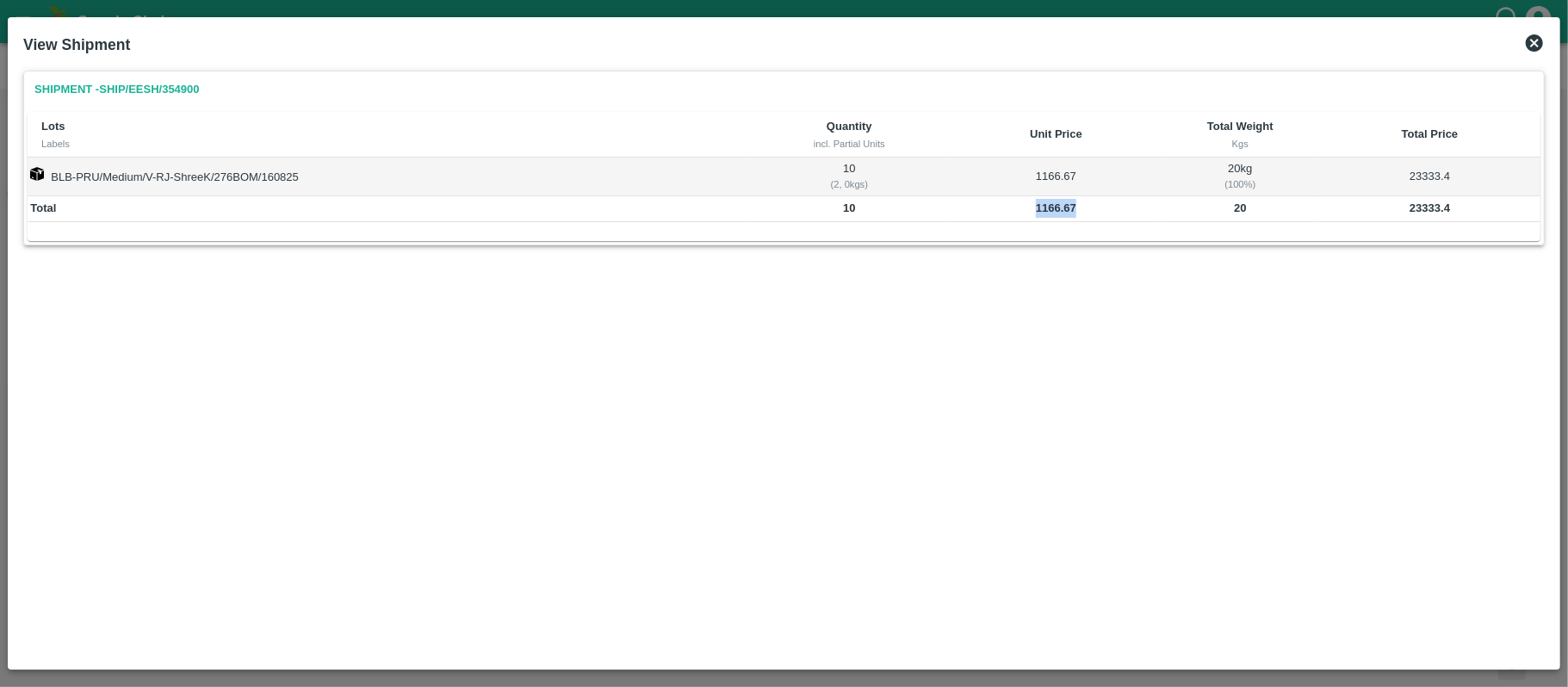
click at [1049, 208] on b "1166.67" at bounding box center [1055, 207] width 40 height 13
click at [972, 317] on div "Shipment - SHIP/EESH/354900 Lots Labels Quantity incl. Partial Units Unit Price…" at bounding box center [784, 362] width 1535 height 598
click at [1413, 210] on b "23333.4" at bounding box center [1429, 207] width 40 height 13
click at [1237, 206] on b "20" at bounding box center [1239, 207] width 12 height 13
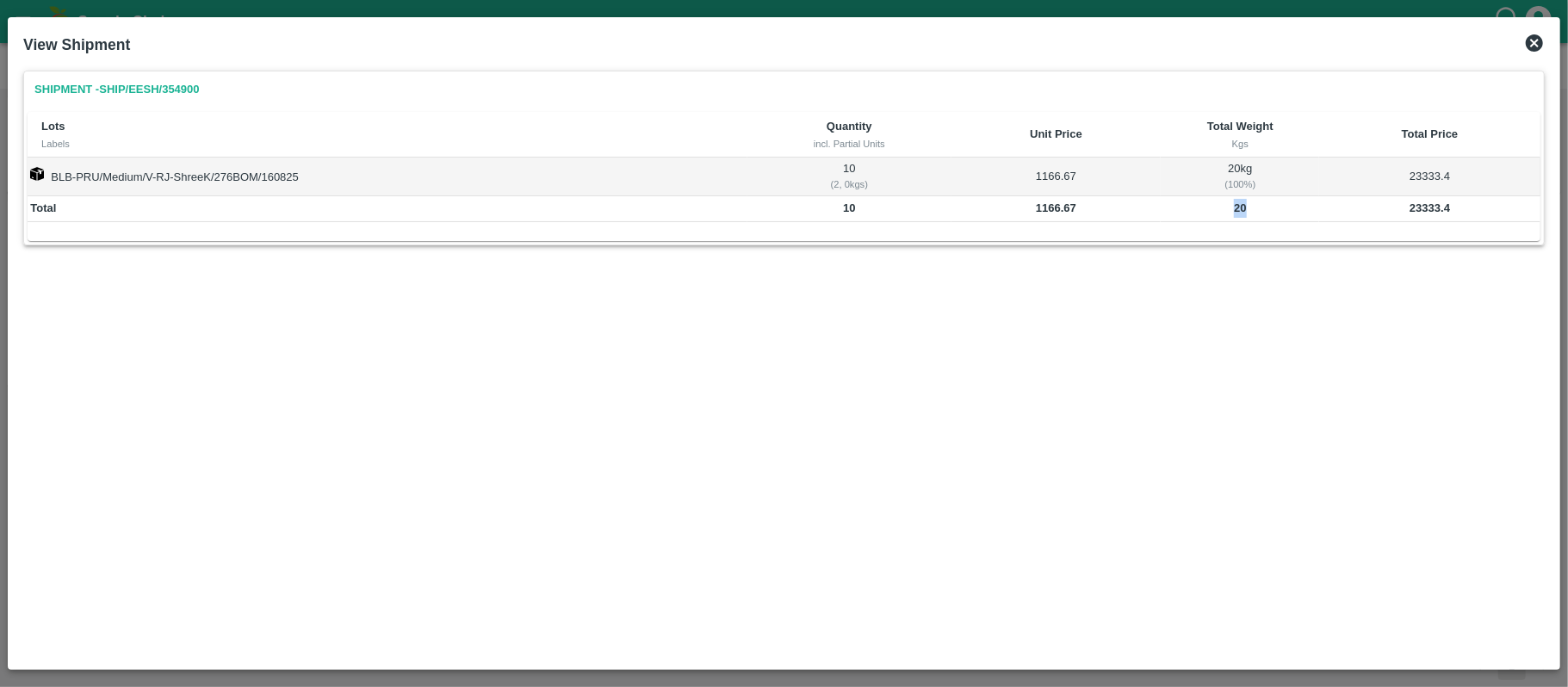
click at [1237, 206] on b "20" at bounding box center [1239, 207] width 12 height 13
click at [576, 322] on div "Shipment - SHIP/EESH/354900 Lots Labels Quantity incl. Partial Units Unit Price…" at bounding box center [784, 362] width 1535 height 598
click at [1538, 33] on icon at bounding box center [1533, 43] width 21 height 21
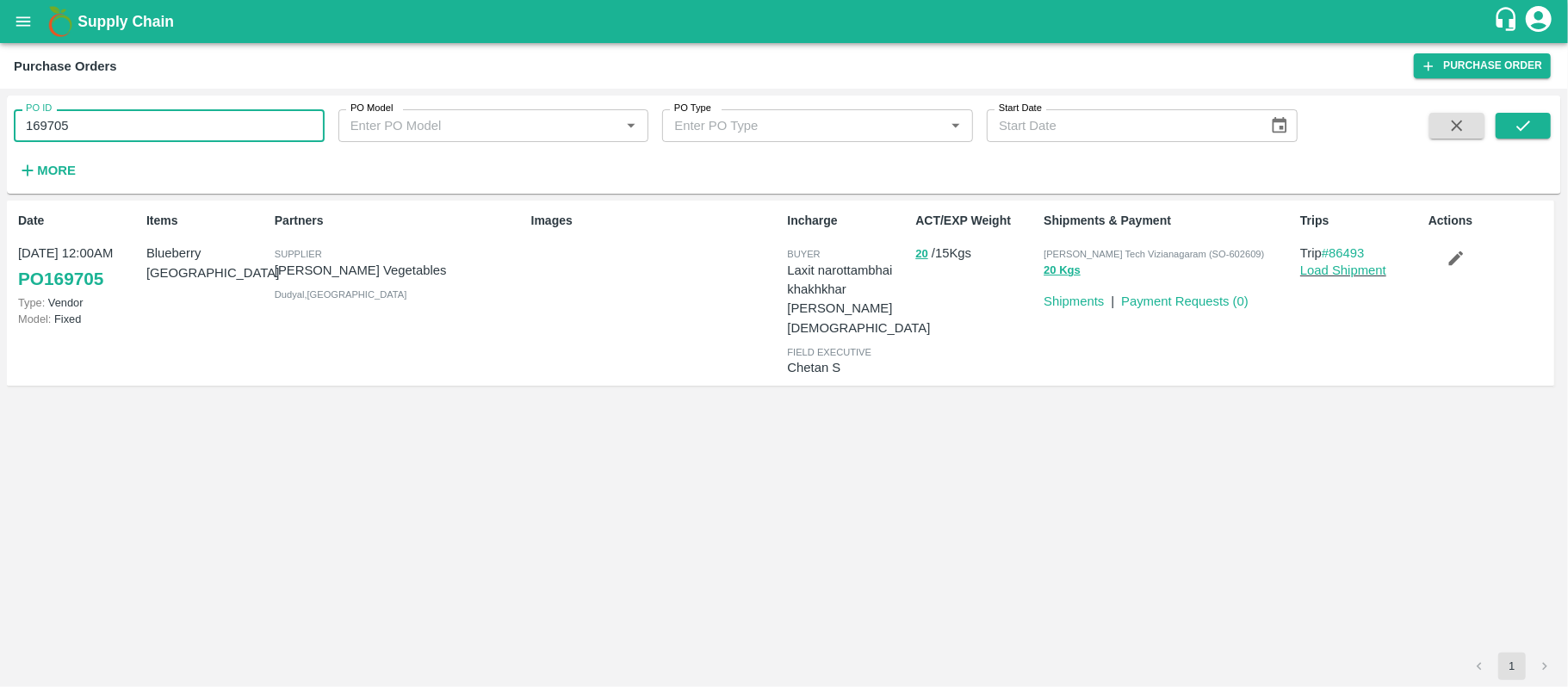
click at [215, 115] on input "169705" at bounding box center [169, 125] width 311 height 33
paste input "text"
click at [1513, 131] on icon "submit" at bounding box center [1522, 125] width 19 height 19
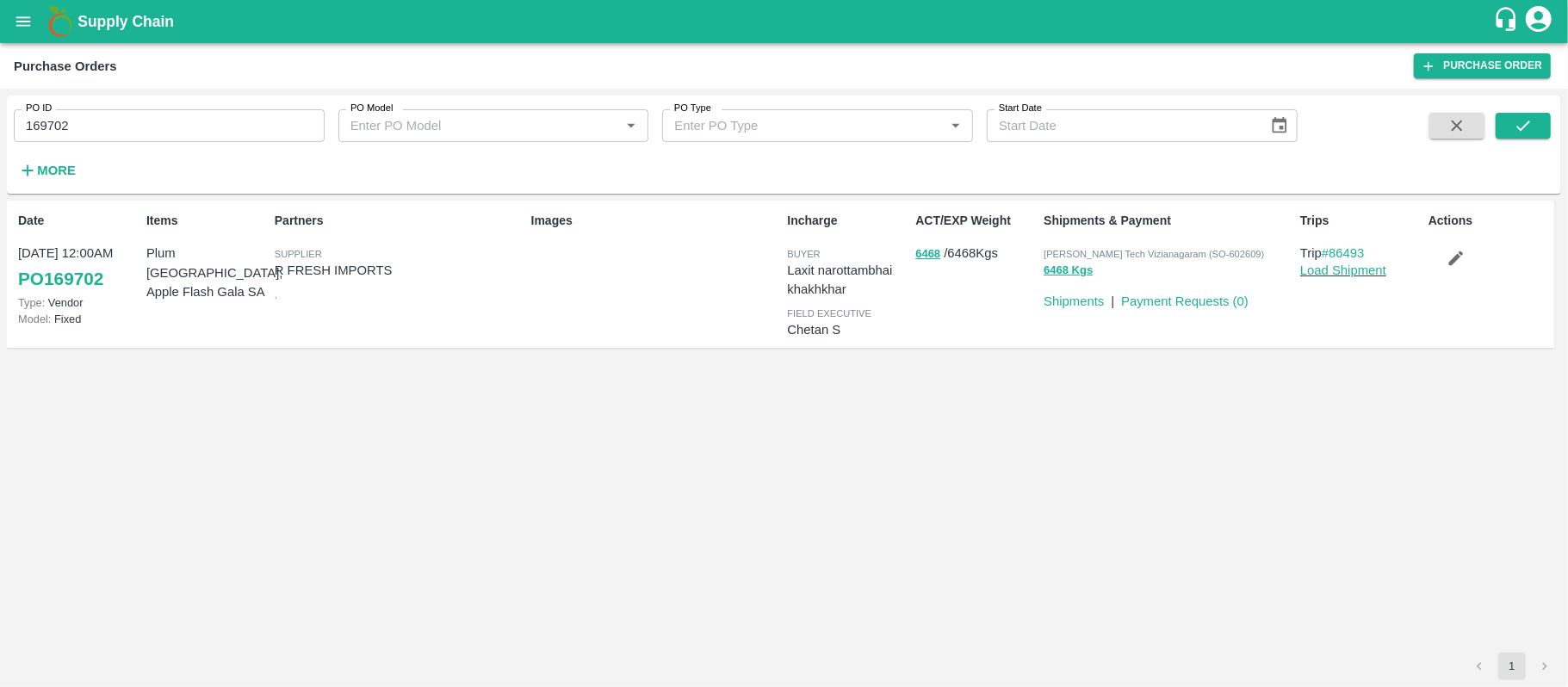
click at [294, 273] on p "R FRESH IMPORTS" at bounding box center [398, 270] width 249 height 19
click at [77, 125] on input "169702" at bounding box center [169, 125] width 311 height 33
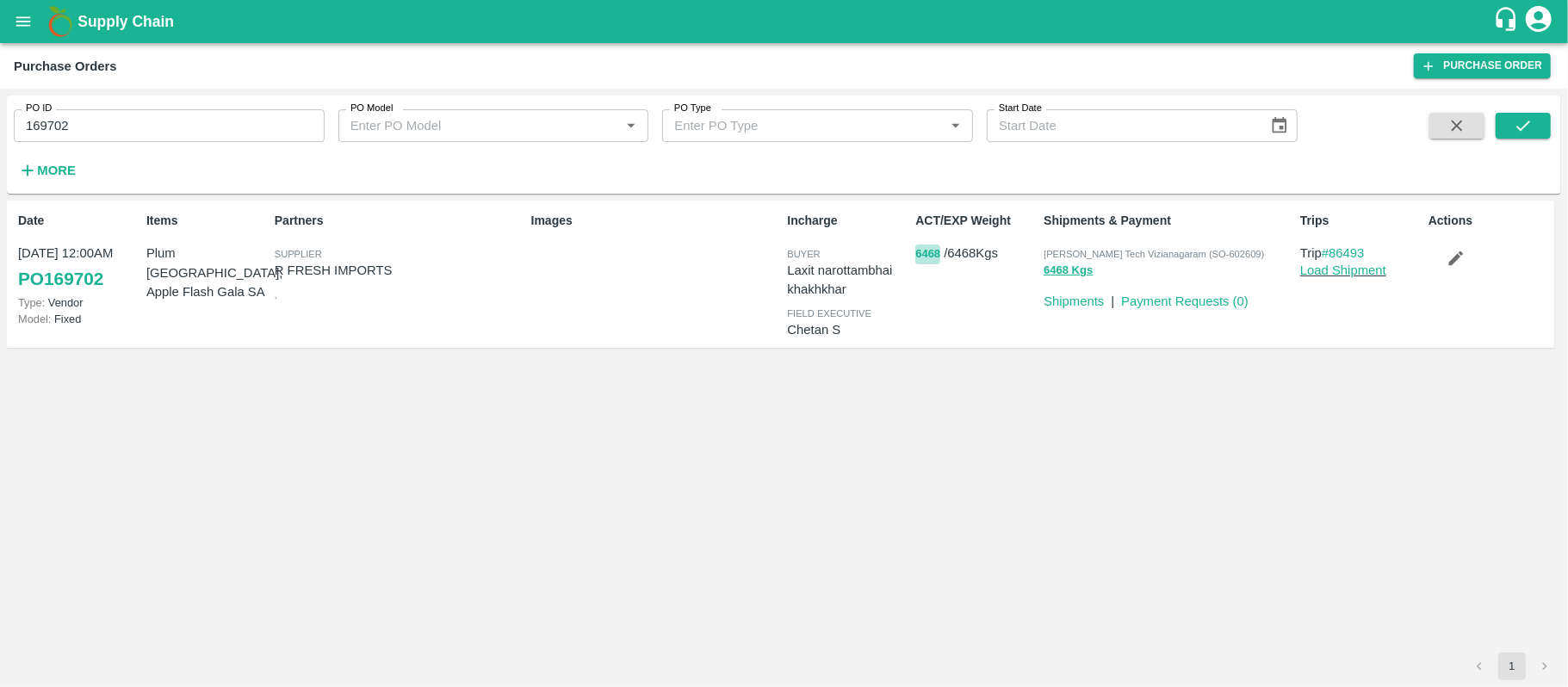
click at [936, 256] on button "6468" at bounding box center [927, 255] width 25 height 20
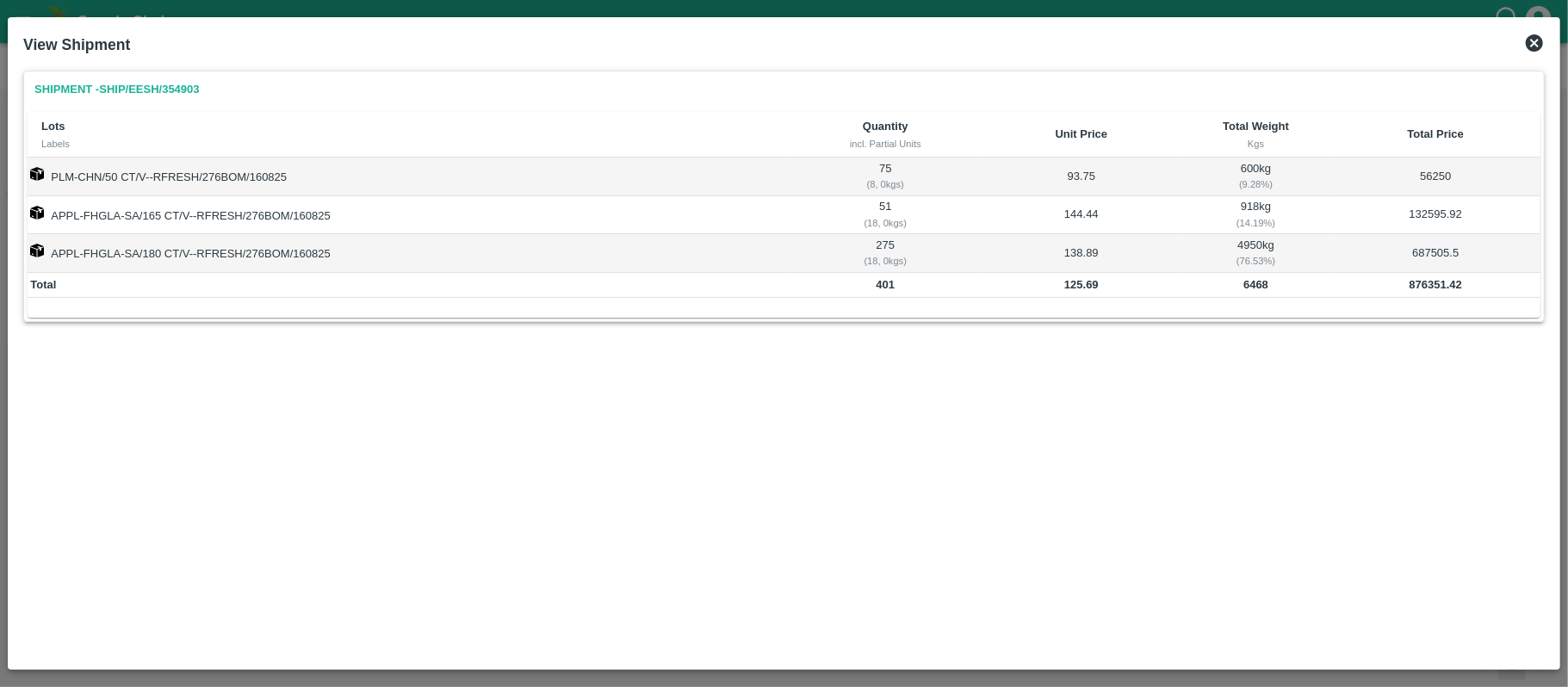
click at [1244, 205] on td "918 kg ( 14.19 %)" at bounding box center [1255, 215] width 150 height 38
click at [1424, 212] on td "132595.92" at bounding box center [1436, 215] width 209 height 38
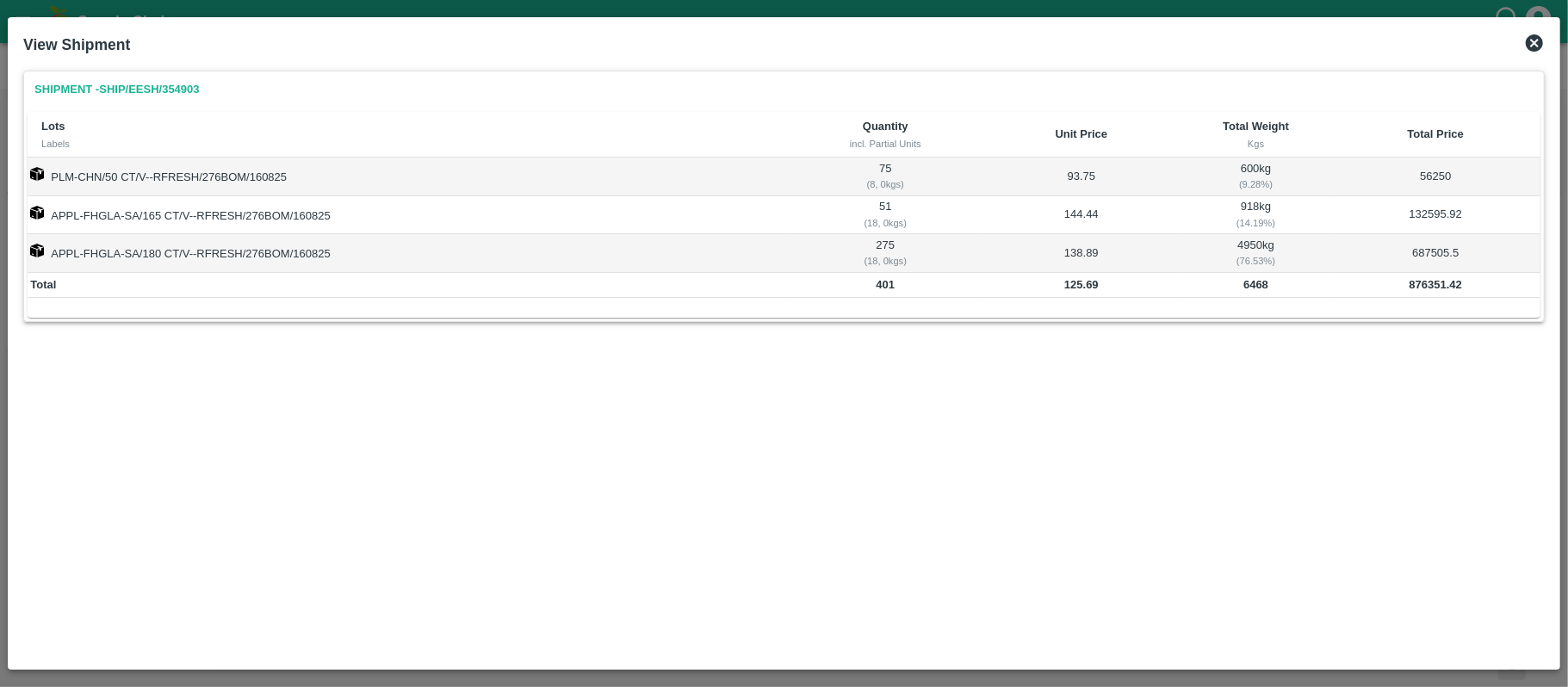
click at [1244, 207] on td "918 kg ( 14.19 %)" at bounding box center [1255, 215] width 150 height 38
click at [1240, 246] on td "4950 kg ( 76.53 %)" at bounding box center [1255, 253] width 150 height 38
click at [1428, 256] on td "687505.5" at bounding box center [1436, 253] width 209 height 38
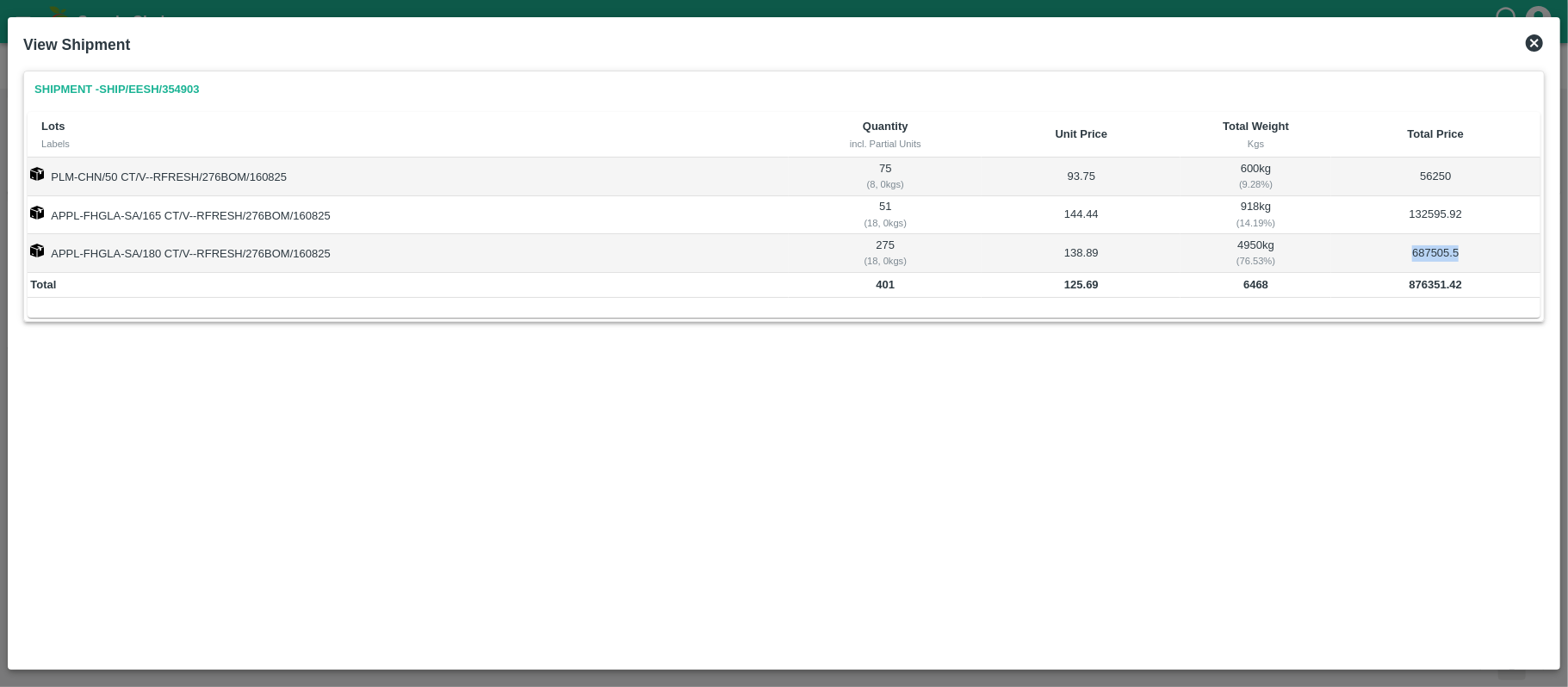
click at [1428, 256] on td "687505.5" at bounding box center [1436, 253] width 209 height 38
click at [1248, 242] on td "4950 kg ( 76.53 %)" at bounding box center [1255, 253] width 150 height 38
click at [1530, 39] on icon at bounding box center [1533, 43] width 21 height 21
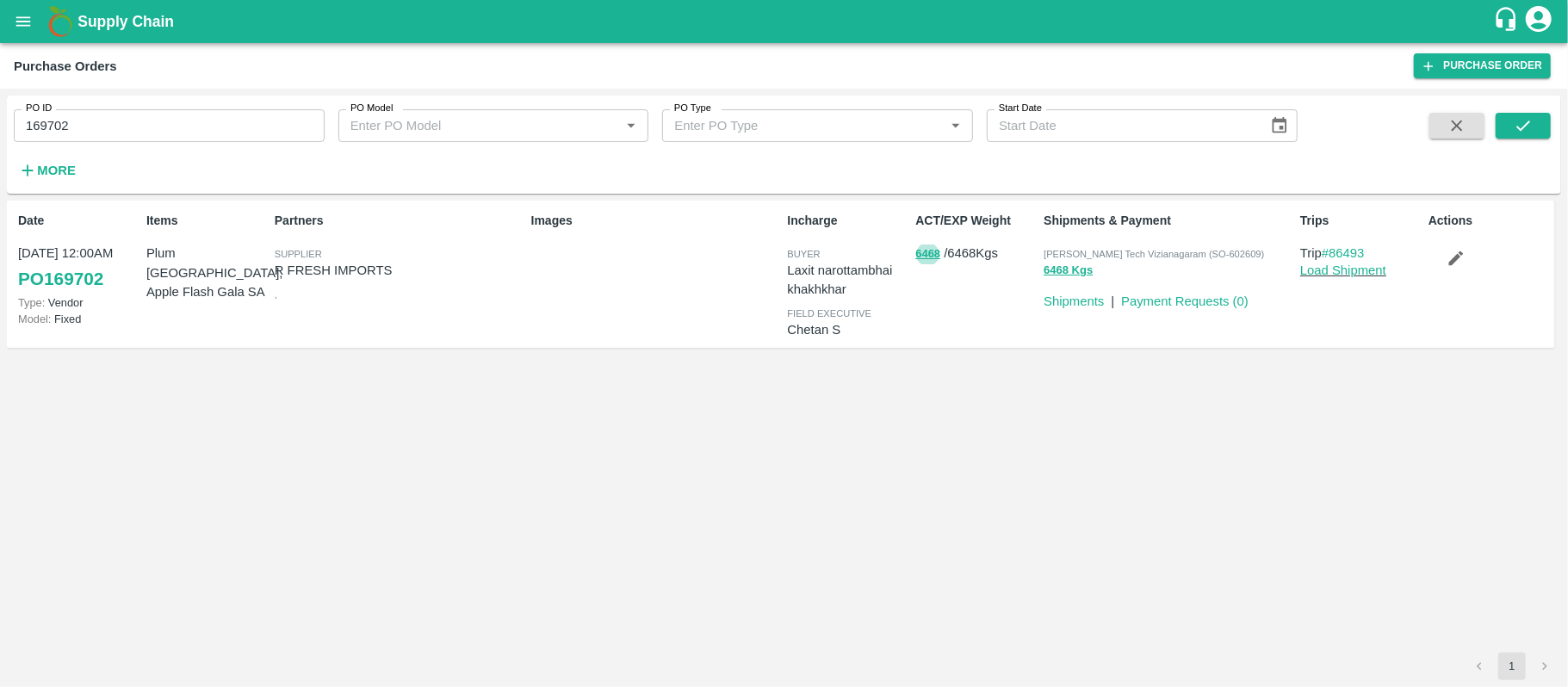
click at [1054, 400] on div "Date 16 Aug, 12:00AM PO 169702 Type: Vendor Model: Fixed Items Plum China, Appl…" at bounding box center [784, 427] width 1554 height 452
click at [920, 256] on button "6468" at bounding box center [927, 255] width 25 height 20
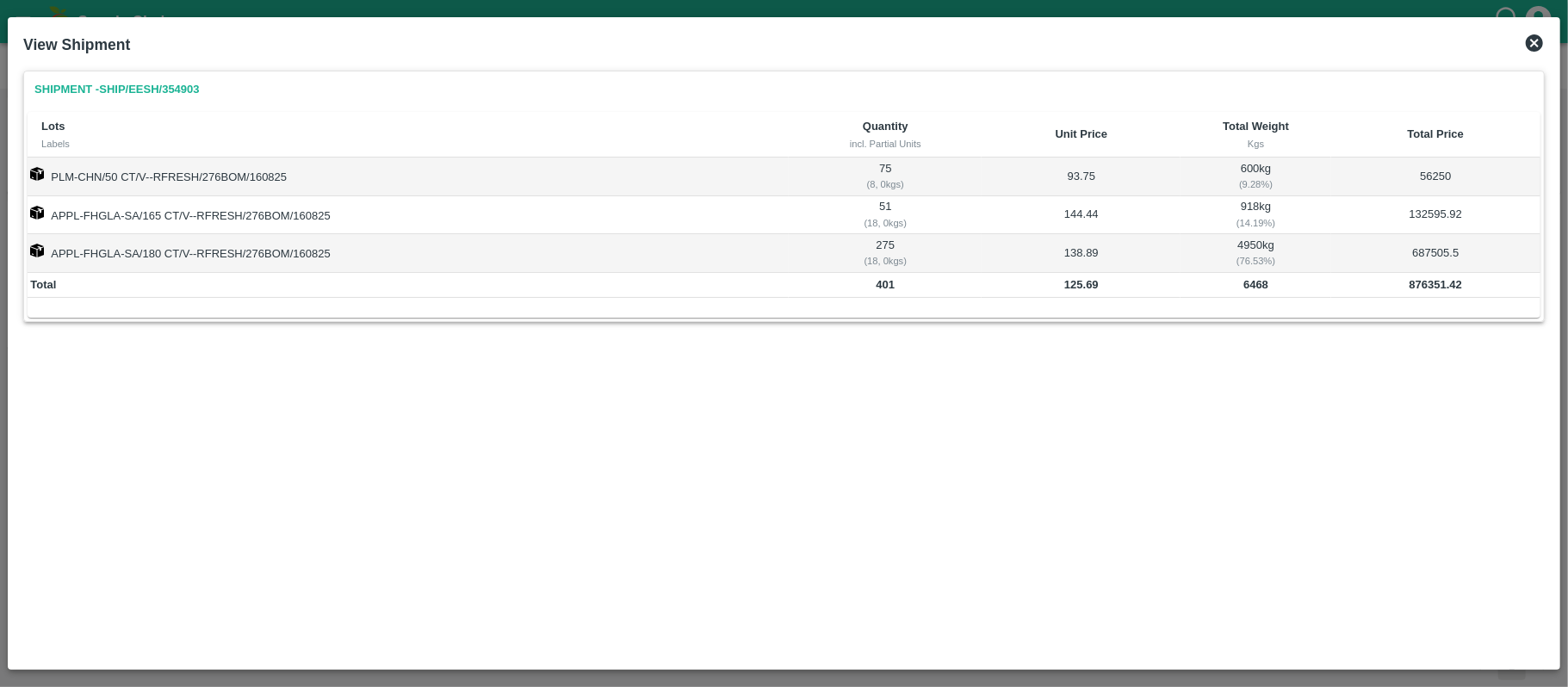
click at [1241, 166] on td "600 kg ( 9.28 %)" at bounding box center [1255, 176] width 150 height 38
click at [1426, 180] on td "56250" at bounding box center [1436, 176] width 209 height 38
click at [1240, 163] on td "600 kg ( 9.28 %)" at bounding box center [1255, 176] width 150 height 38
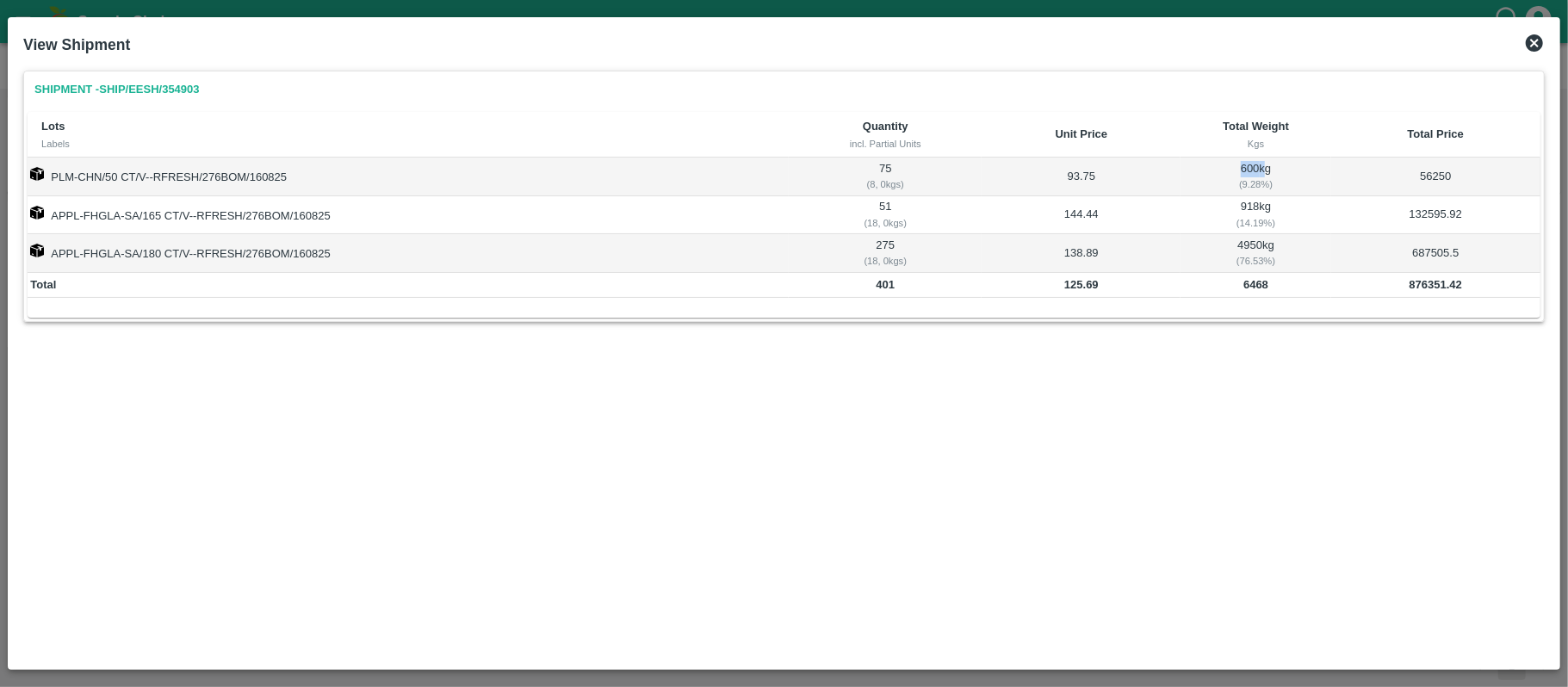
click at [1240, 163] on td "600 kg ( 9.28 %)" at bounding box center [1255, 176] width 150 height 38
click at [616, 352] on div "Shipment - SHIP/EESH/354903 Lots Labels Quantity incl. Partial Units Unit Price…" at bounding box center [784, 211] width 1522 height 281
click at [1533, 36] on icon at bounding box center [1533, 43] width 17 height 17
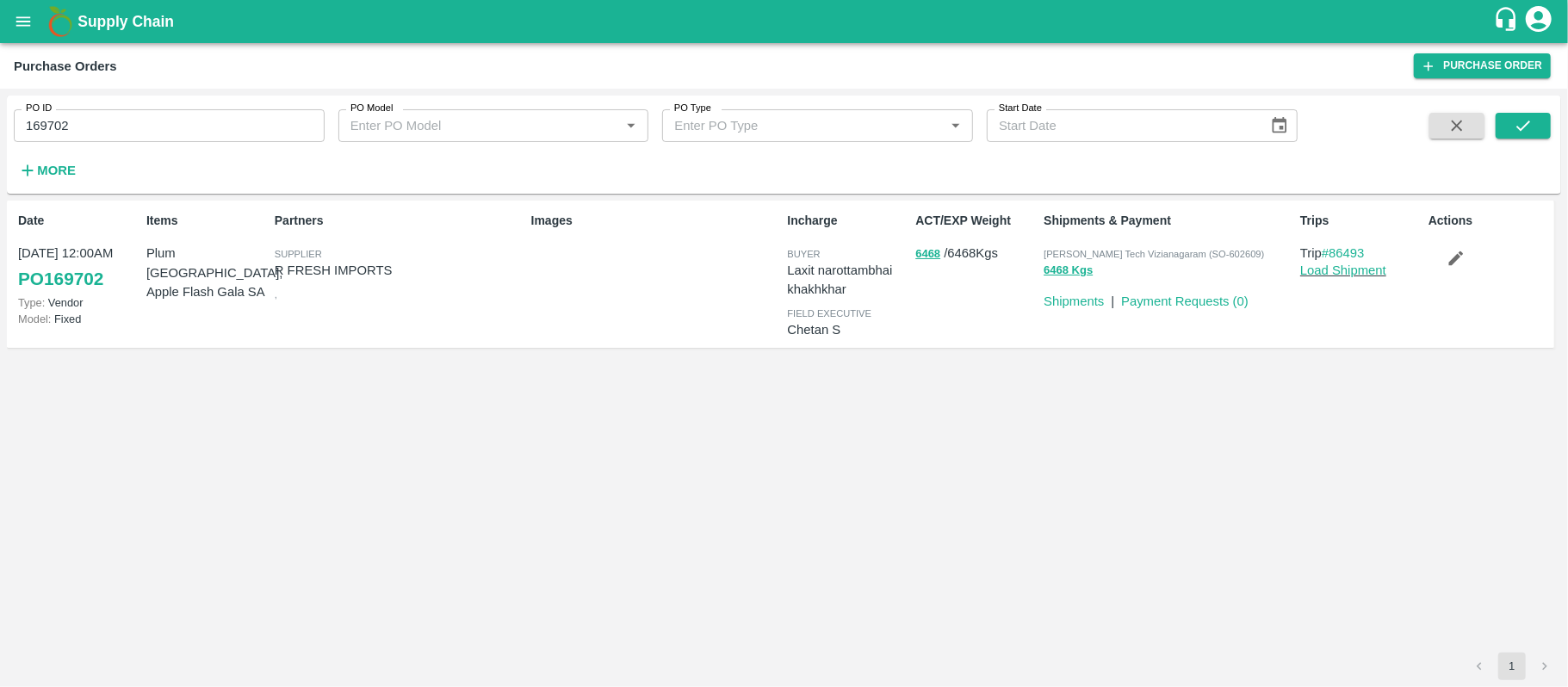
click at [214, 141] on input "169702" at bounding box center [169, 125] width 311 height 33
paste input "text"
type input "169514"
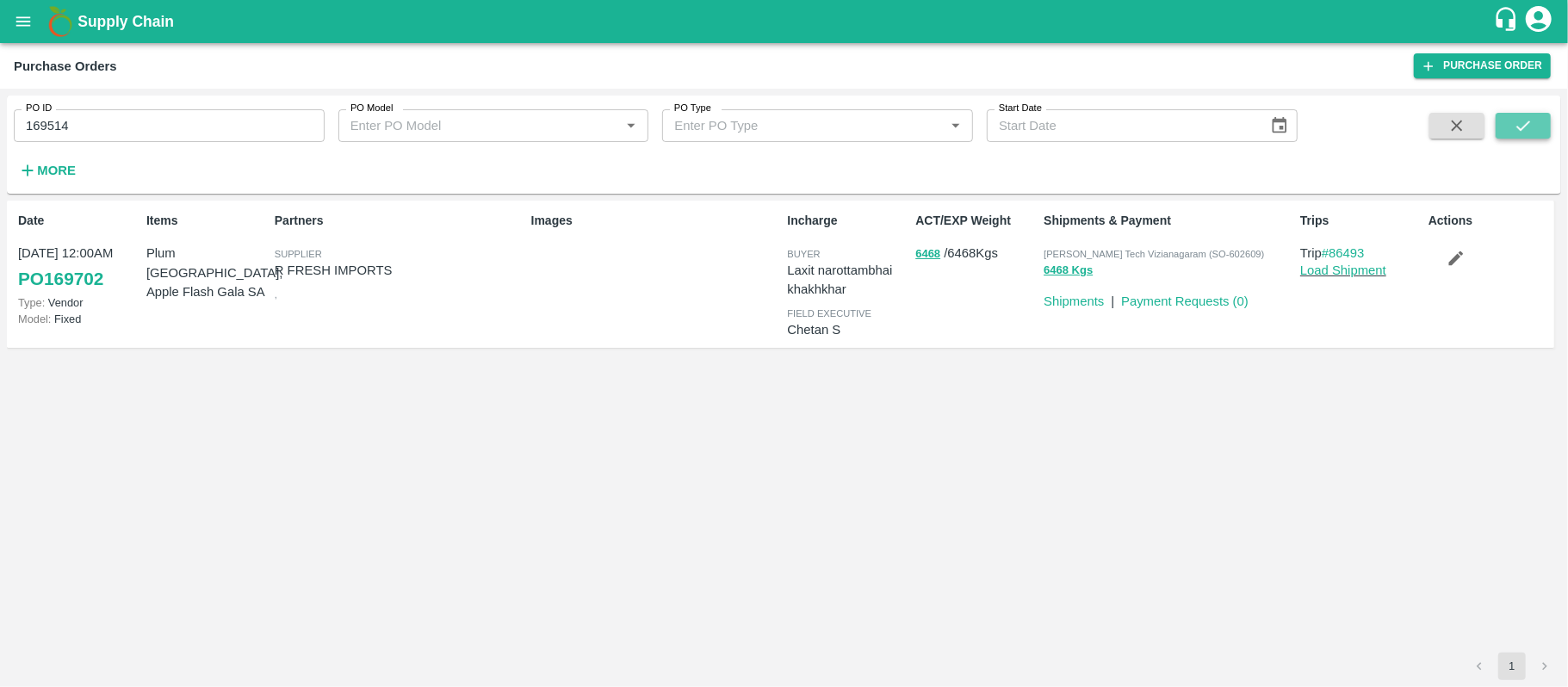
click at [1522, 124] on icon "submit" at bounding box center [1522, 125] width 19 height 19
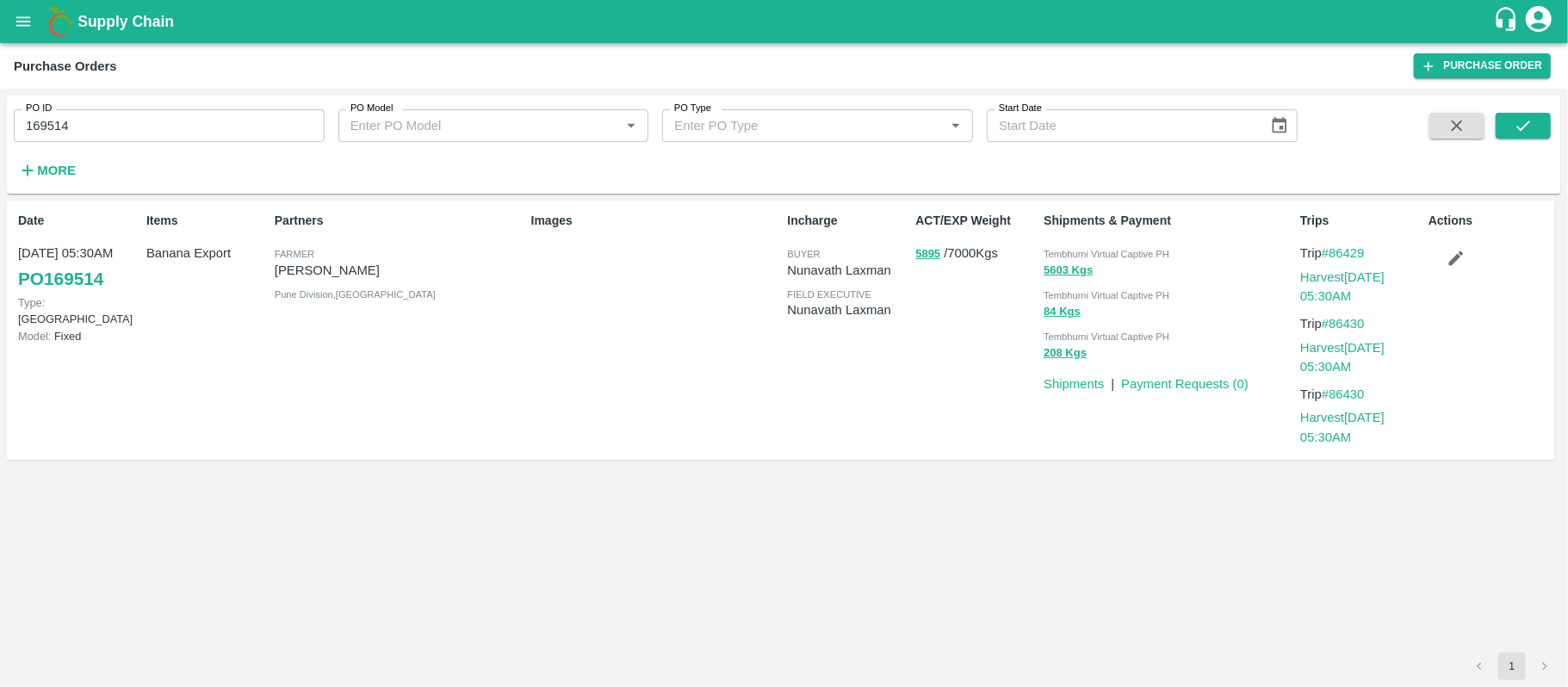
click at [360, 276] on p "Sharada Ramesh Shinde" at bounding box center [398, 270] width 249 height 19
click at [1081, 241] on div "Tembhurni Virtual Captive PH 5603 Kgs Tembhurni Virtual Captive PH 84 Kgs Tembh…" at bounding box center [1164, 301] width 256 height 130
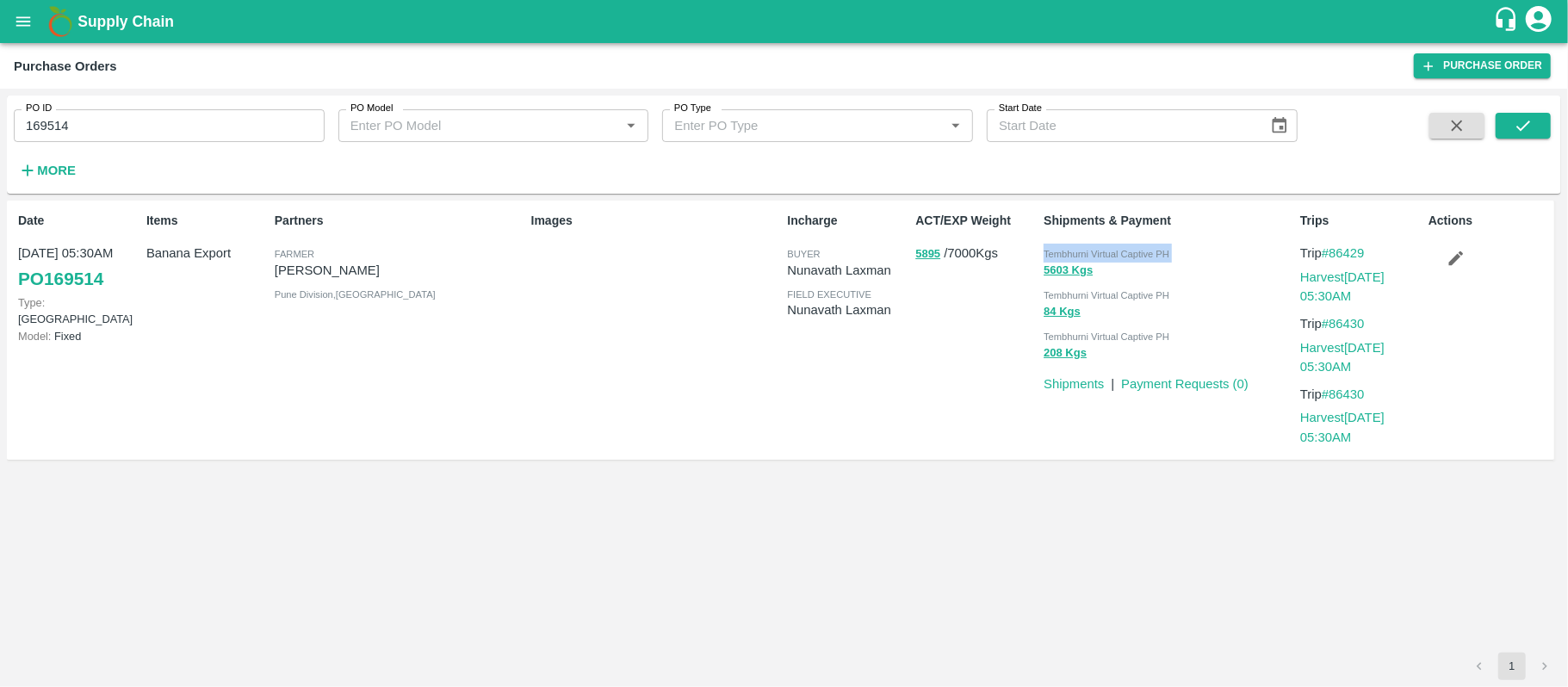
click at [1081, 241] on div "Tembhurni Virtual Captive PH 5603 Kgs Tembhurni Virtual Captive PH 84 Kgs Tembh…" at bounding box center [1164, 301] width 256 height 130
click at [45, 138] on input "169514" at bounding box center [169, 125] width 311 height 33
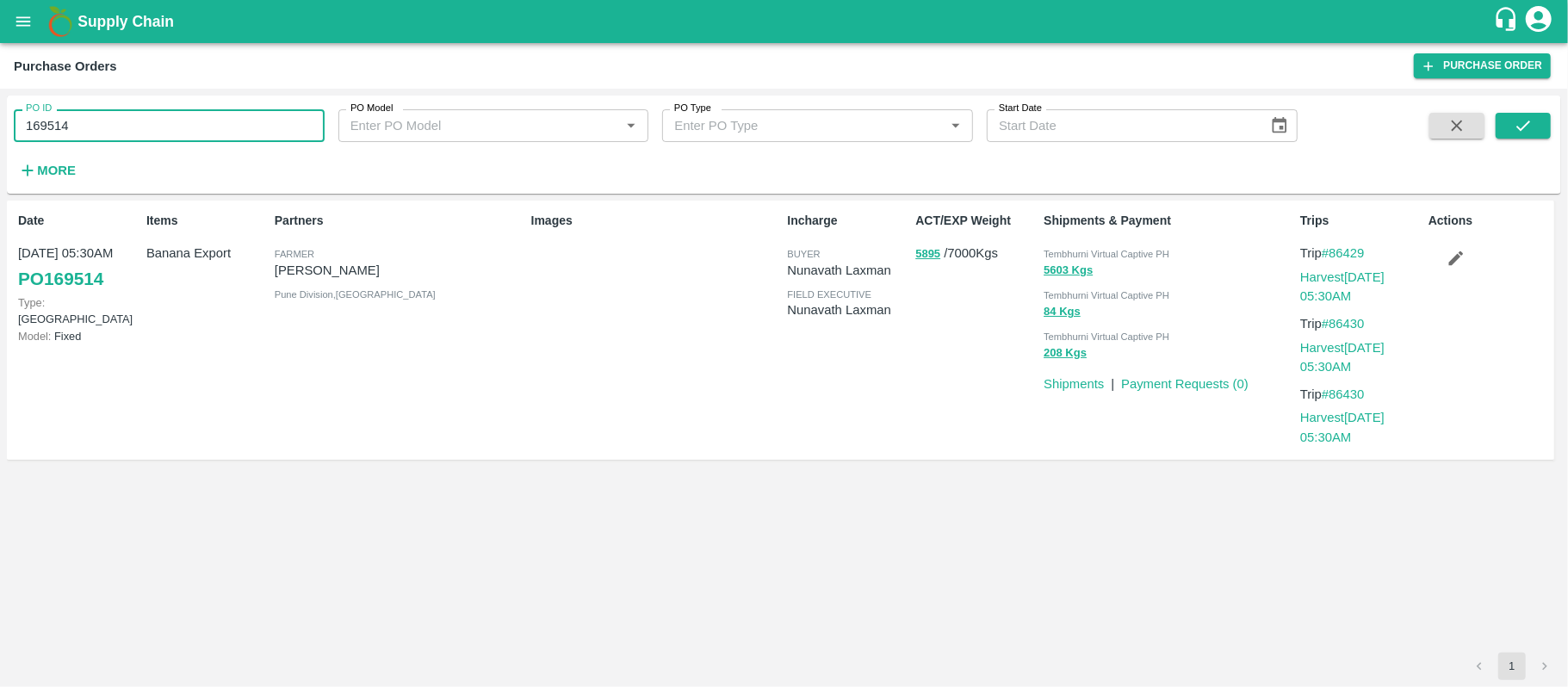
click at [45, 138] on input "169514" at bounding box center [169, 125] width 311 height 33
click at [197, 256] on p "Banana Export" at bounding box center [207, 253] width 122 height 19
click at [731, 457] on div "Date 14 Aug, 05:30AM PO 169514 Type: Farm Gate Model: Fixed Items Banana Export…" at bounding box center [780, 331] width 1547 height 260
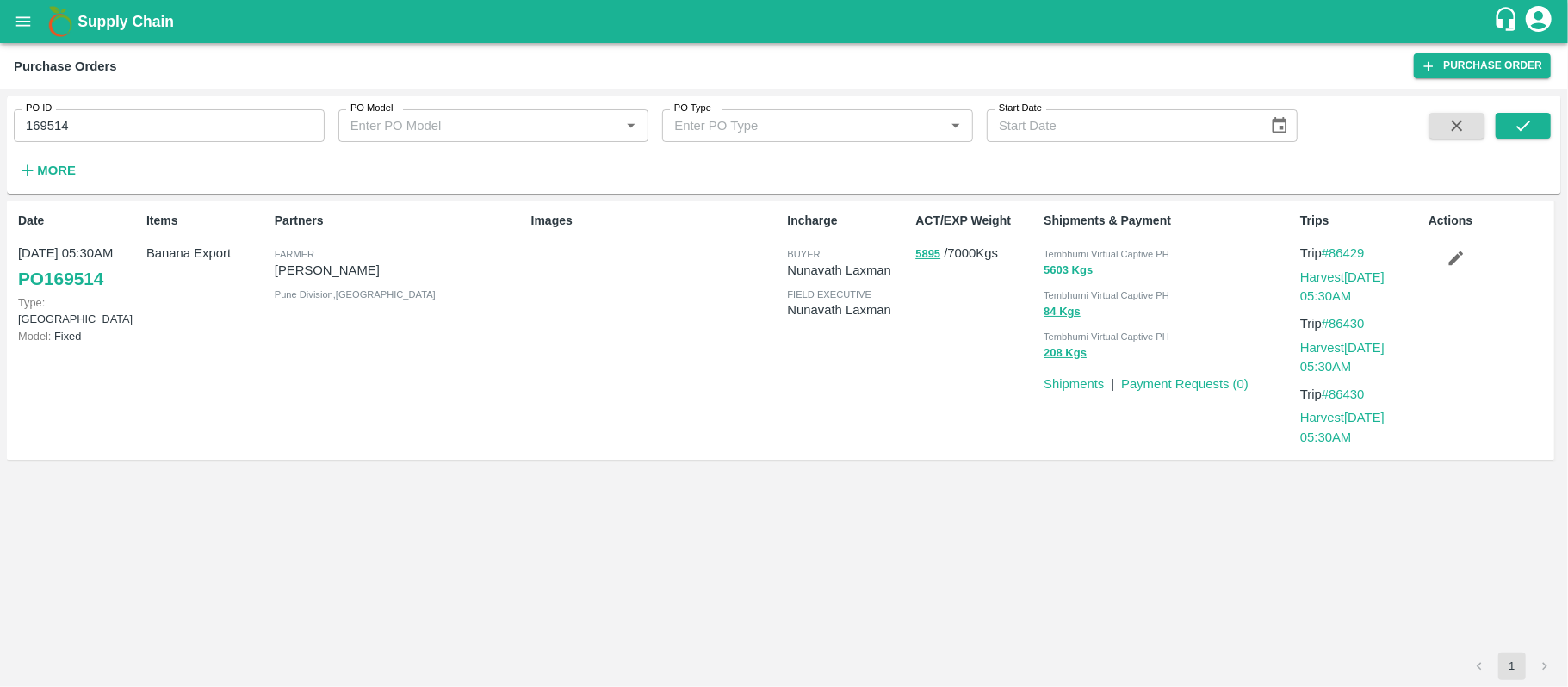
click at [1051, 270] on button "5603 Kgs" at bounding box center [1068, 271] width 49 height 20
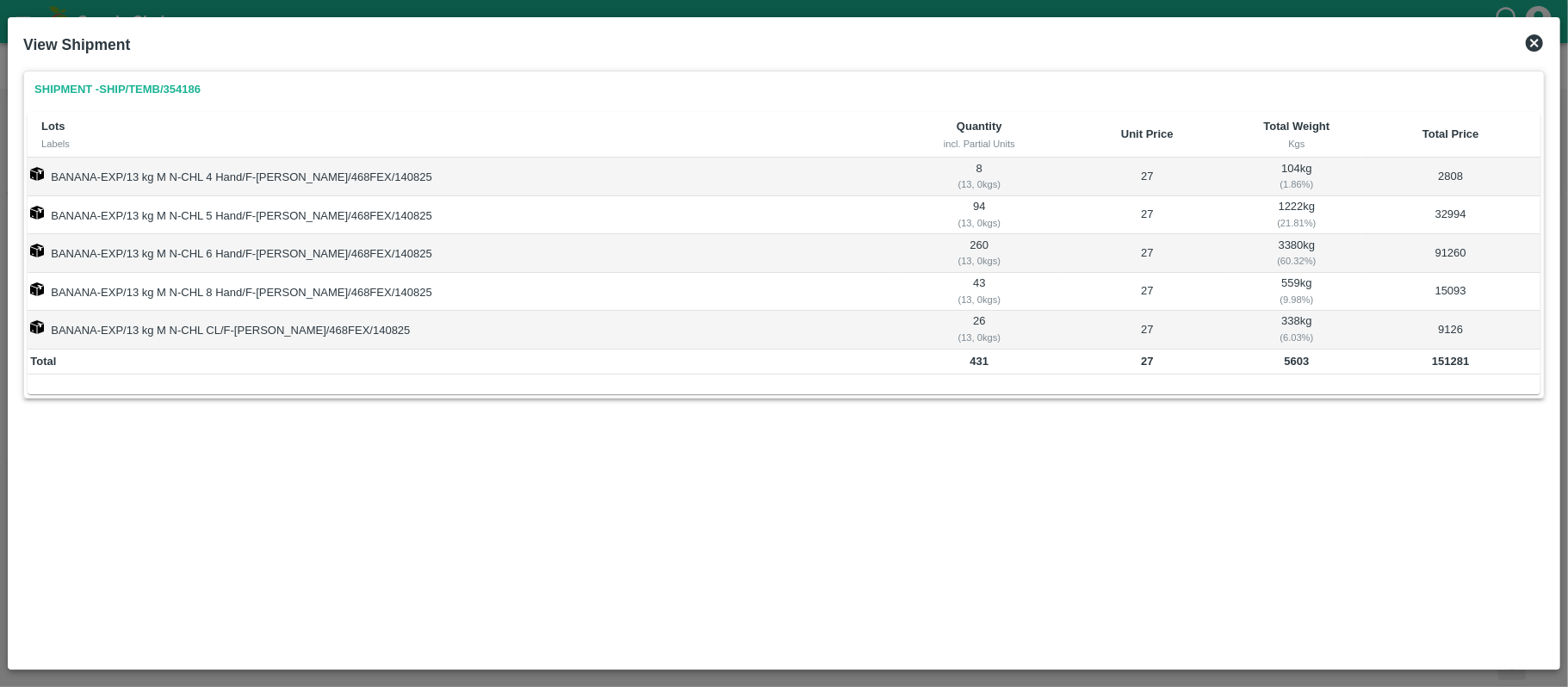
click at [1285, 366] on b "5603" at bounding box center [1297, 361] width 25 height 13
click at [1438, 366] on b "151281" at bounding box center [1449, 361] width 37 height 13
click at [1285, 362] on b "5603" at bounding box center [1297, 361] width 25 height 13
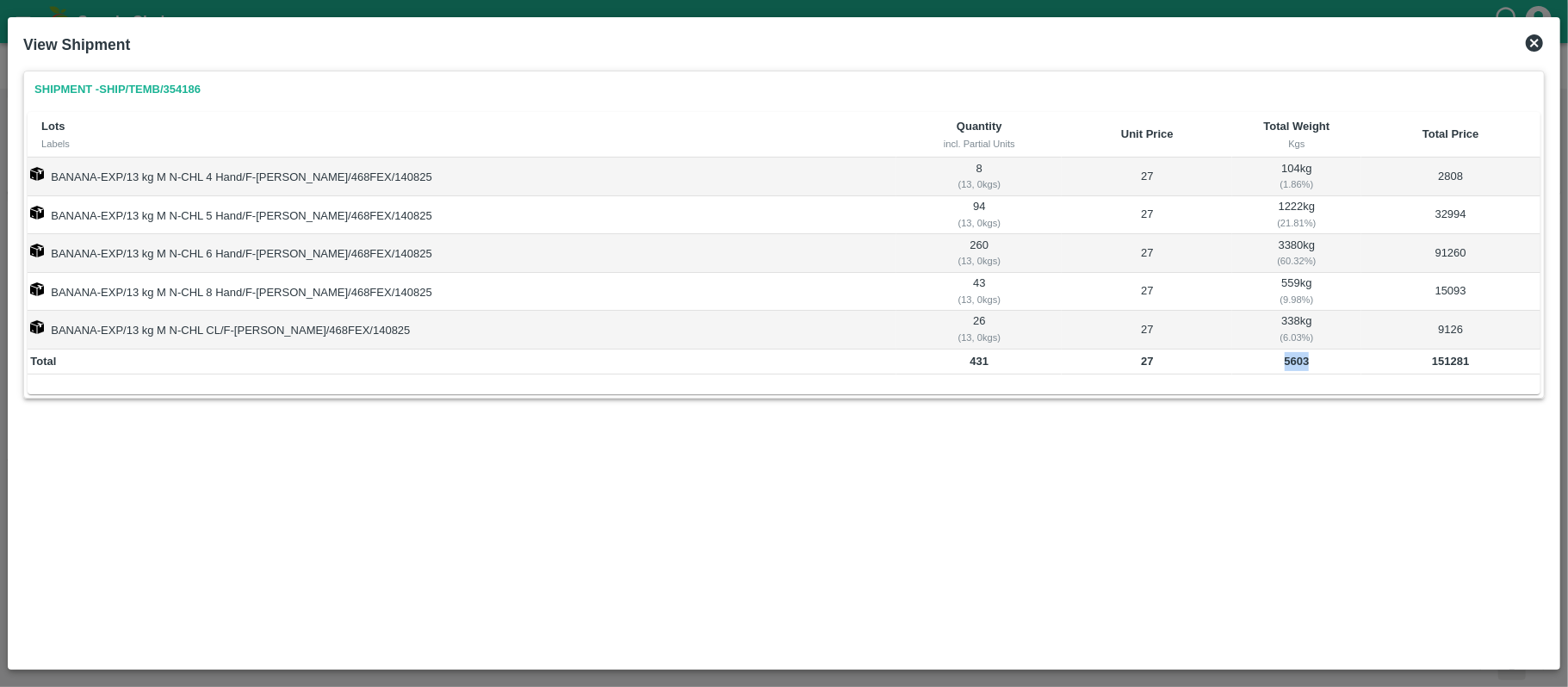
click at [1285, 362] on b "5603" at bounding box center [1297, 361] width 25 height 13
click at [755, 397] on div "Shipment - SHIP/TEMB/354186 Lots Labels Quantity incl. Partial Units Unit Price…" at bounding box center [784, 234] width 1522 height 328
click at [1536, 38] on icon at bounding box center [1533, 43] width 17 height 17
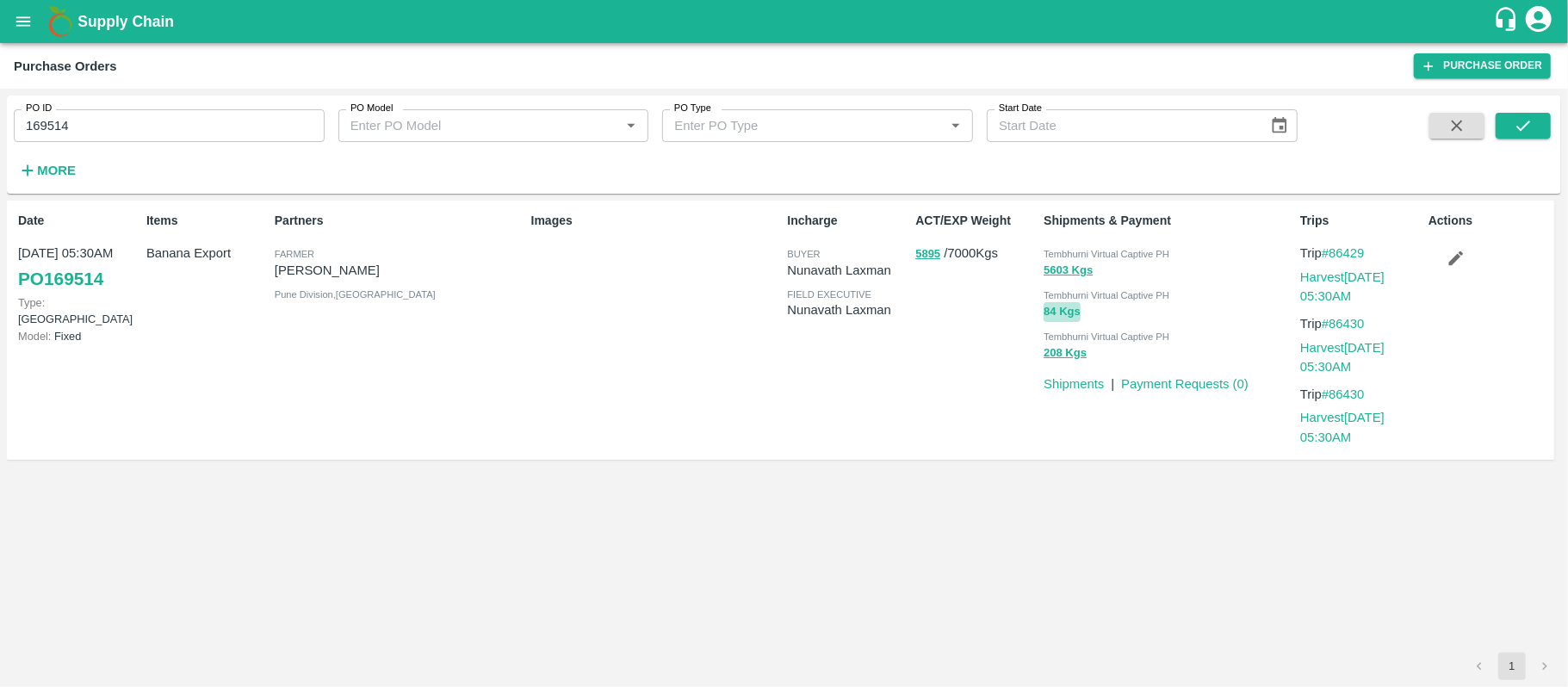
click at [1057, 314] on button "84 Kgs" at bounding box center [1061, 312] width 37 height 20
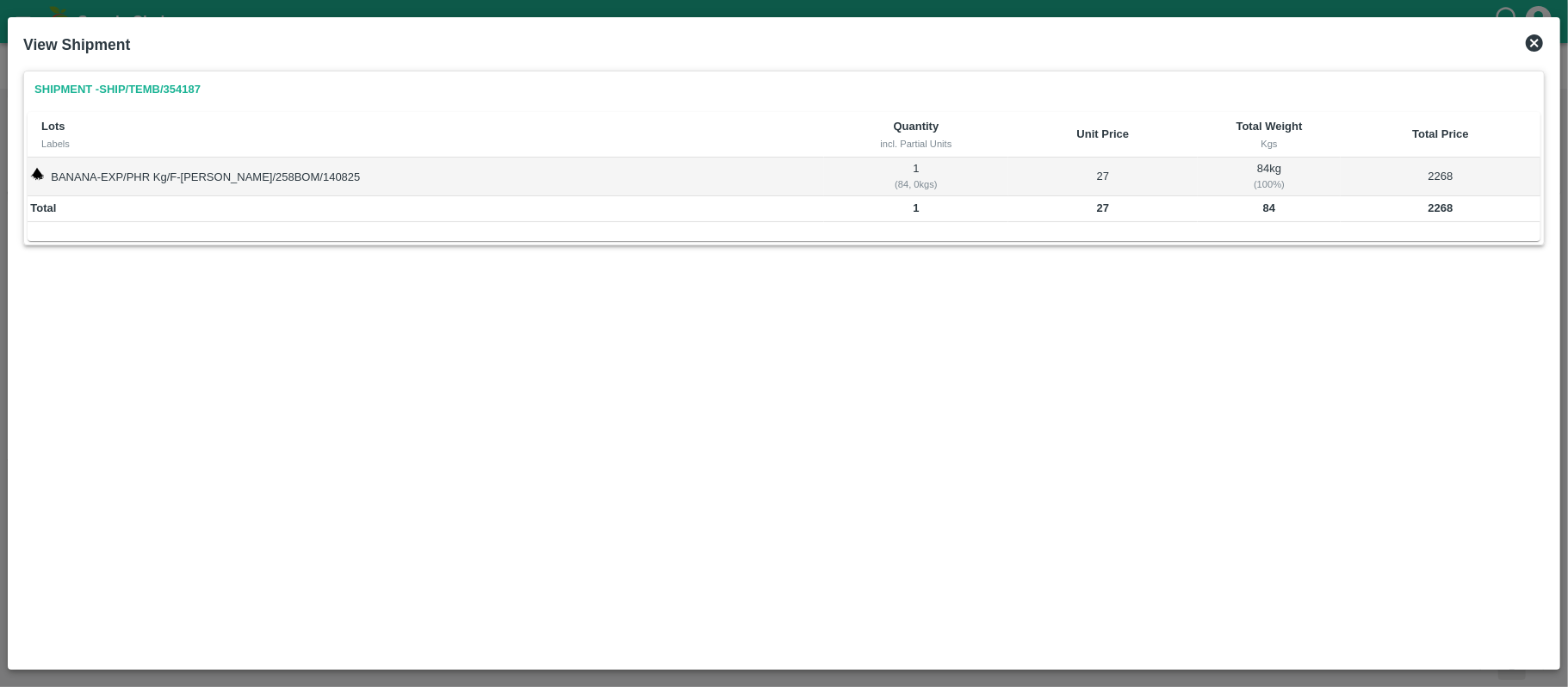
click at [1246, 217] on td "84" at bounding box center [1269, 209] width 143 height 26
click at [1439, 207] on b "2268" at bounding box center [1441, 207] width 25 height 13
click at [1263, 206] on b "84" at bounding box center [1269, 207] width 12 height 13
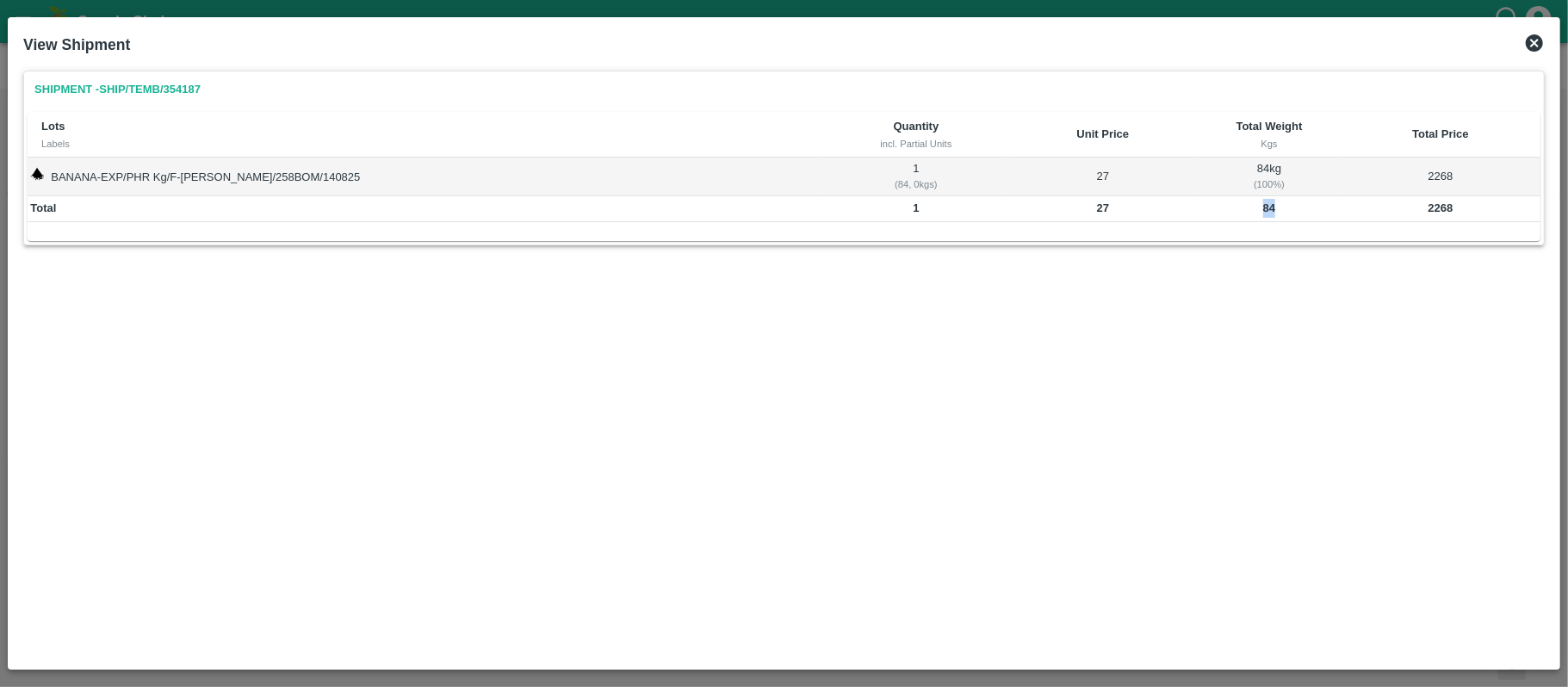
click at [1263, 206] on b "84" at bounding box center [1269, 207] width 12 height 13
click at [1536, 42] on icon at bounding box center [1533, 43] width 21 height 21
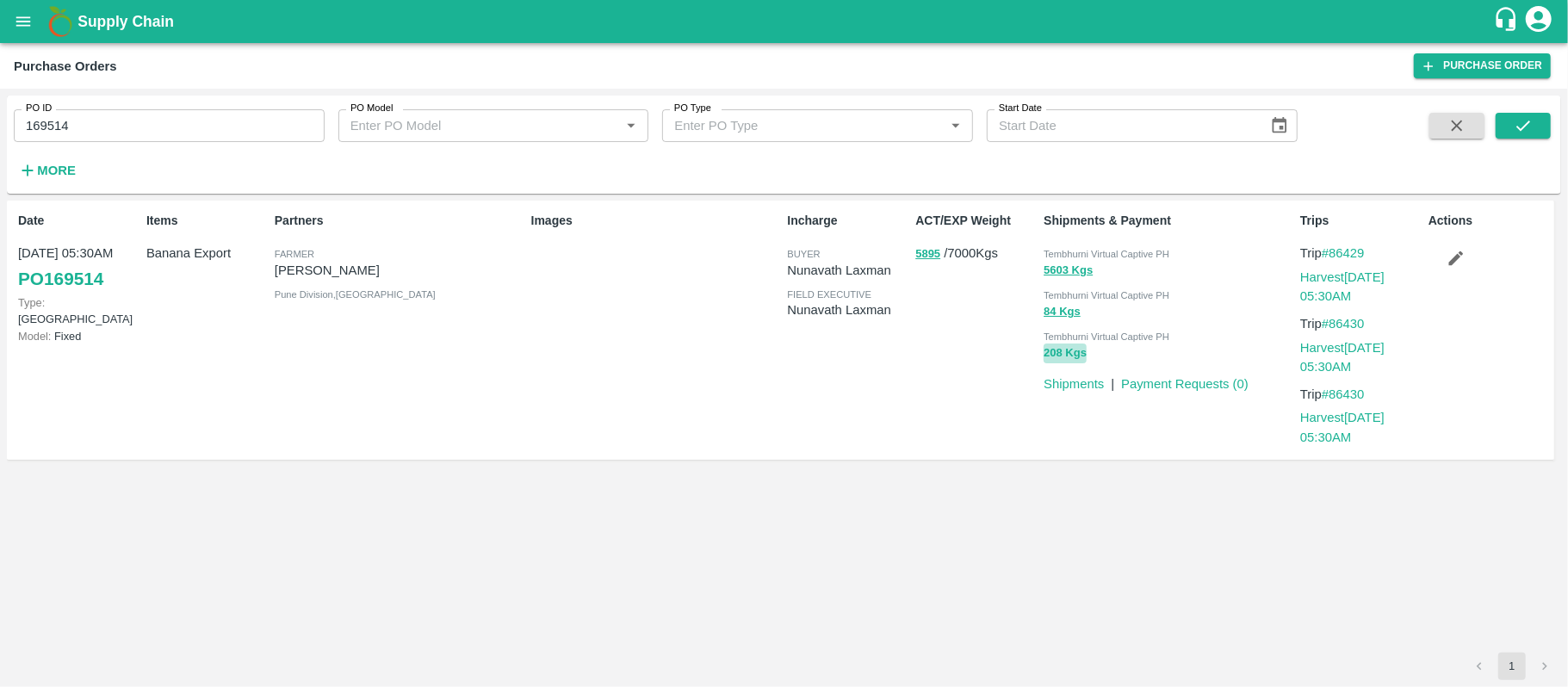
click at [1069, 353] on button "208 Kgs" at bounding box center [1065, 353] width 43 height 20
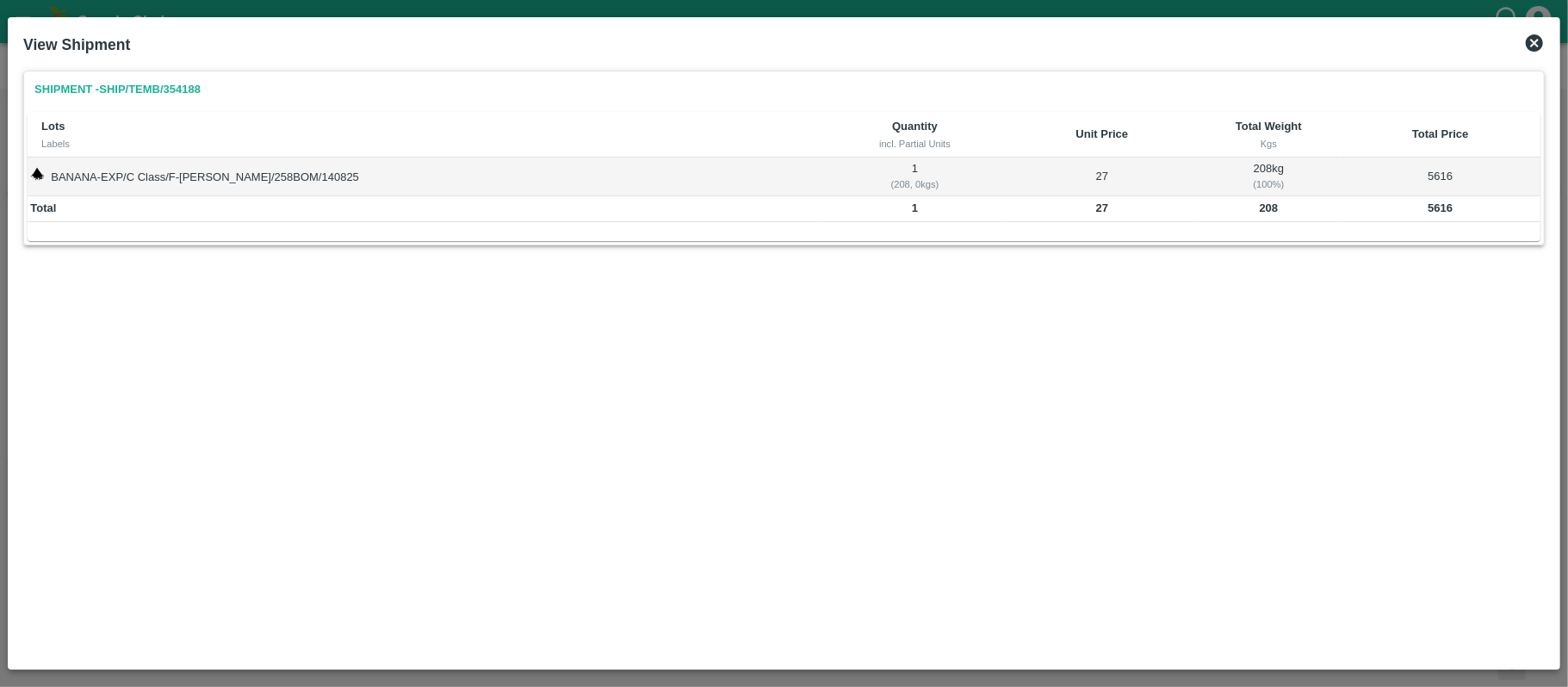
click at [1260, 206] on b "208" at bounding box center [1269, 207] width 19 height 13
click at [1433, 204] on b "5616" at bounding box center [1440, 207] width 25 height 13
click at [1260, 210] on b "208" at bounding box center [1269, 207] width 19 height 13
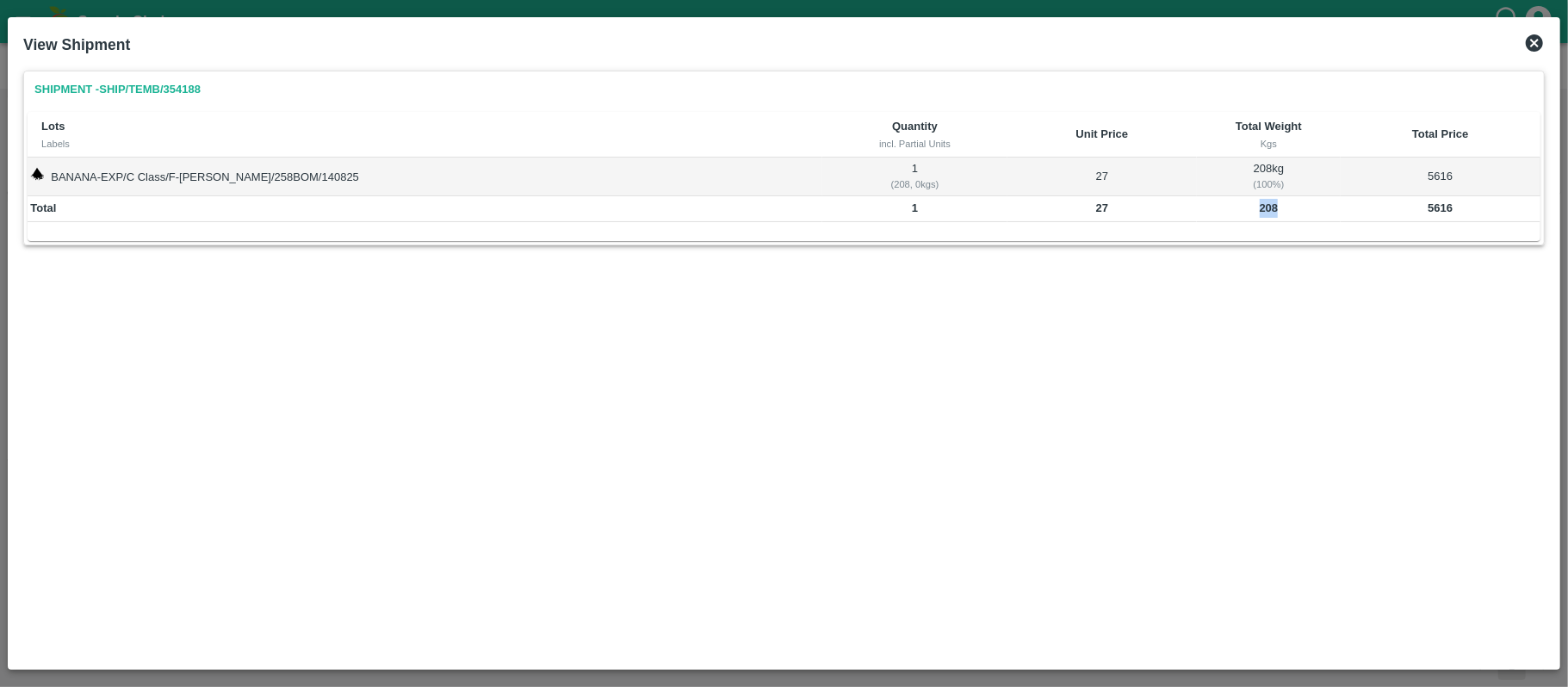
click at [1260, 210] on b "208" at bounding box center [1269, 207] width 19 height 13
click at [1538, 39] on icon at bounding box center [1533, 43] width 21 height 21
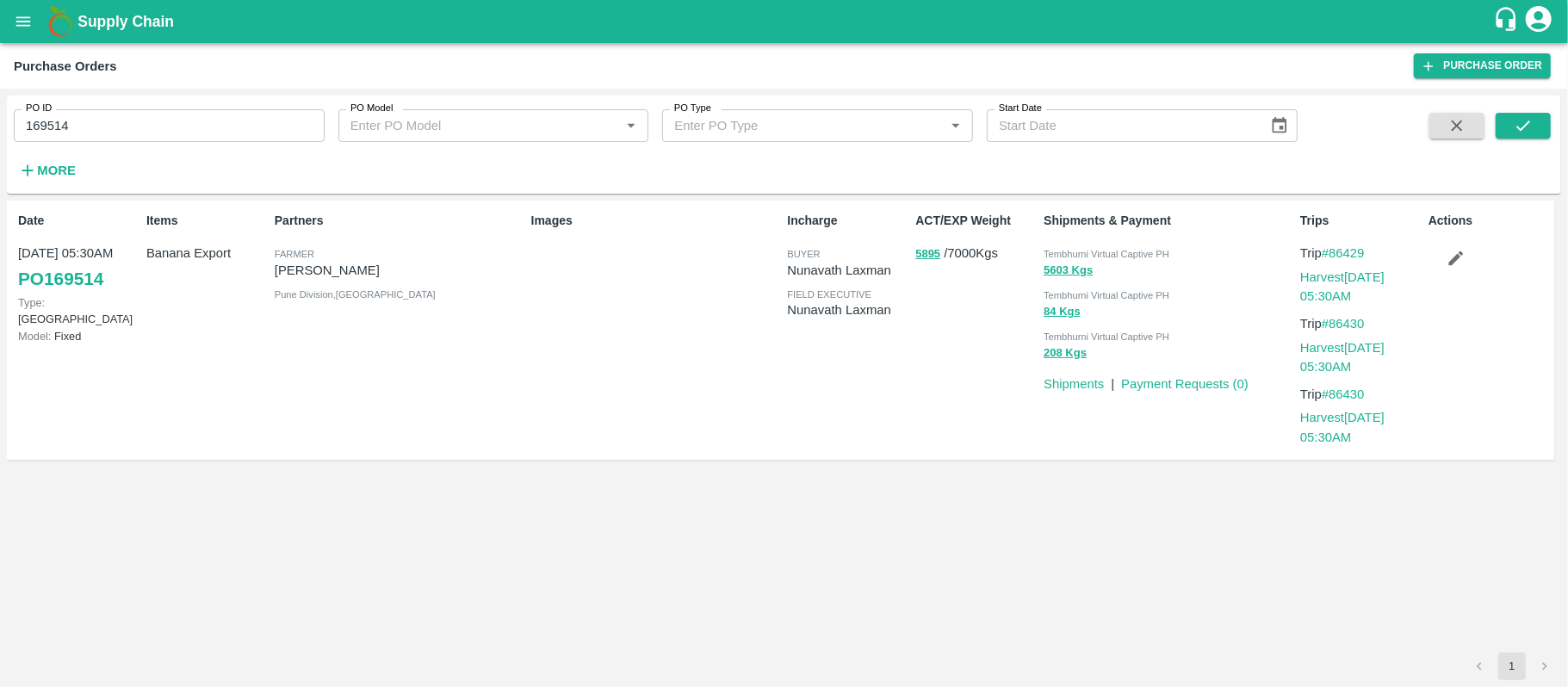
click at [658, 315] on div "Images" at bounding box center [652, 330] width 256 height 250
click at [938, 256] on button "5895" at bounding box center [927, 255] width 25 height 20
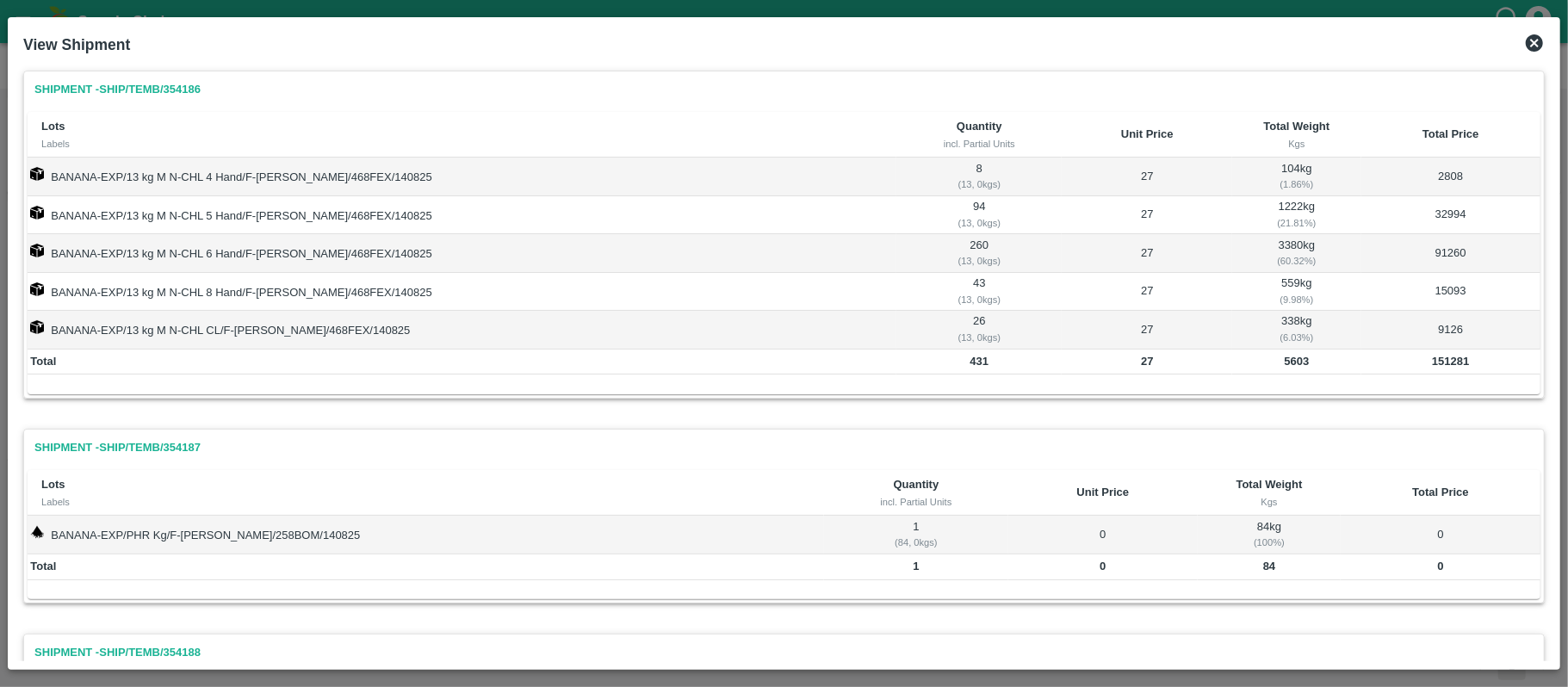
click at [1533, 39] on icon at bounding box center [1533, 43] width 17 height 17
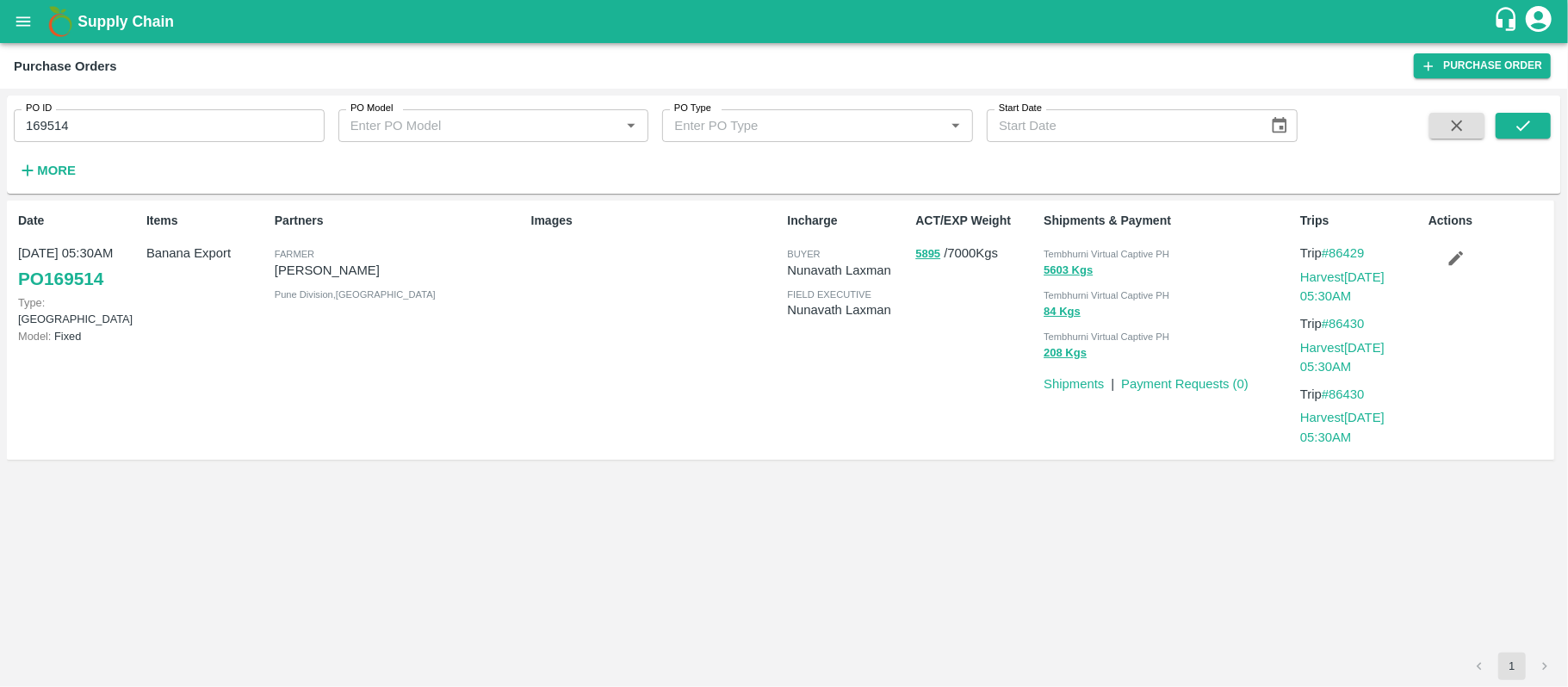
click at [130, 122] on input "169514" at bounding box center [169, 125] width 311 height 33
paste input "text"
type input "169066"
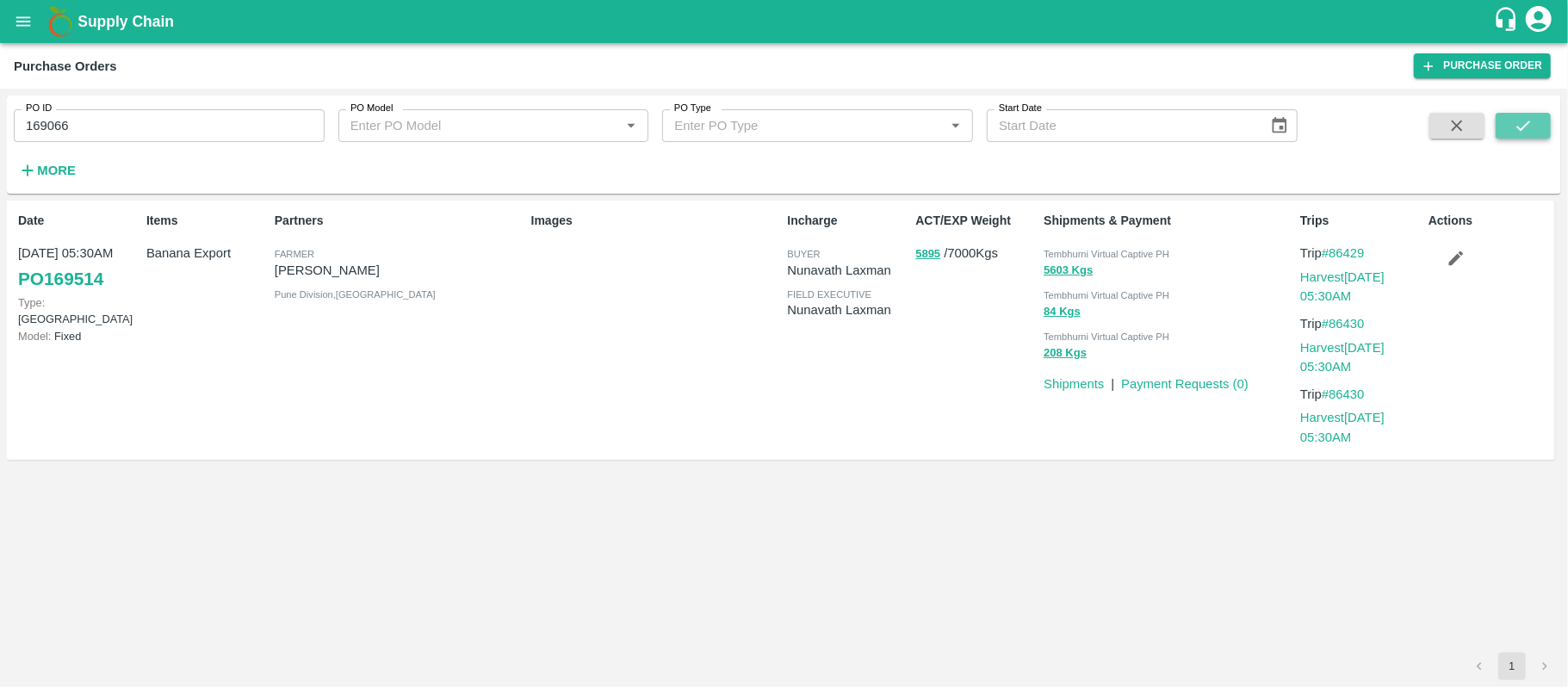
click at [1498, 128] on button "submit" at bounding box center [1523, 125] width 55 height 26
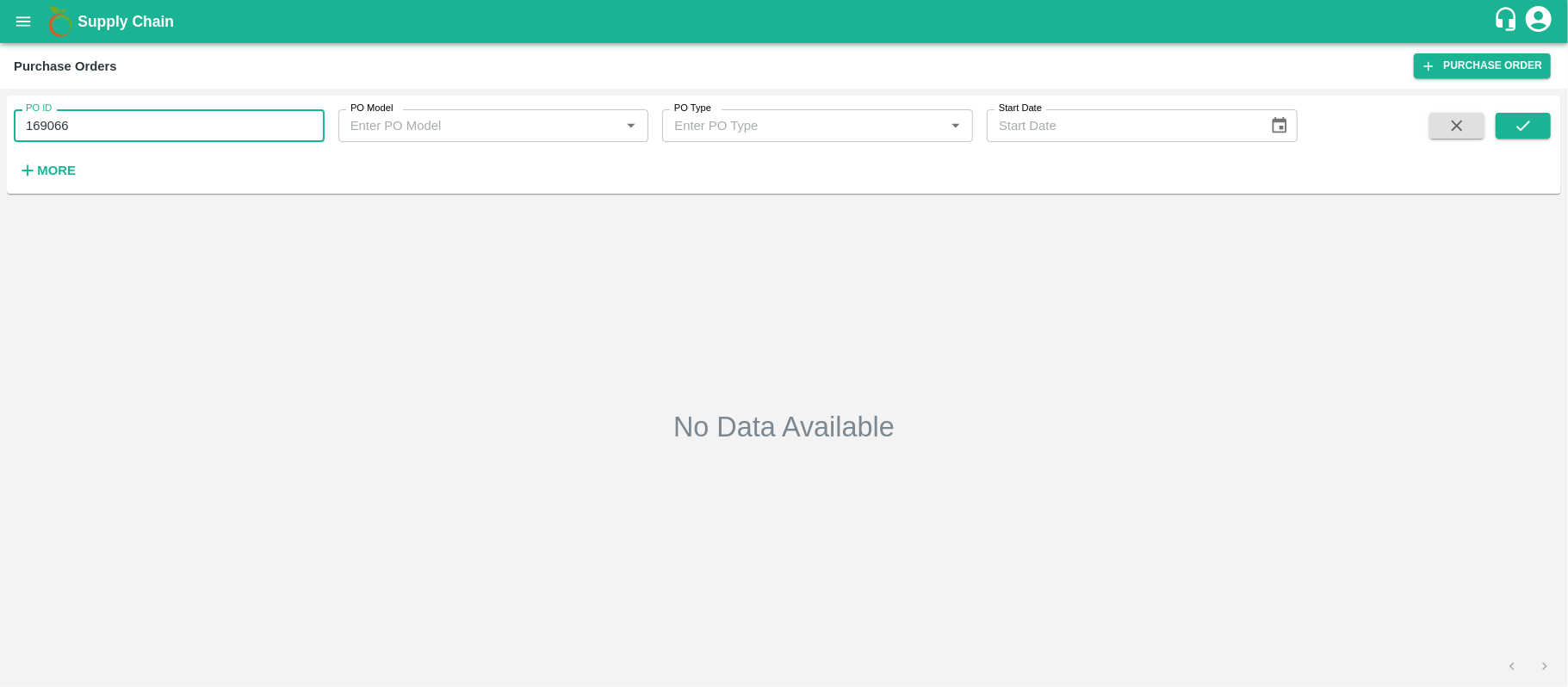
click at [88, 130] on input "169066" at bounding box center [169, 125] width 311 height 33
paste input "text"
click at [88, 130] on input "169066" at bounding box center [169, 125] width 311 height 33
type input "169045"
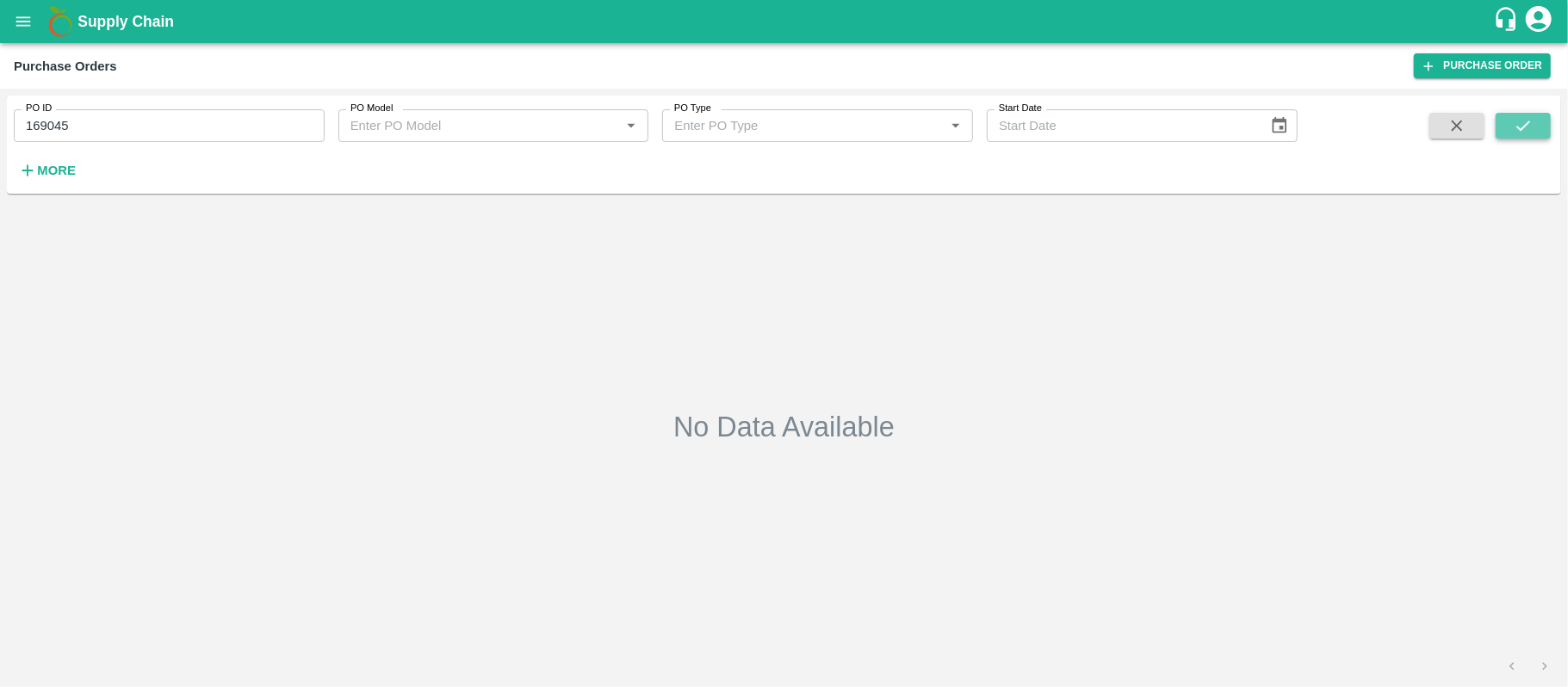
click at [1525, 125] on icon "submit" at bounding box center [1522, 126] width 13 height 11
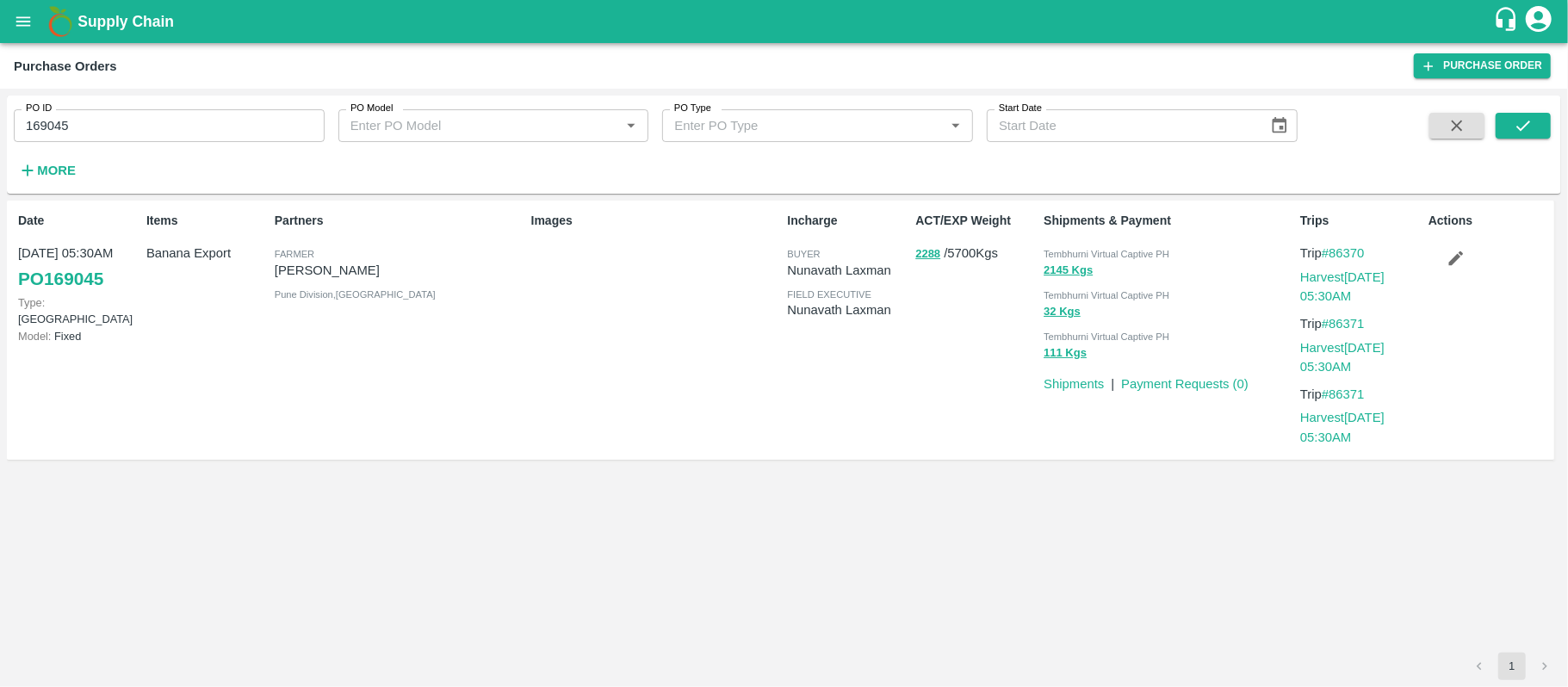
click at [345, 276] on p "[PERSON_NAME]" at bounding box center [398, 270] width 249 height 19
copy p "[PERSON_NAME]"
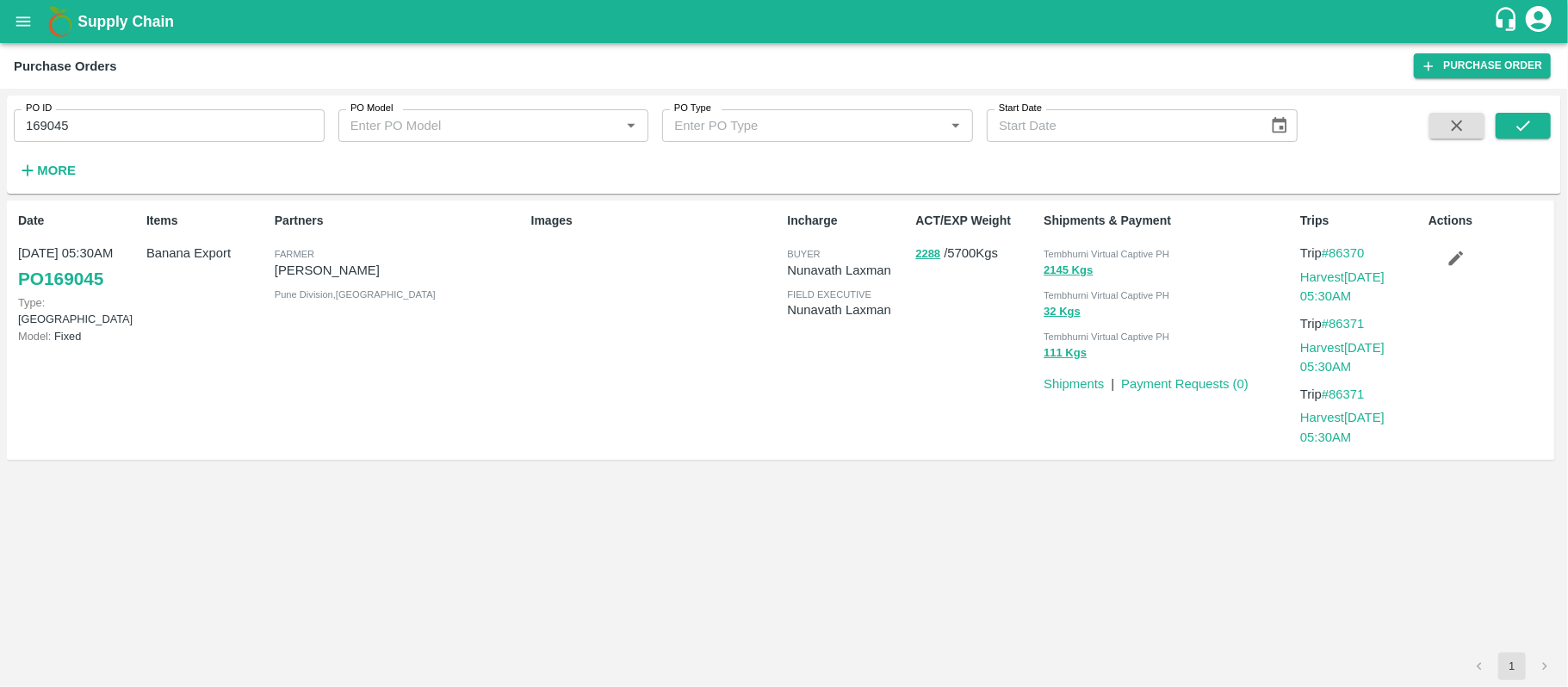
click at [1086, 248] on span "Tembhurni Virtual Captive PH" at bounding box center [1106, 254] width 126 height 11
copy div "Tembhurni Virtual Captive PH 2145 Kgs"
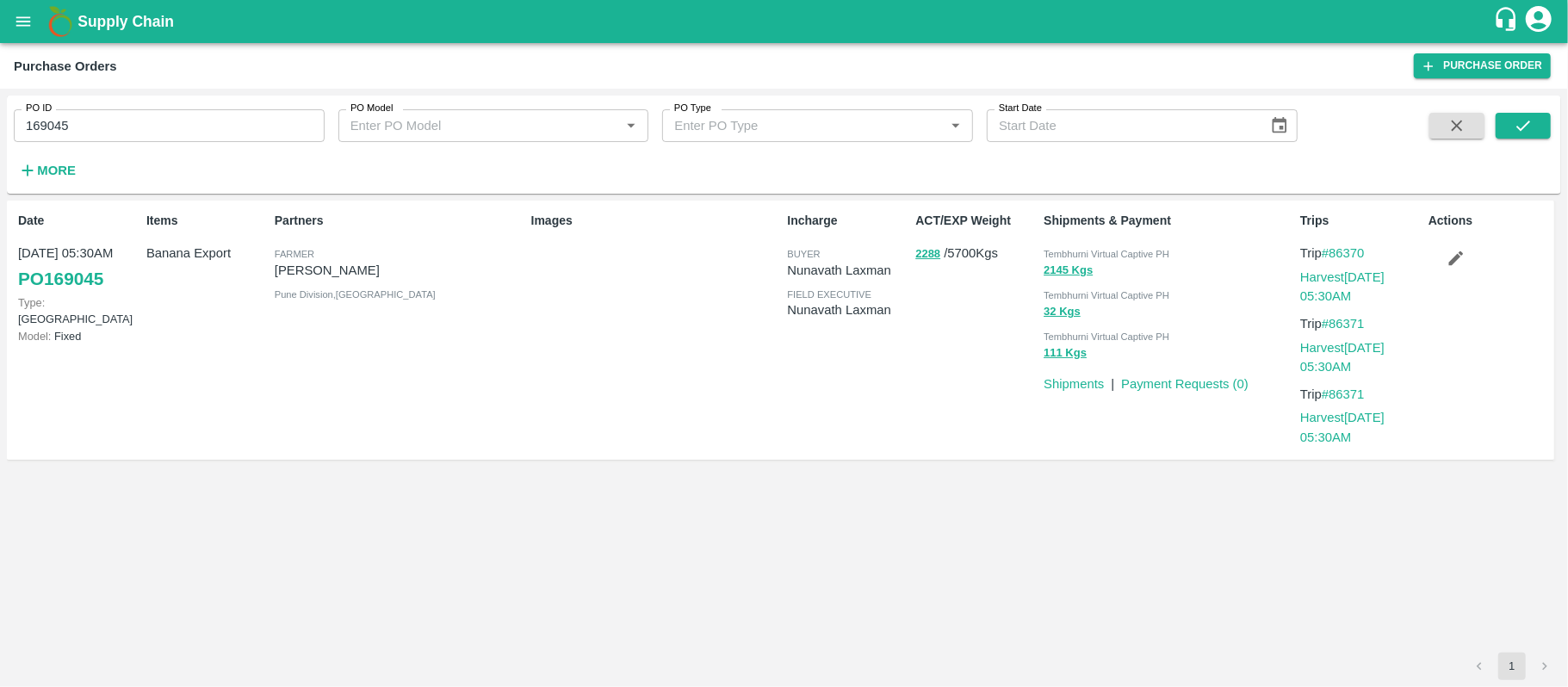
click at [93, 122] on input "169045" at bounding box center [169, 125] width 311 height 33
click at [206, 252] on p "Banana Export" at bounding box center [207, 253] width 122 height 19
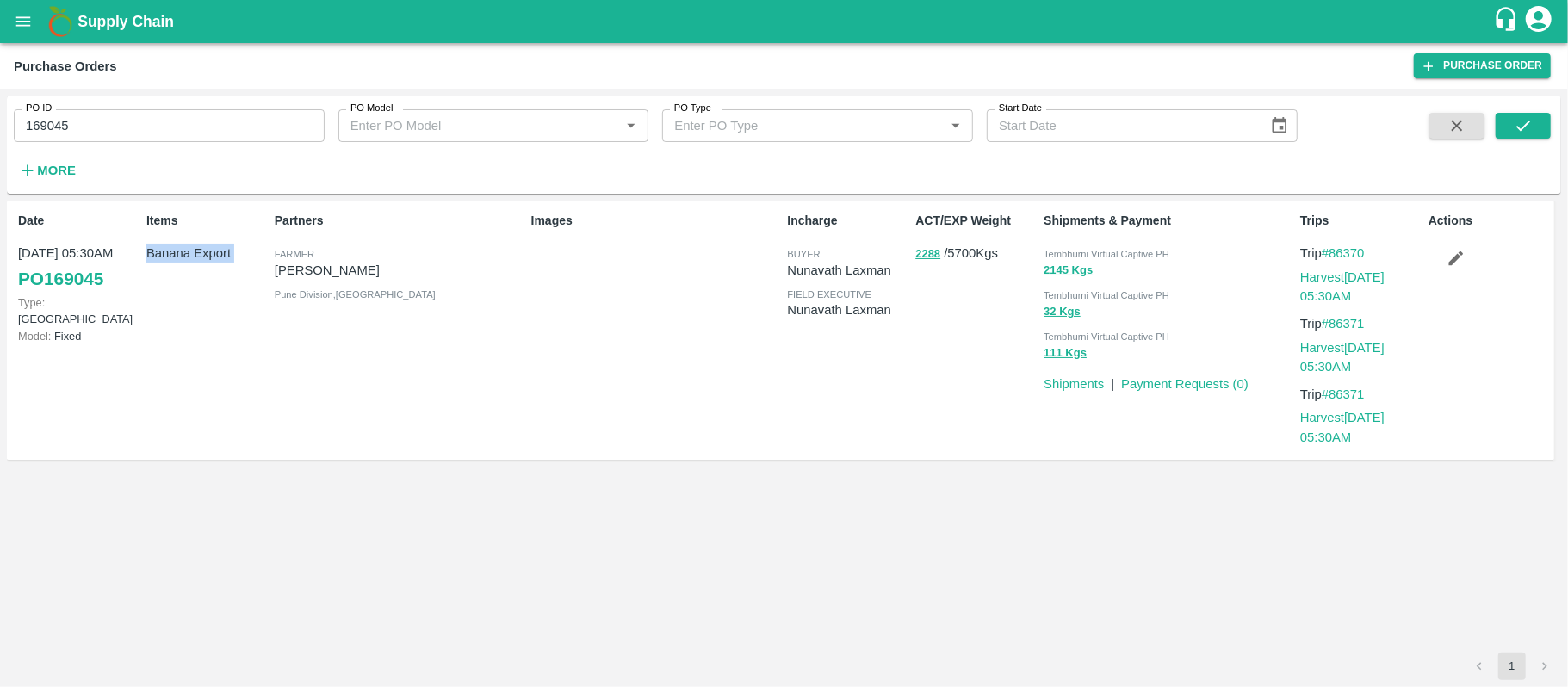
click at [206, 252] on p "Banana Export" at bounding box center [207, 253] width 122 height 19
copy p "Banana Export"
click at [1052, 270] on button "2145 Kgs" at bounding box center [1068, 271] width 49 height 20
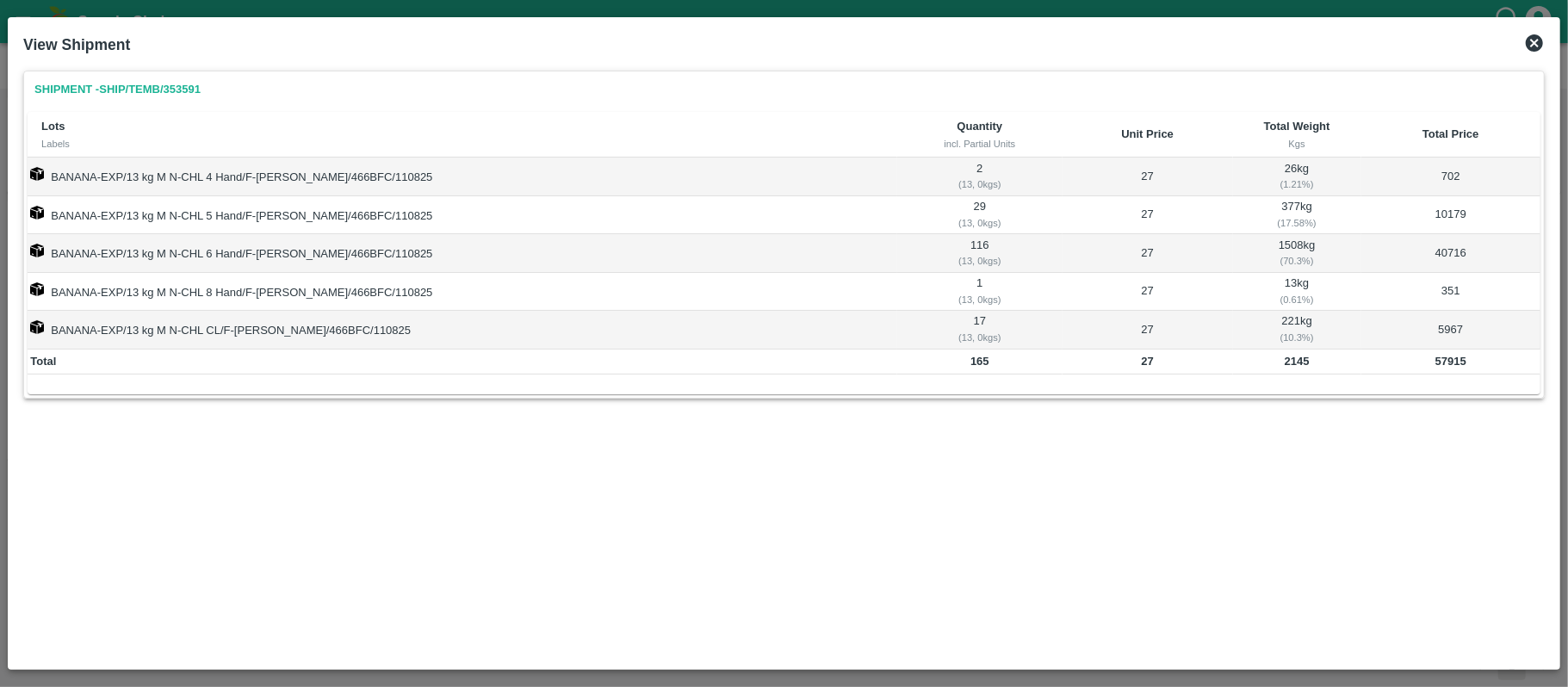
click at [1532, 45] on icon at bounding box center [1533, 43] width 21 height 21
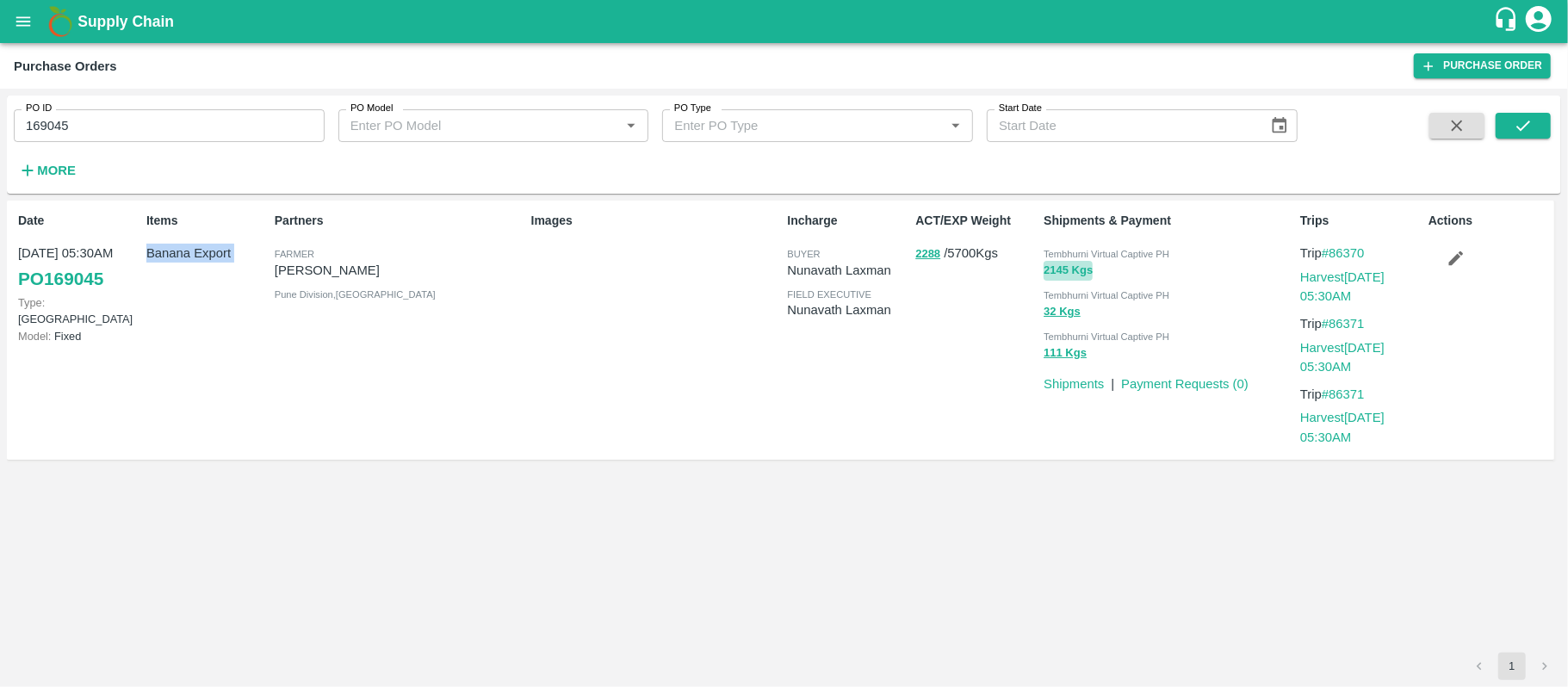
click at [1053, 275] on button "2145 Kgs" at bounding box center [1068, 271] width 49 height 20
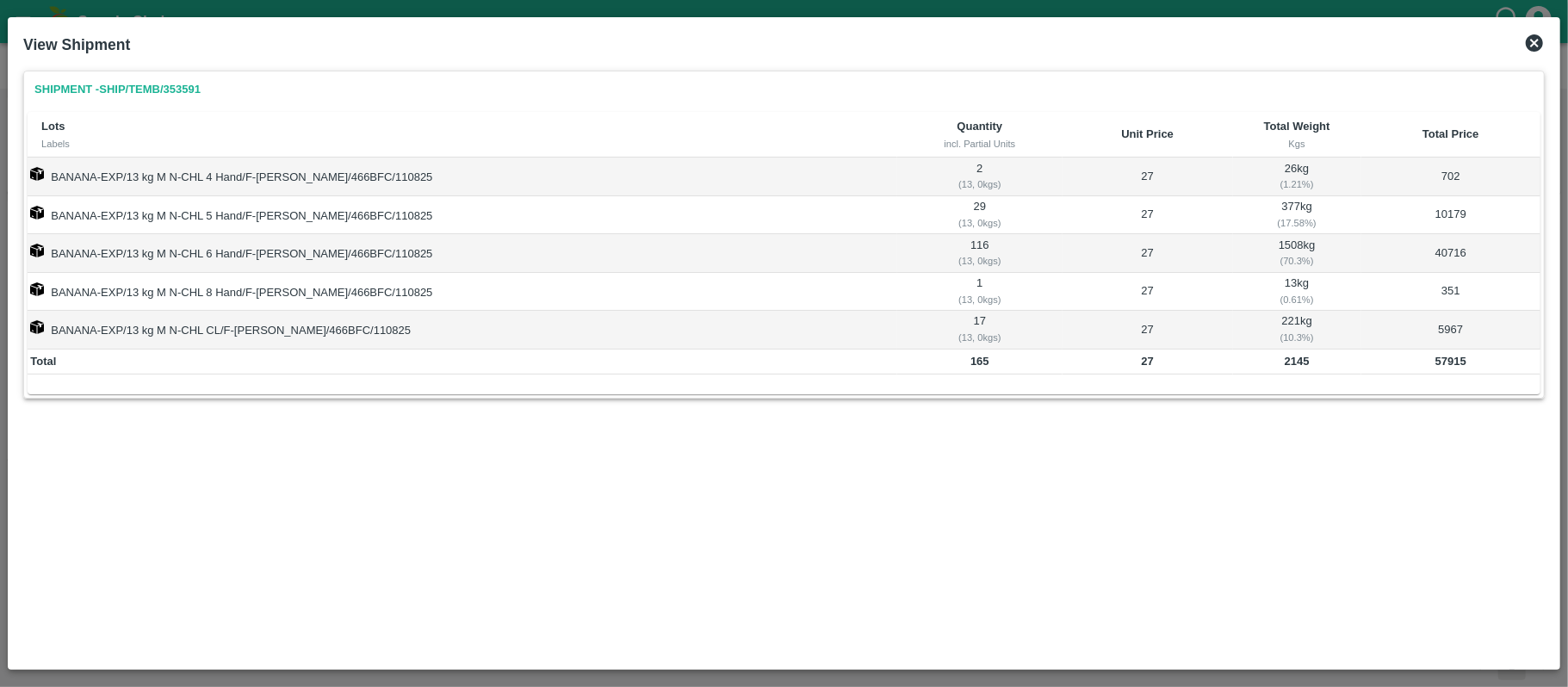
click at [1285, 363] on b "2145" at bounding box center [1297, 361] width 25 height 13
copy b "2145"
click at [1437, 365] on b "57915" at bounding box center [1450, 361] width 31 height 13
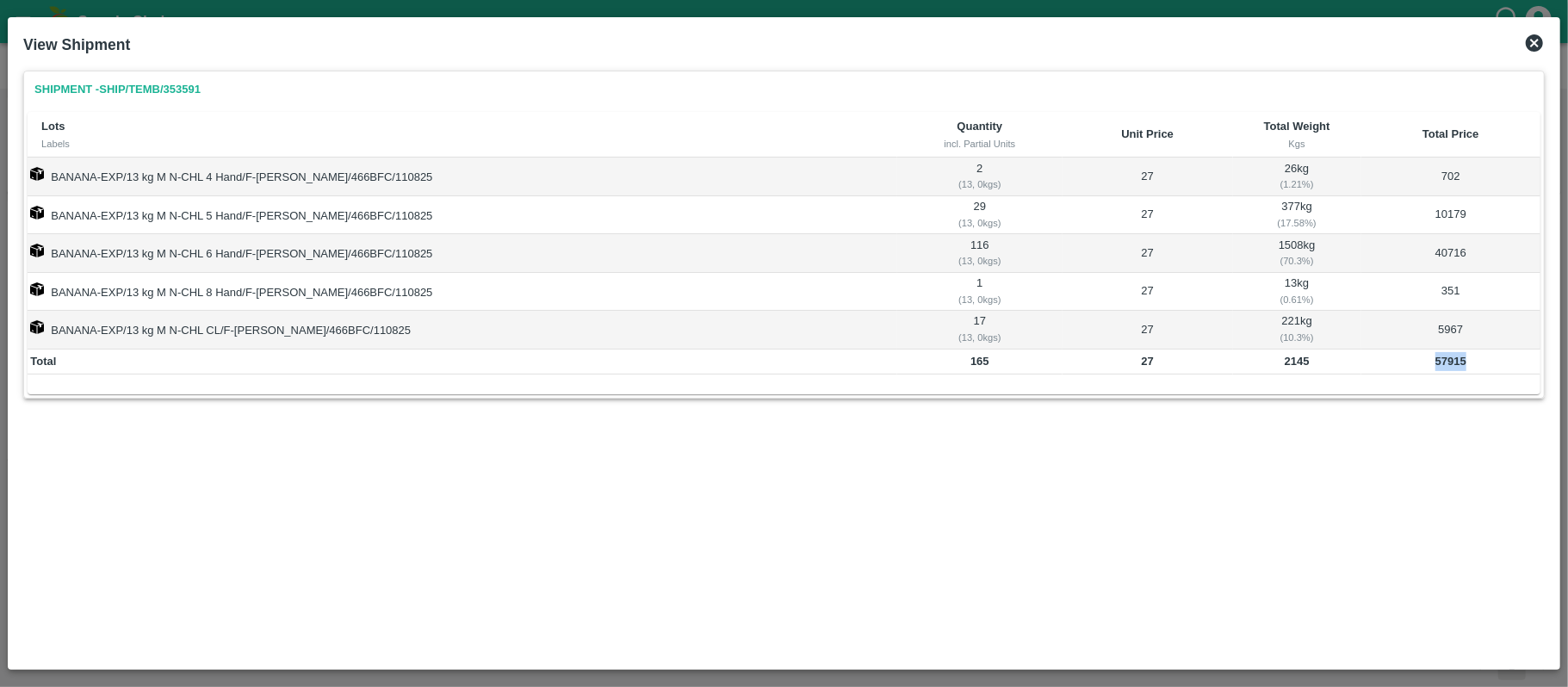
copy b "57915"
click at [1276, 372] on td "2145" at bounding box center [1297, 362] width 129 height 26
copy b "2145"
click at [1533, 39] on icon at bounding box center [1533, 43] width 17 height 17
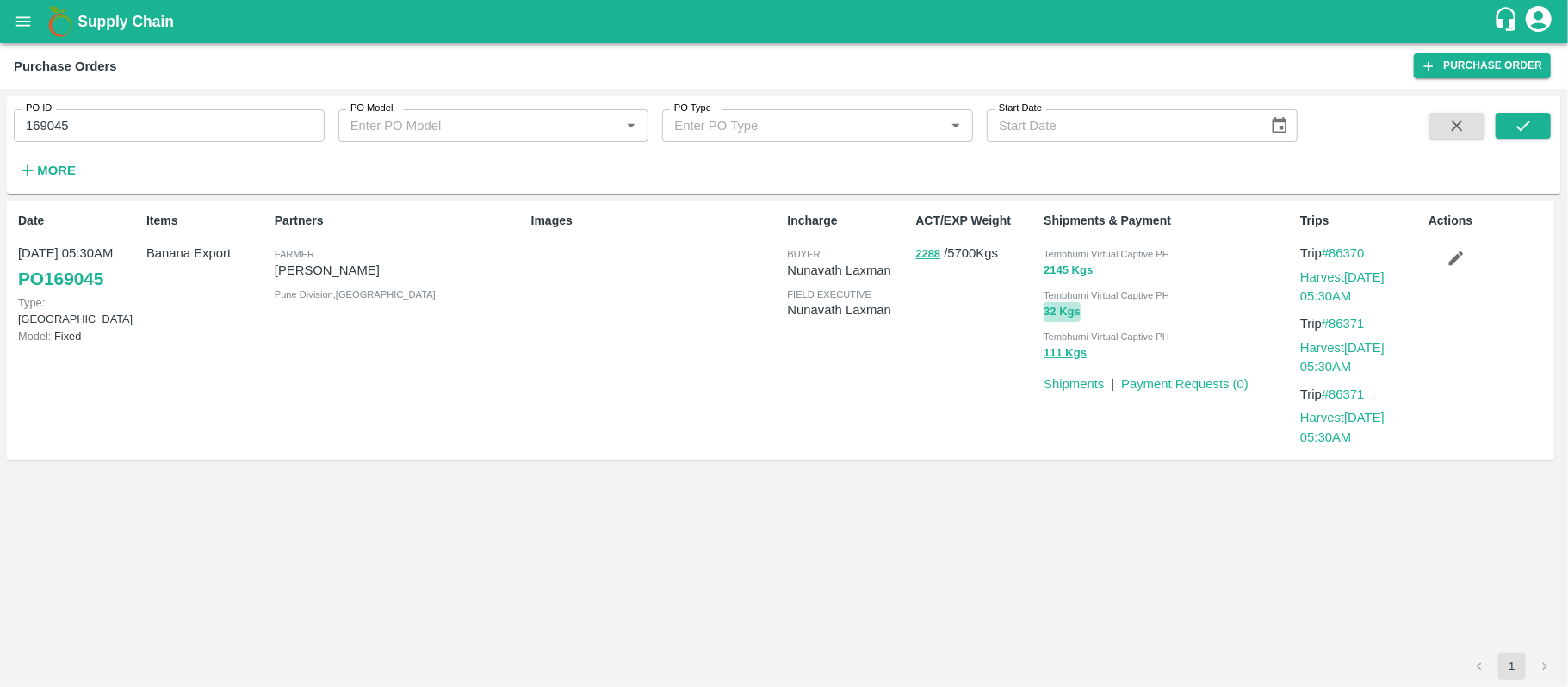
click at [1051, 317] on button "32 Kgs" at bounding box center [1061, 312] width 37 height 20
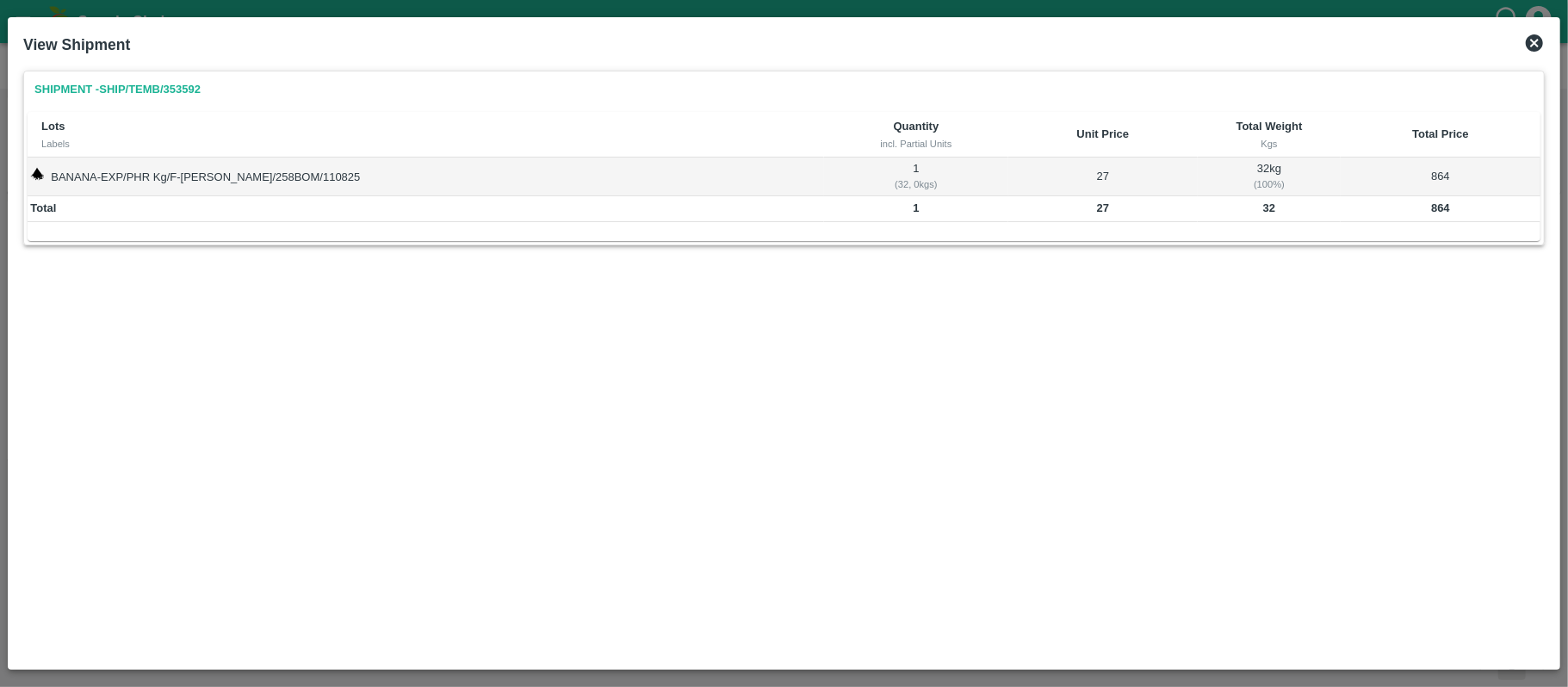
click at [1244, 208] on td "32" at bounding box center [1269, 209] width 143 height 26
copy b "32"
click at [1429, 200] on td "864" at bounding box center [1440, 209] width 200 height 26
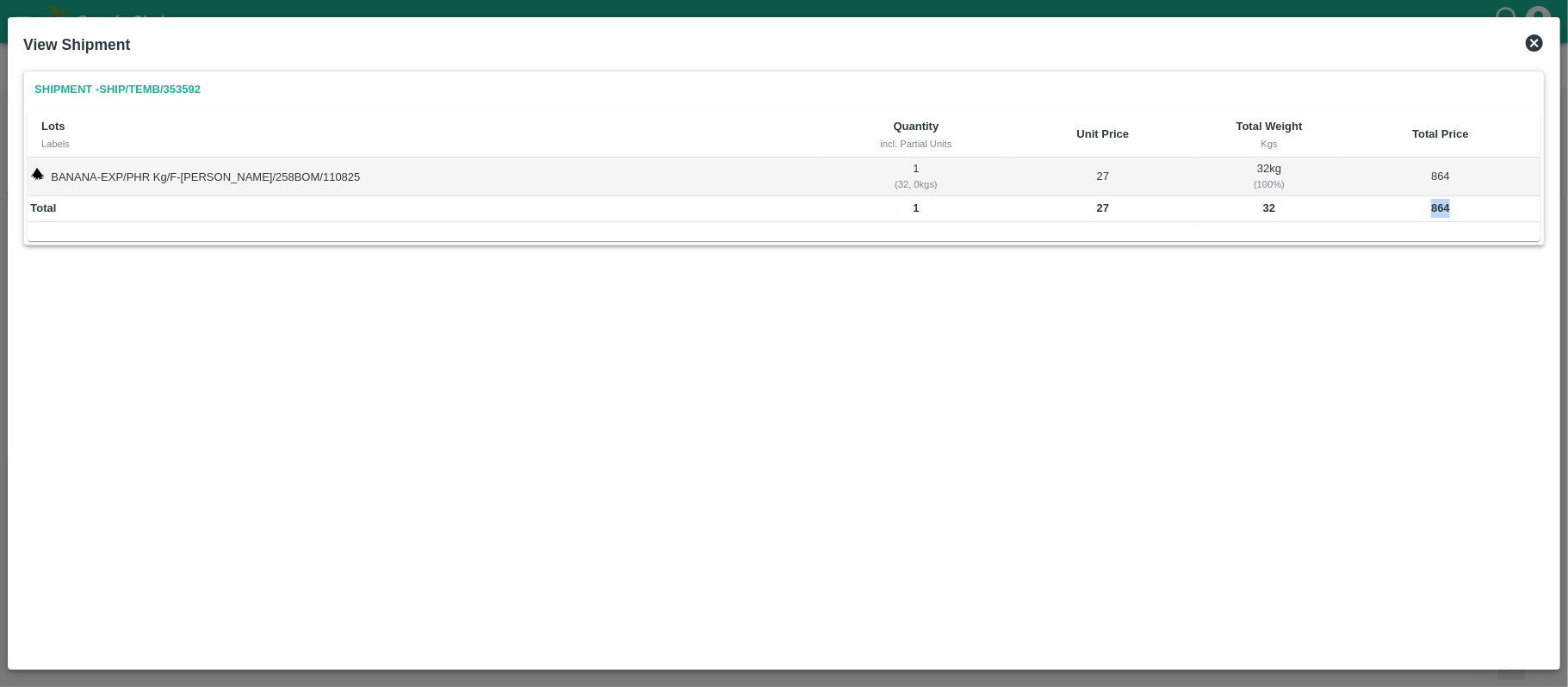
copy b "864"
click at [1252, 201] on td "32" at bounding box center [1269, 209] width 143 height 26
copy b "32"
click at [1527, 38] on icon at bounding box center [1533, 43] width 17 height 17
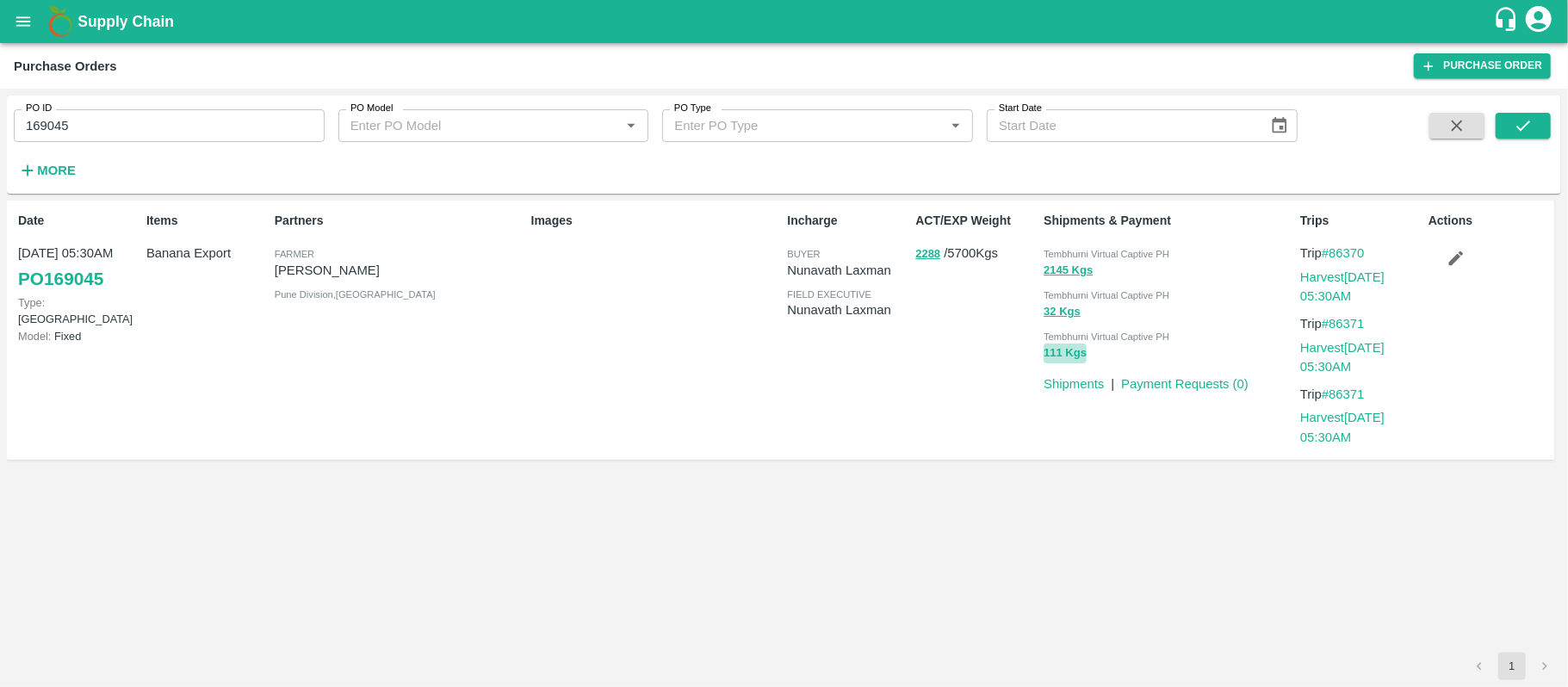
click at [1053, 356] on button "111 Kgs" at bounding box center [1065, 353] width 43 height 20
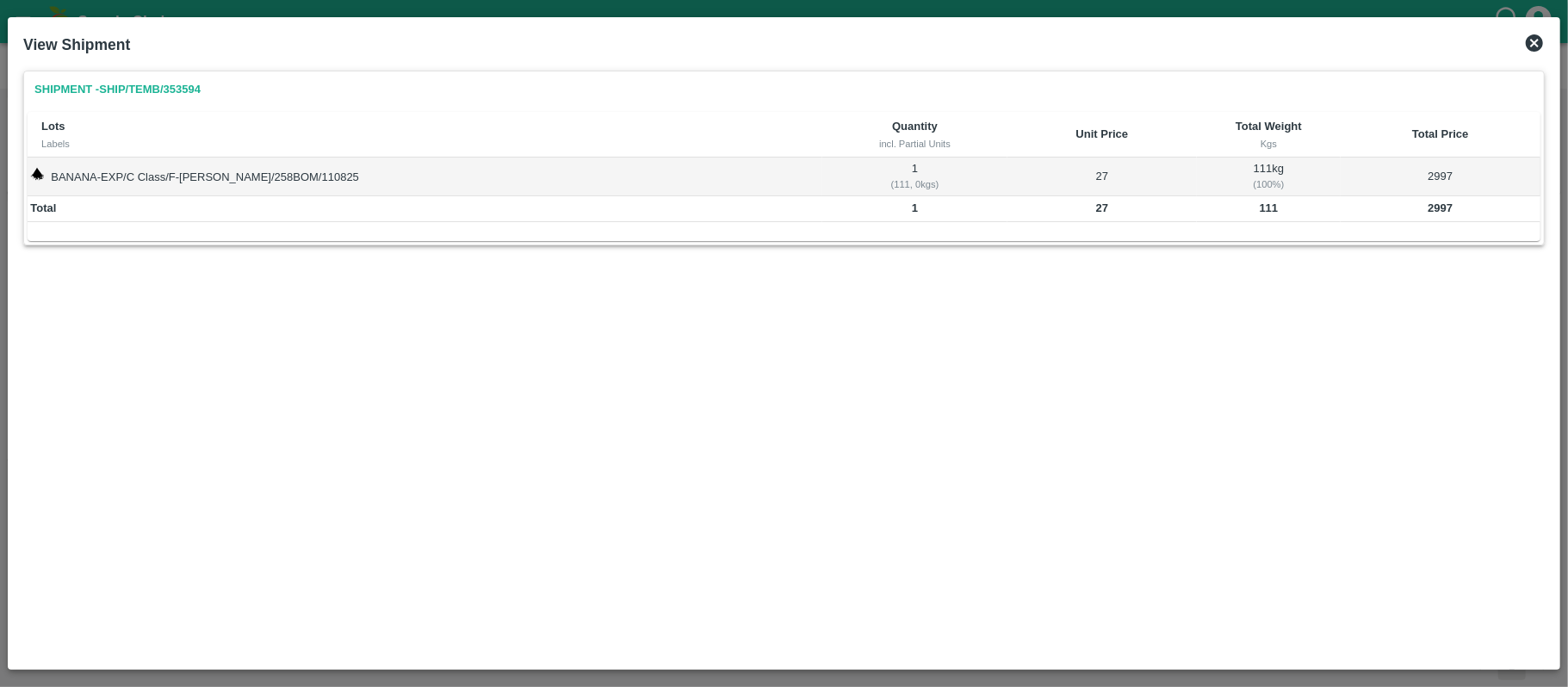
click at [1260, 205] on b "111" at bounding box center [1269, 207] width 19 height 13
copy b "111"
click at [1428, 214] on b "2997" at bounding box center [1440, 207] width 25 height 13
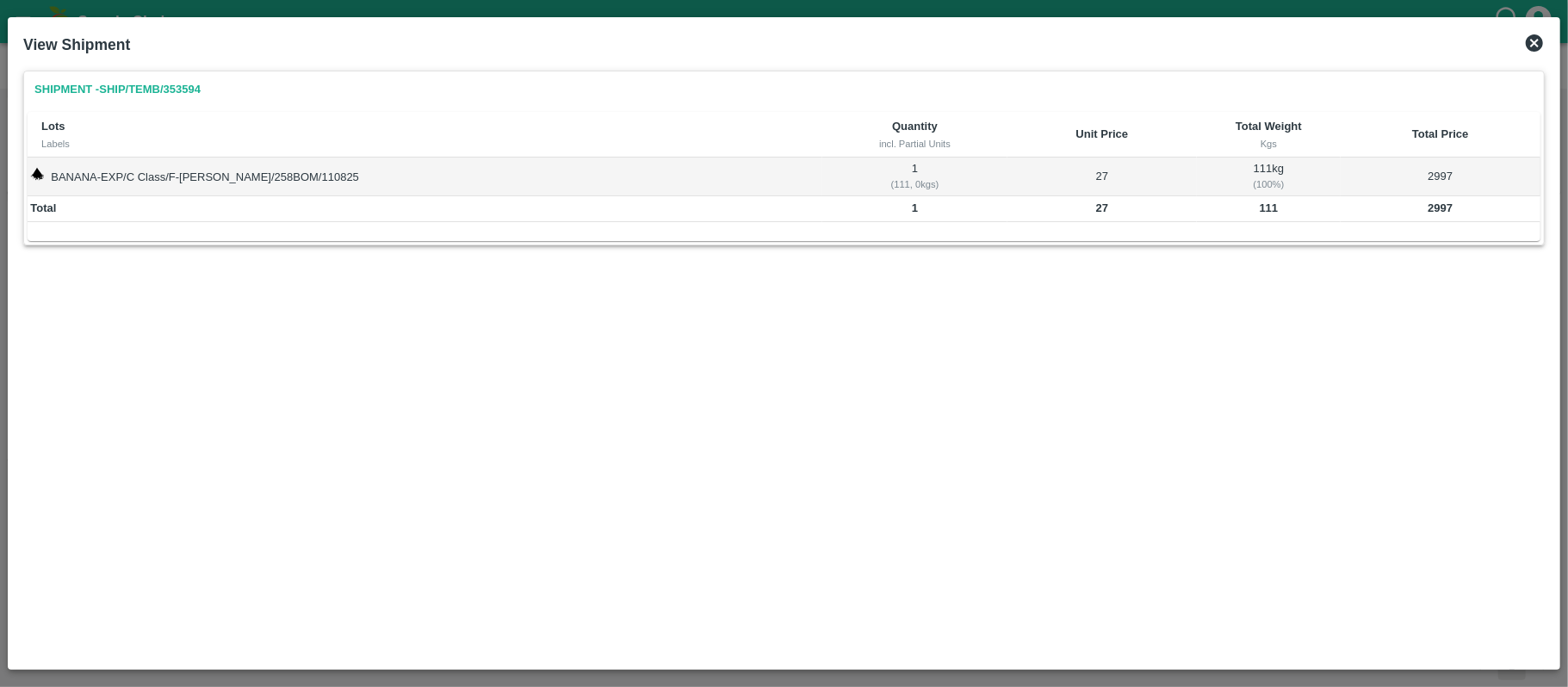
click at [1260, 207] on b "111" at bounding box center [1269, 207] width 19 height 13
click at [1538, 36] on icon at bounding box center [1533, 43] width 17 height 17
